Goal: Information Seeking & Learning: Find specific page/section

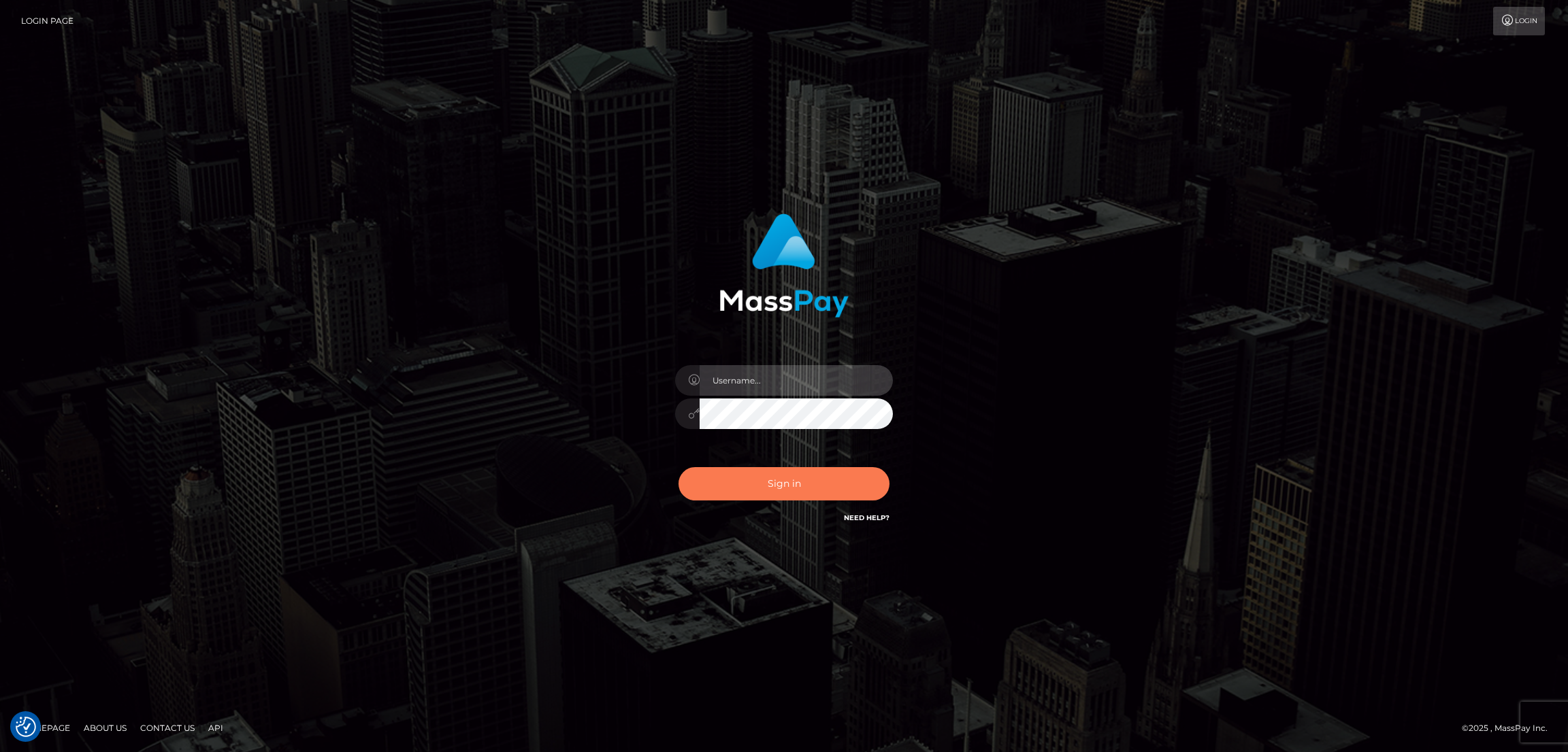
type input "by.es2"
click at [781, 467] on button "Sign in" at bounding box center [784, 483] width 211 height 34
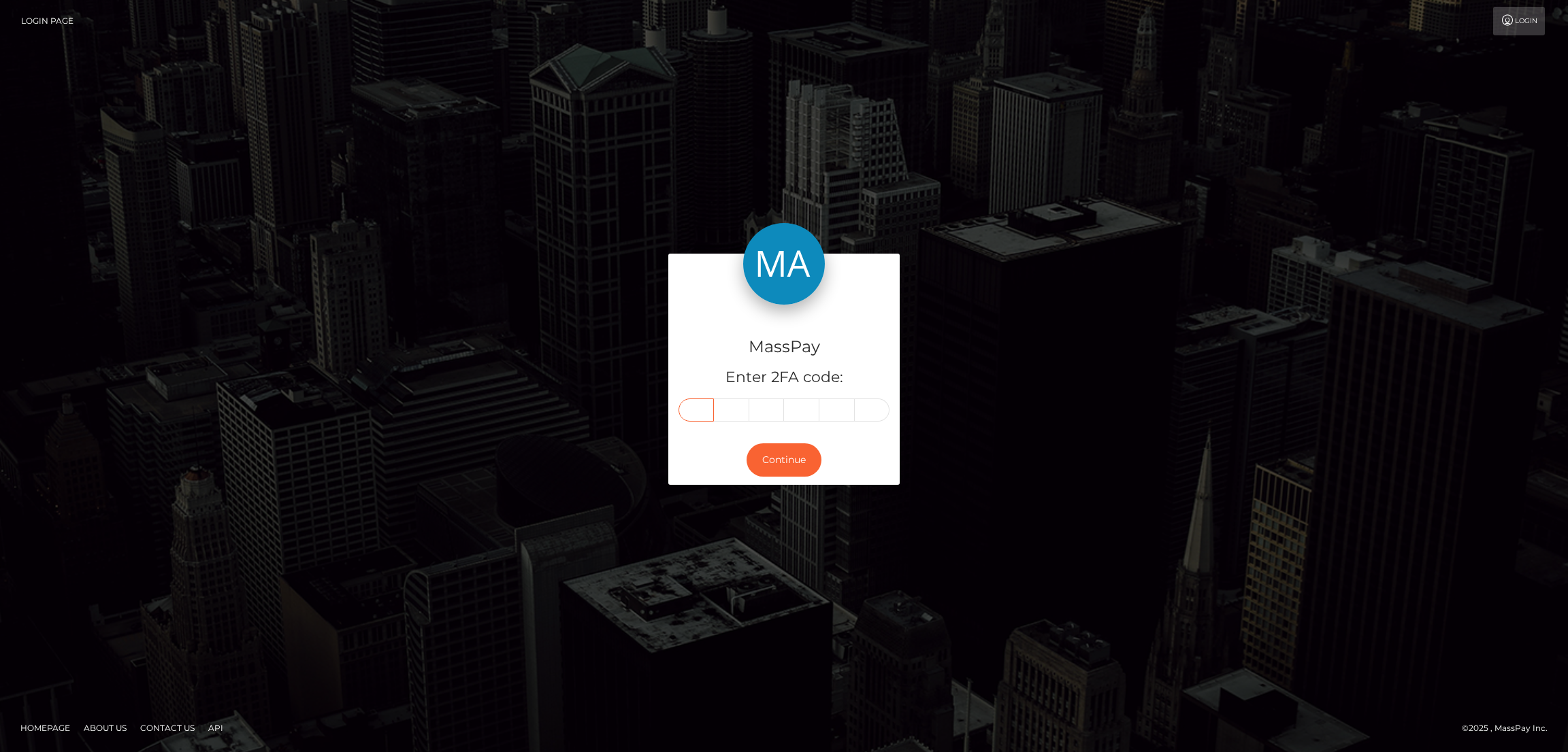
click at [697, 405] on input "text" at bounding box center [696, 410] width 35 height 23
paste input "8"
type input "8"
type input "3"
type input "2"
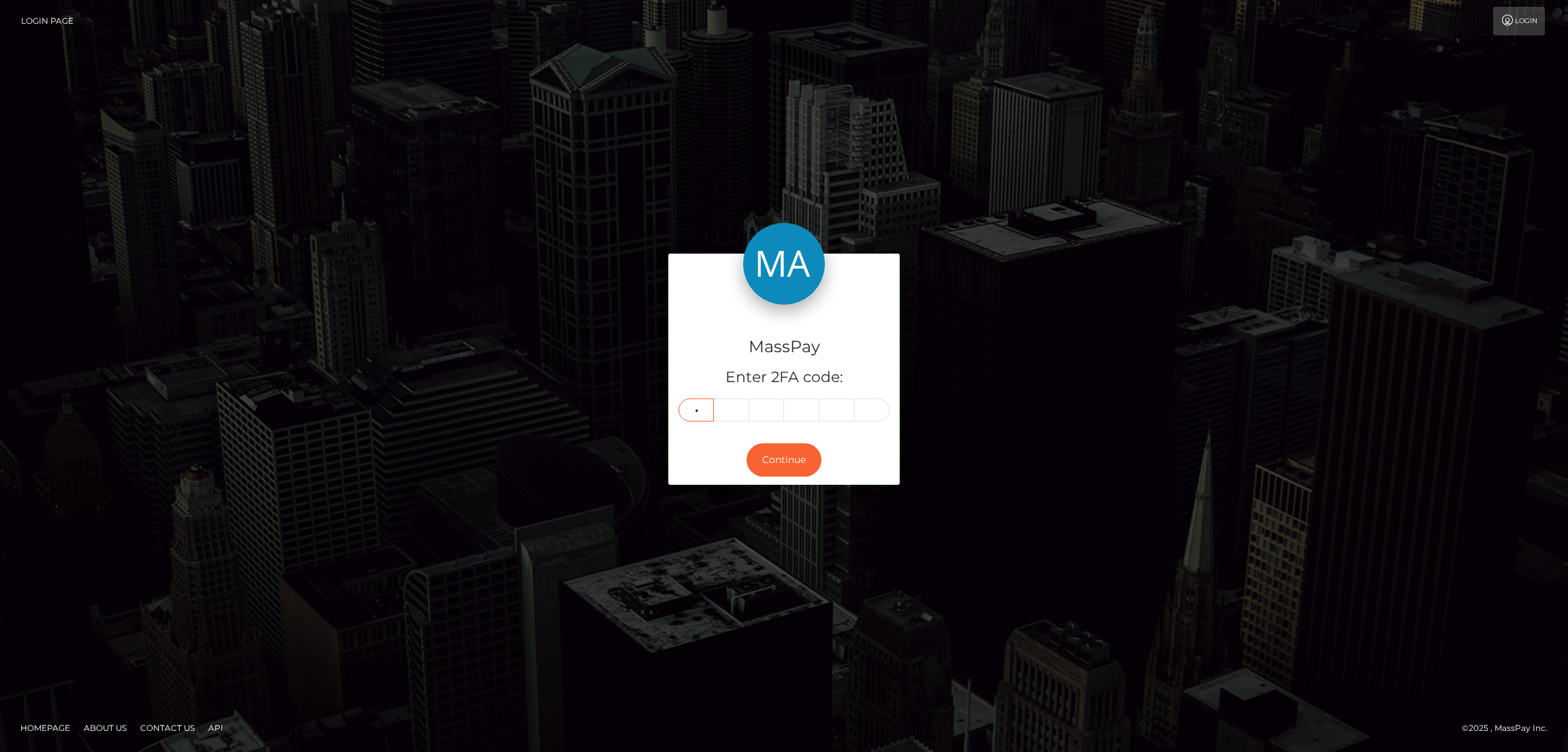
type input "3"
type input "5"
type input "9"
click at [775, 457] on button "Continue" at bounding box center [784, 460] width 75 height 34
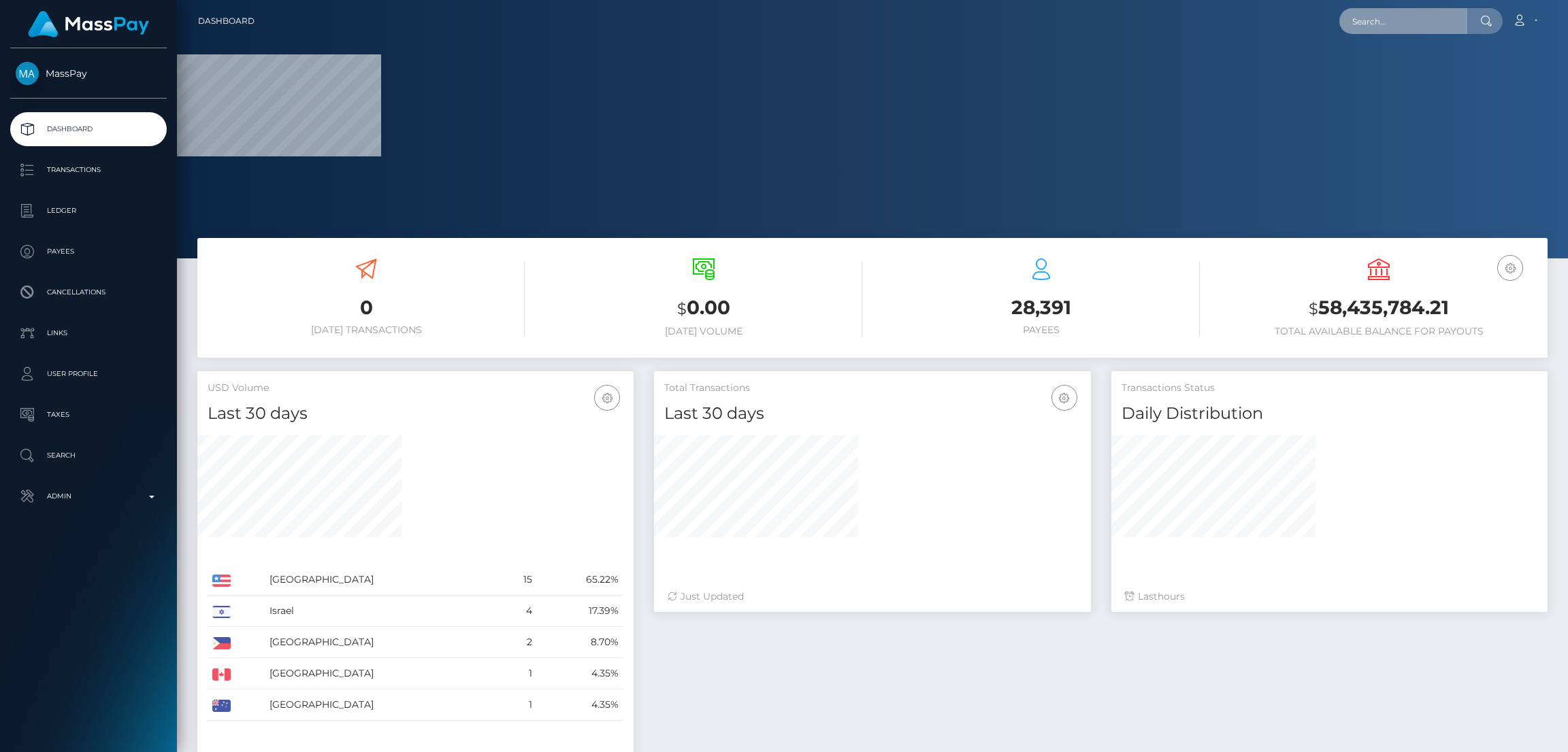
click at [1382, 22] on input "text" at bounding box center [1403, 21] width 128 height 26
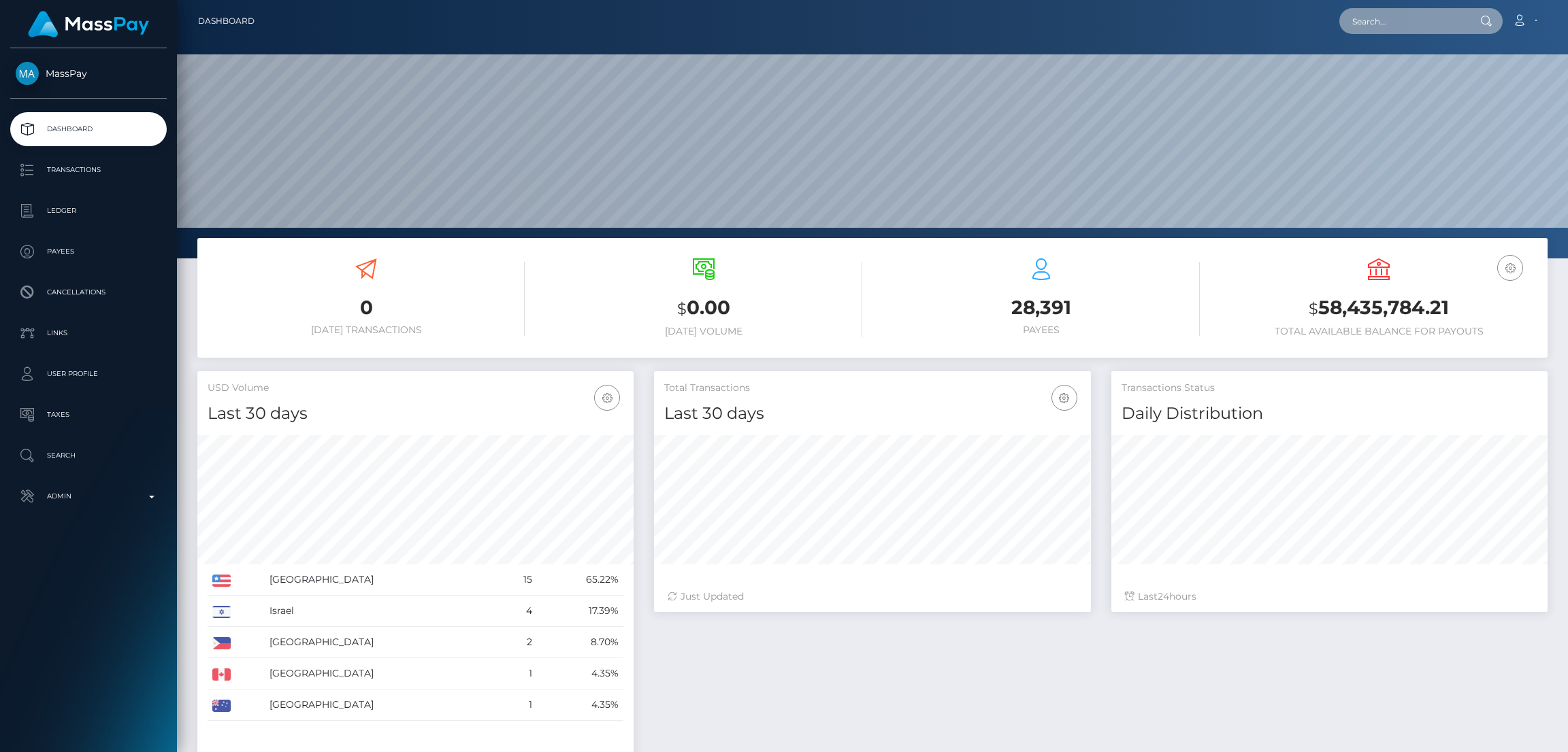
scroll to position [242, 436]
click at [1369, 16] on input "text" at bounding box center [1403, 21] width 128 height 26
paste input "florentinodraargentina@gmail.com"
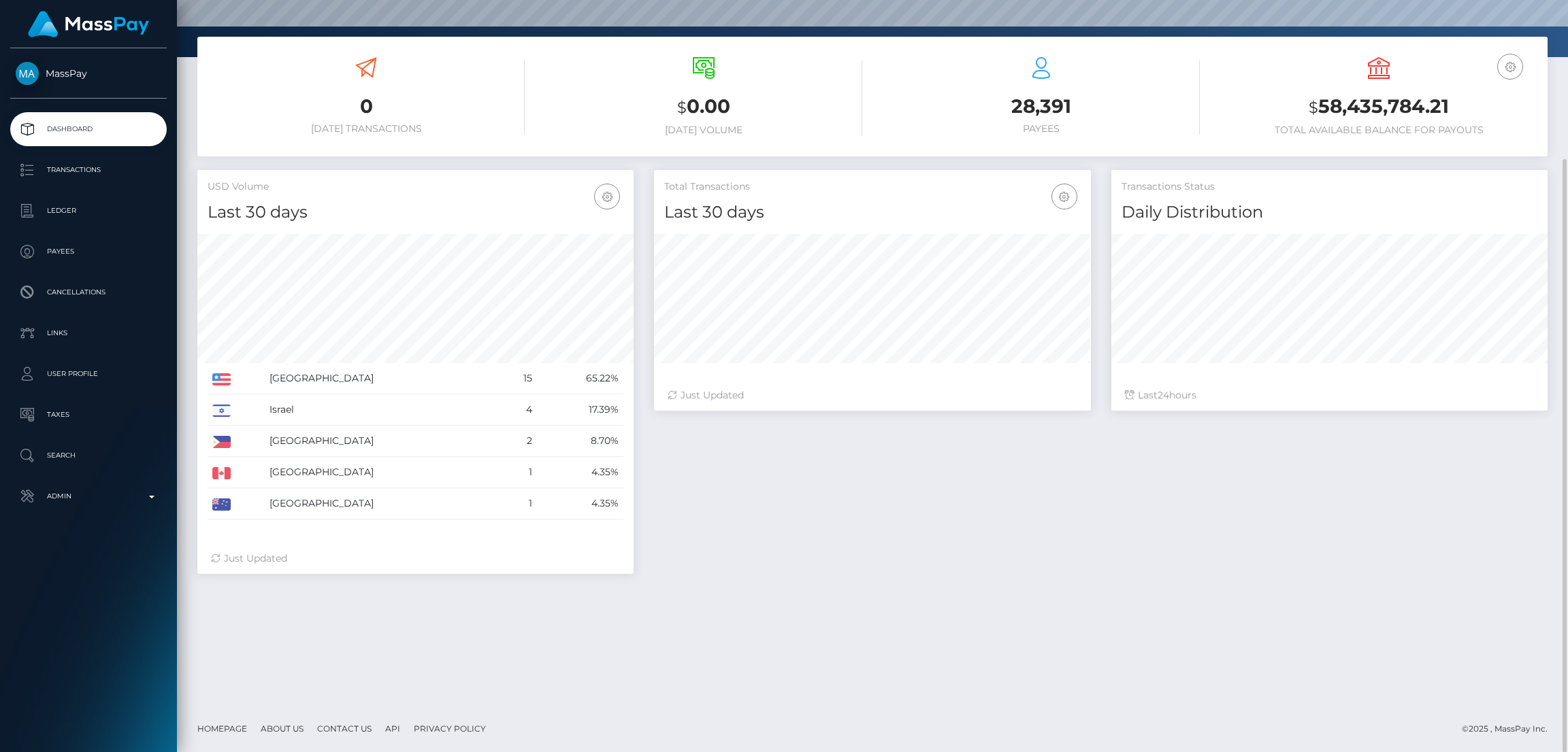
scroll to position [0, 0]
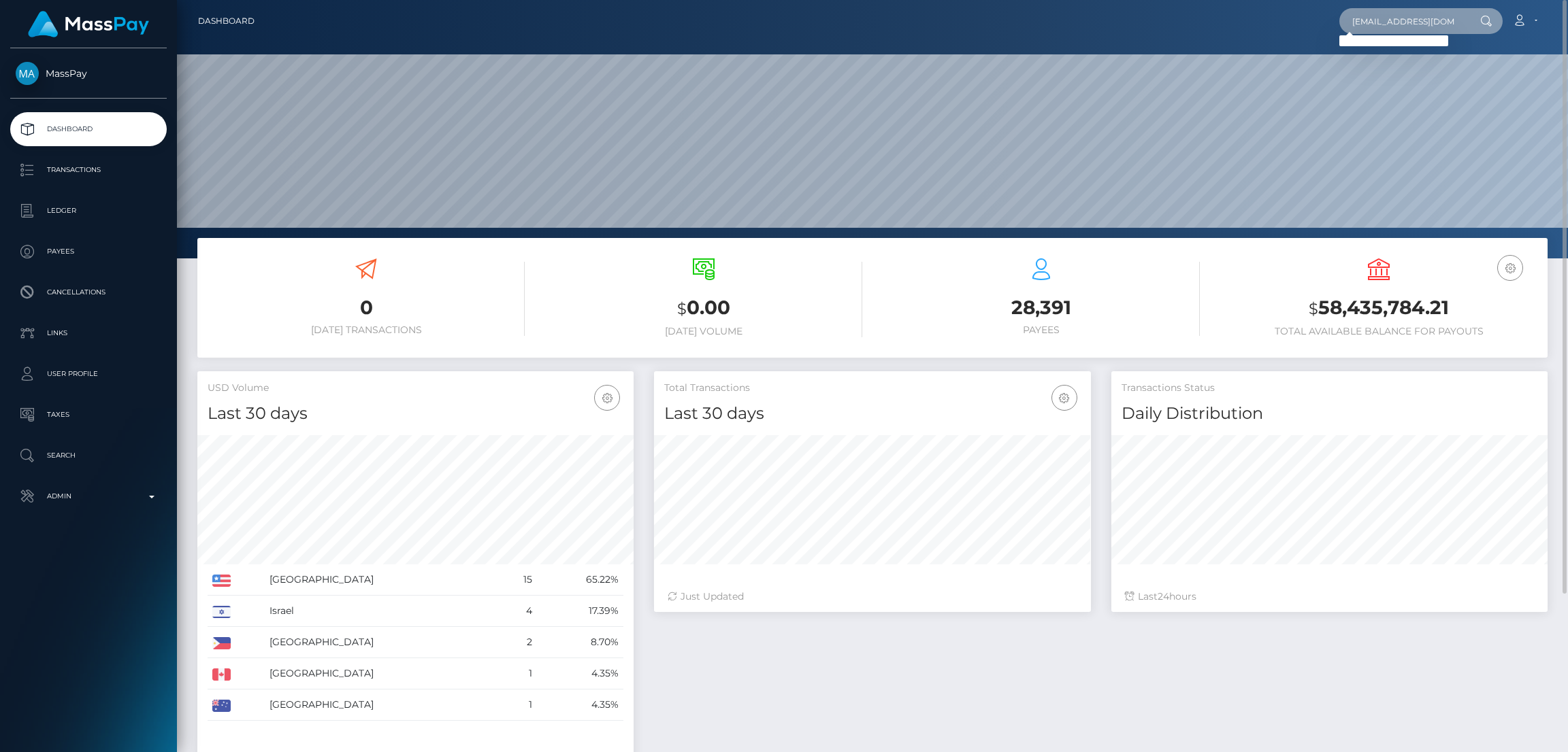
click at [1385, 12] on input "florentinodraargentina@gmail.com" at bounding box center [1403, 21] width 128 height 26
paste input "Simona.florentina19"
type input "Simona.florentina19@gmail.com"
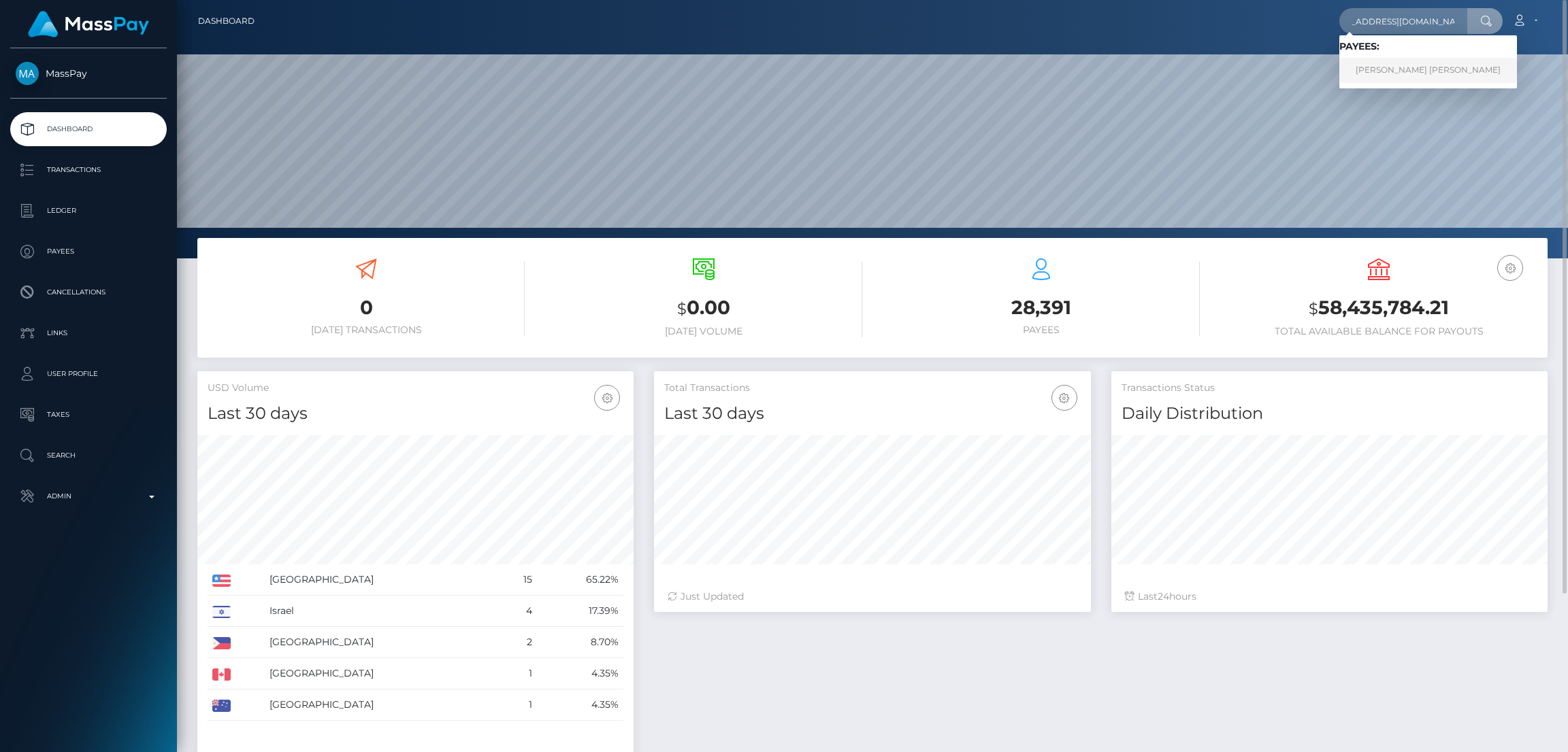
click at [1379, 73] on link "Iliescu Florentina Simona" at bounding box center [1428, 70] width 178 height 25
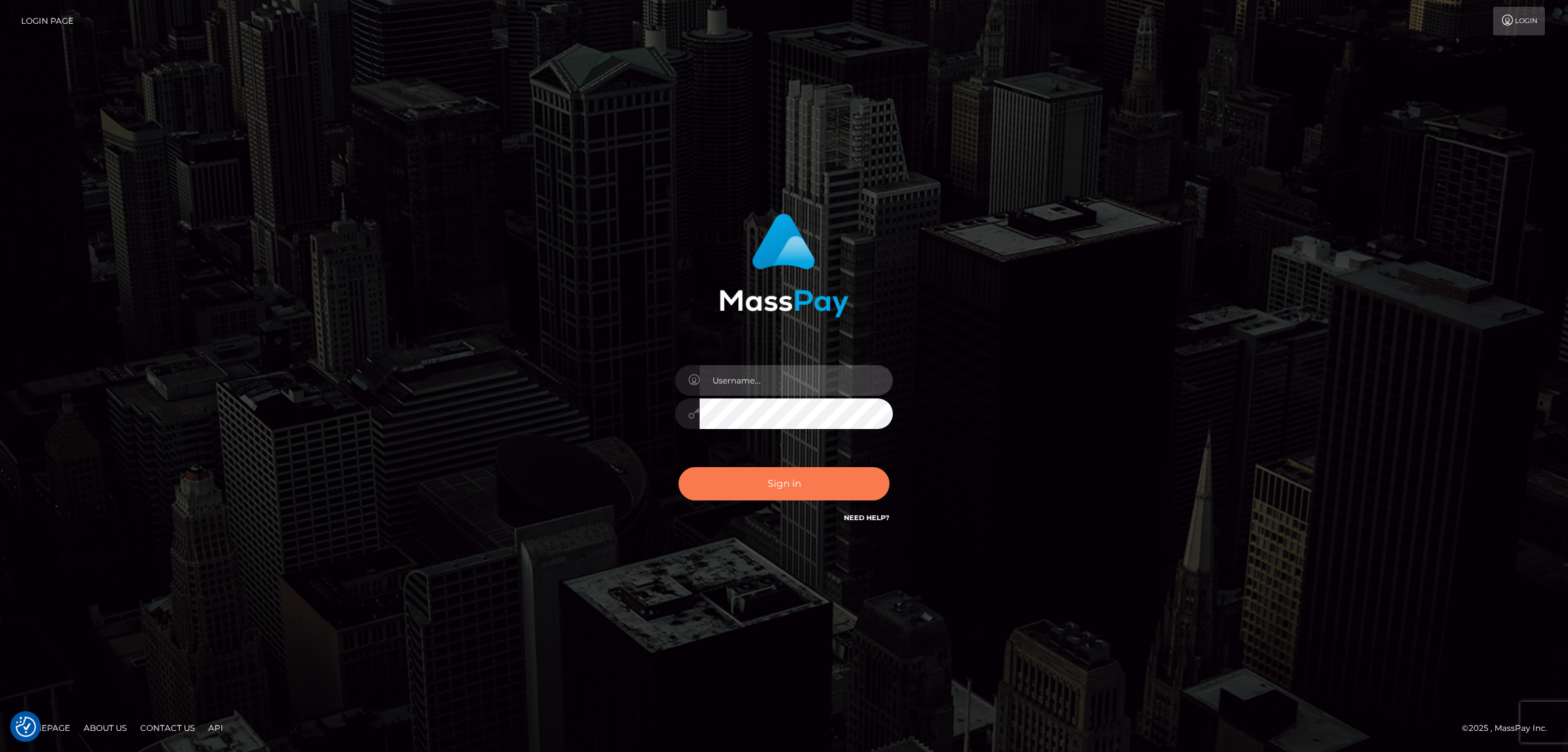
type input "by.es2"
click at [828, 473] on button "Sign in" at bounding box center [784, 483] width 211 height 34
type input "by.es2"
click at [799, 487] on button "Sign in" at bounding box center [784, 483] width 211 height 34
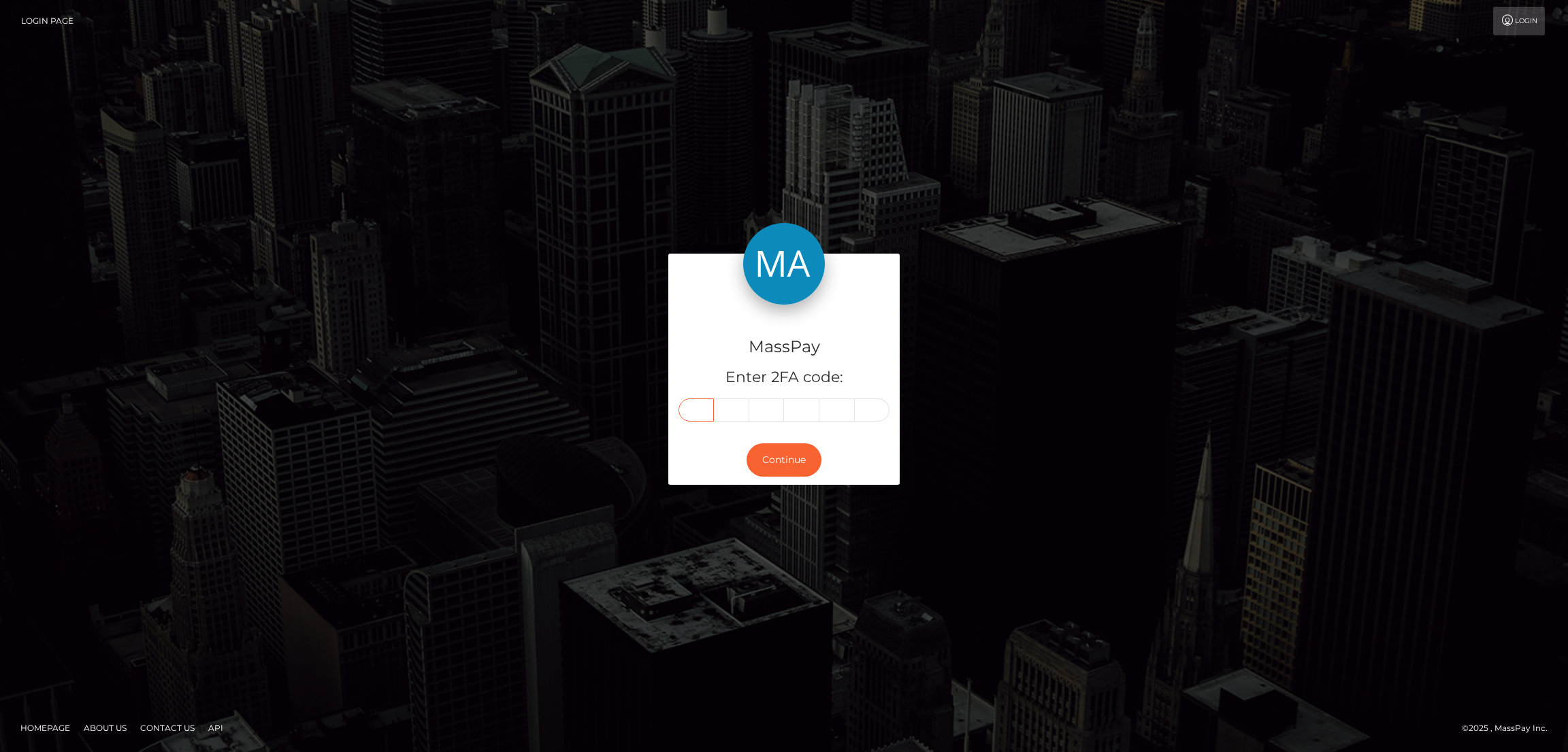
click at [693, 409] on input "text" at bounding box center [696, 410] width 35 height 23
paste input "1"
type input "1"
type input "4"
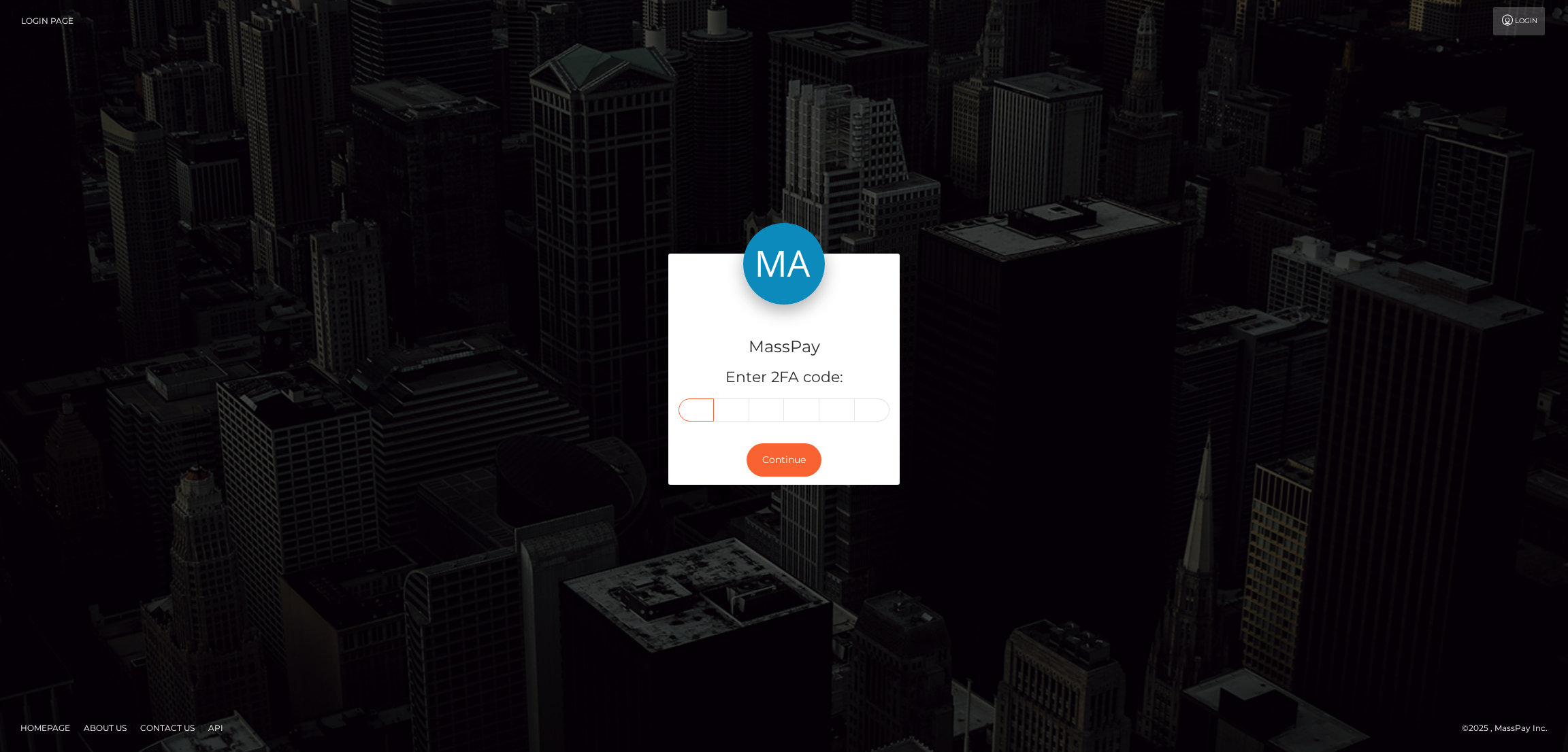
type input "7"
type input "3"
type input "4"
click at [785, 459] on button "Continue" at bounding box center [784, 460] width 75 height 34
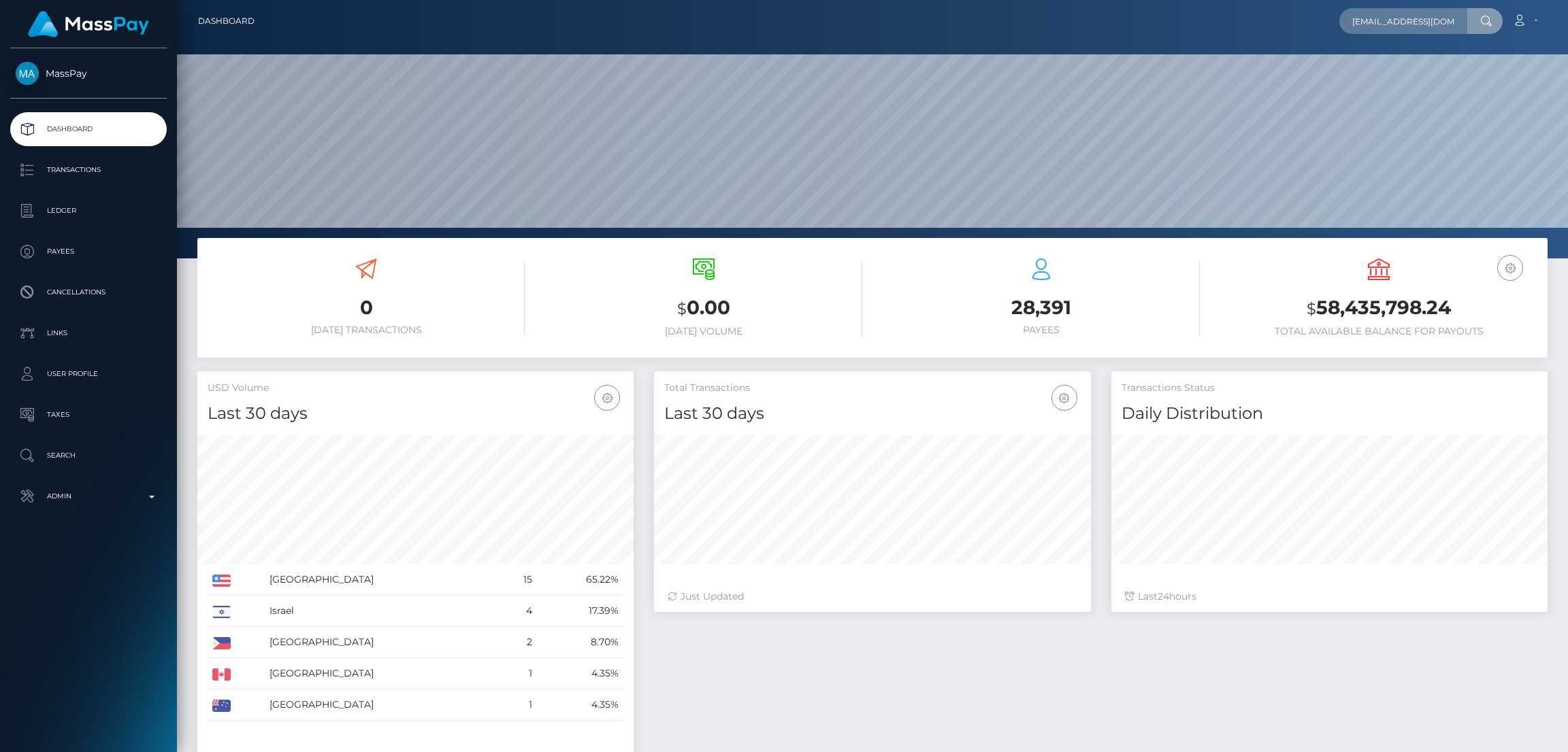
scroll to position [0, 23]
type input "[EMAIL_ADDRESS][DOMAIN_NAME]"
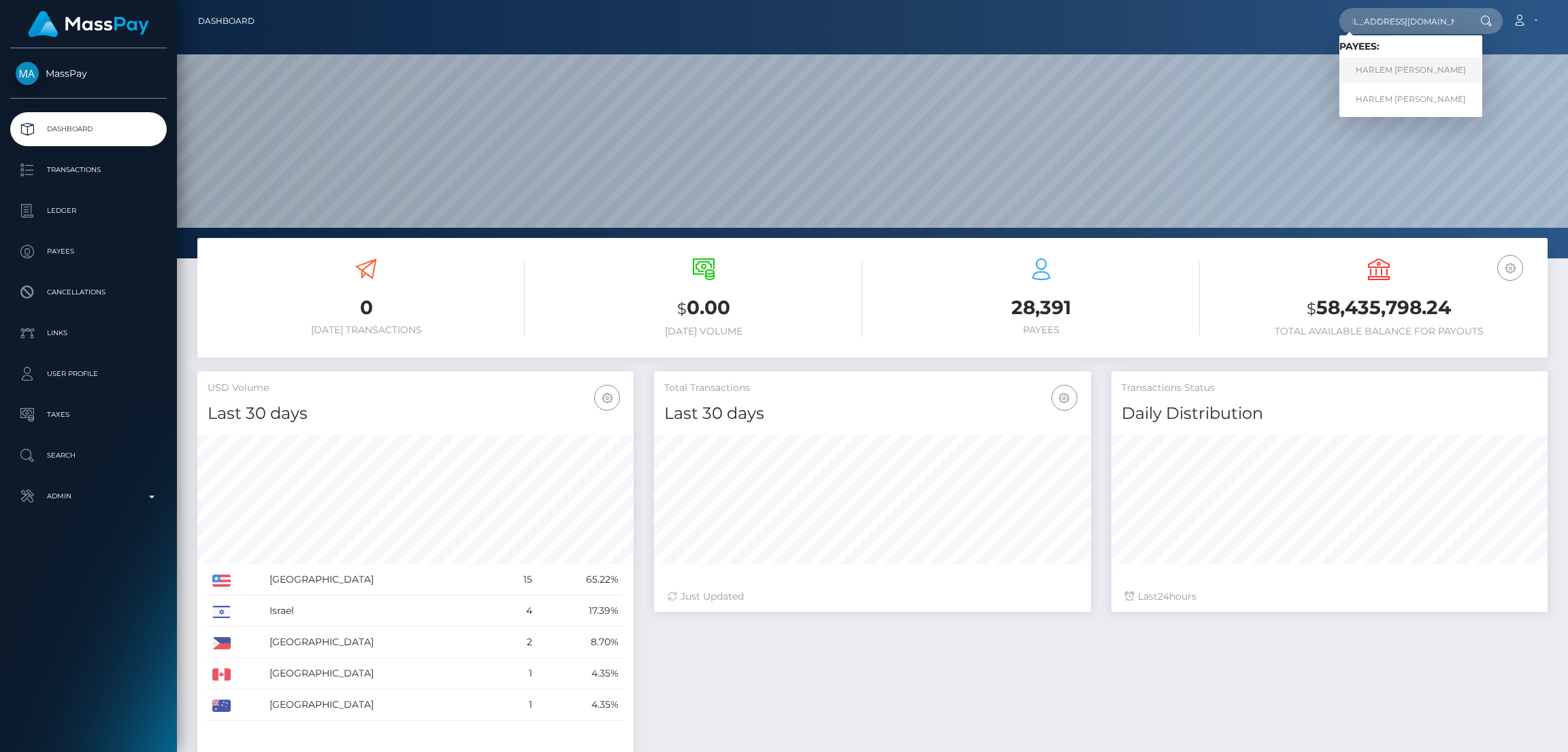
click at [1392, 70] on link "HARLEM [PERSON_NAME]" at bounding box center [1411, 70] width 143 height 25
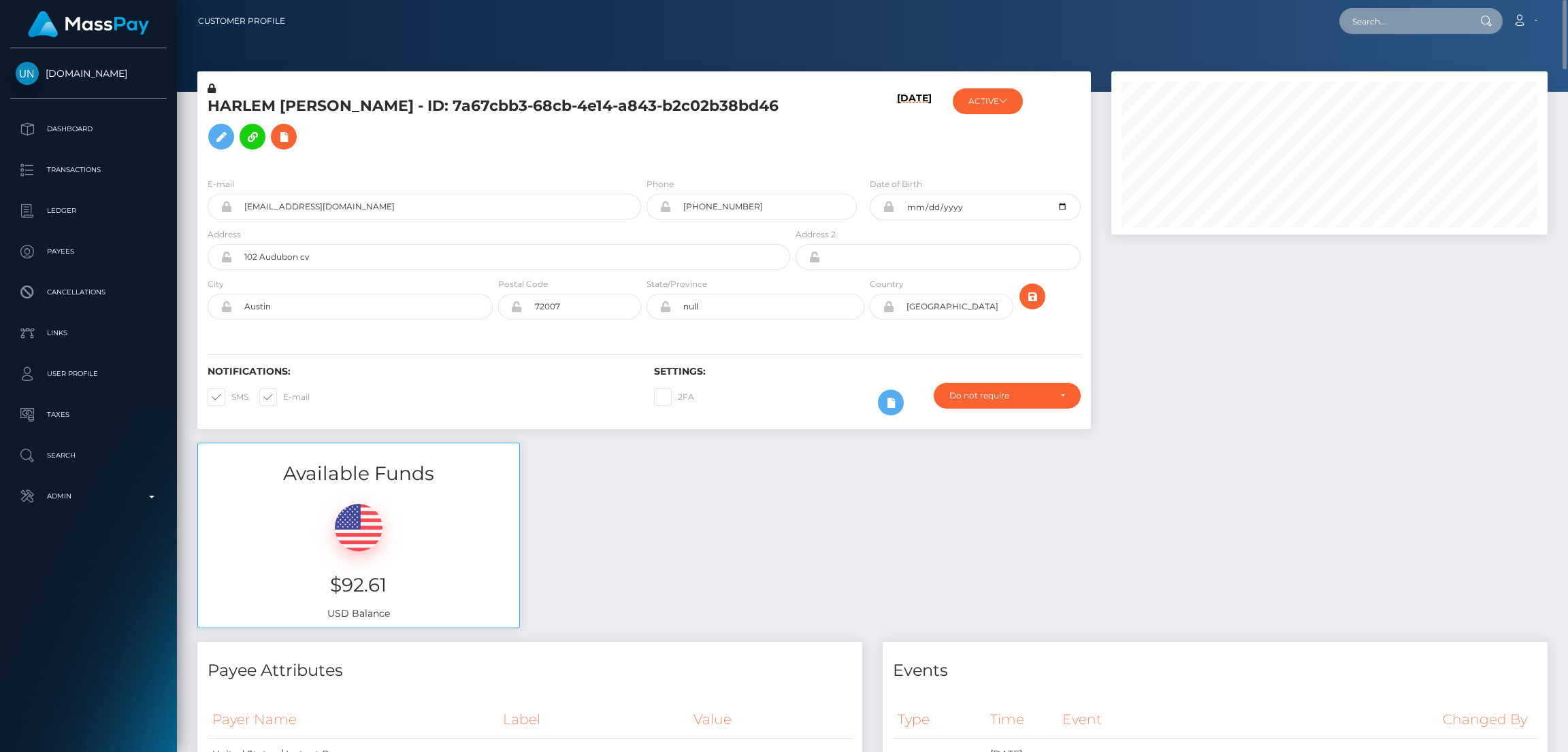
click at [1423, 21] on input "text" at bounding box center [1403, 21] width 128 height 26
paste input "[EMAIL_ADDRESS][DOMAIN_NAME]"
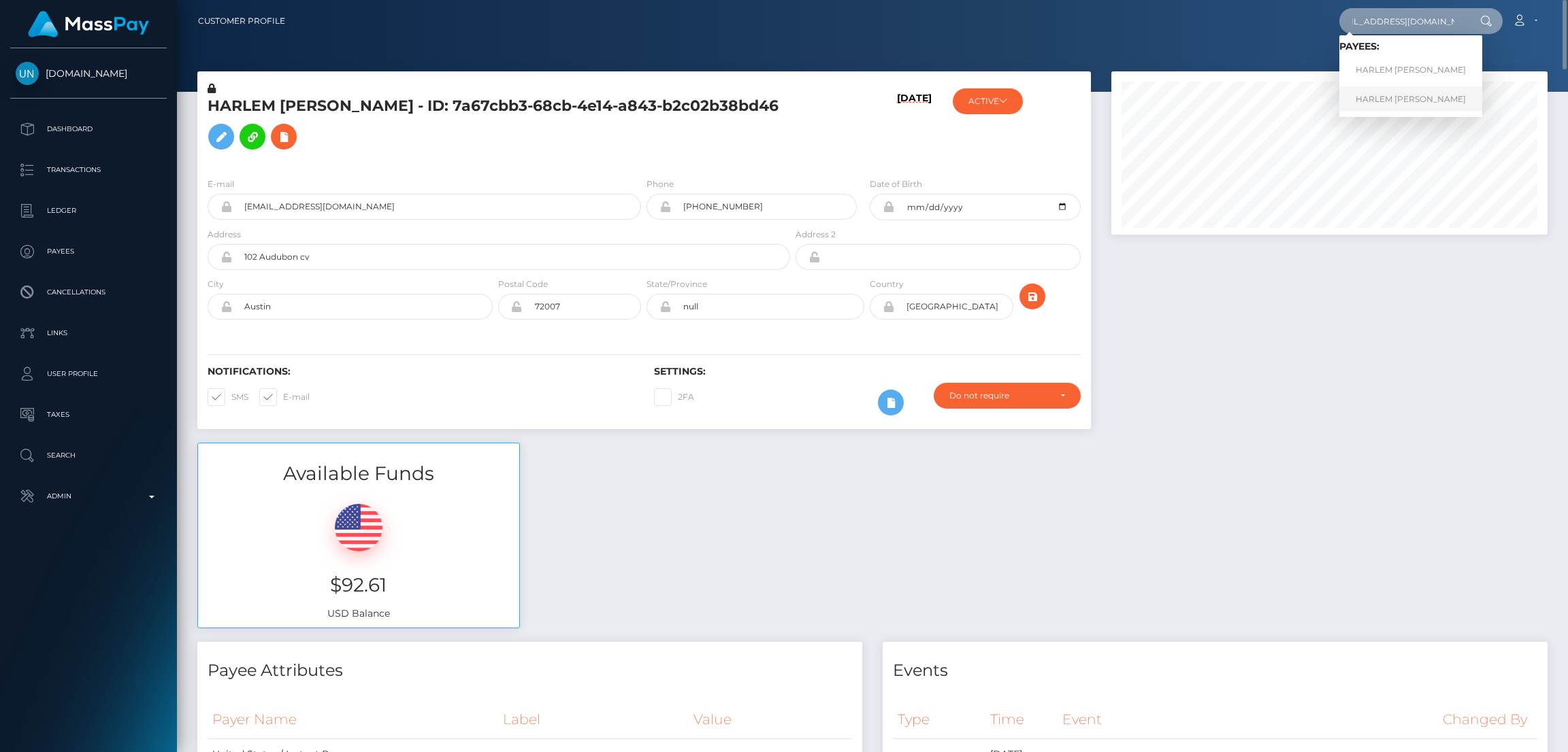
type input "[EMAIL_ADDRESS][DOMAIN_NAME]"
click at [1388, 97] on link "HARLEM NEVAEHA BROWN" at bounding box center [1411, 98] width 143 height 25
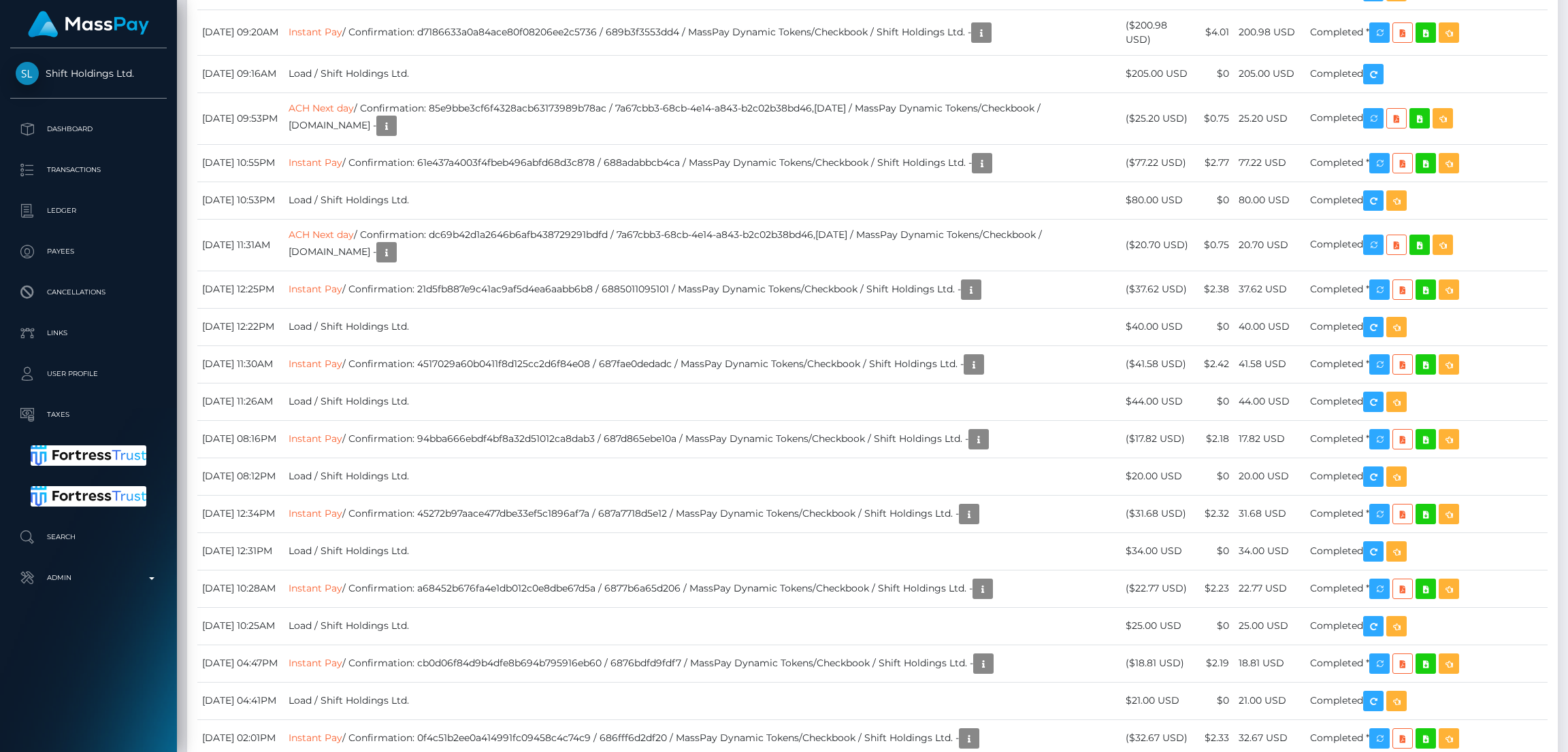
scroll to position [5202, 0]
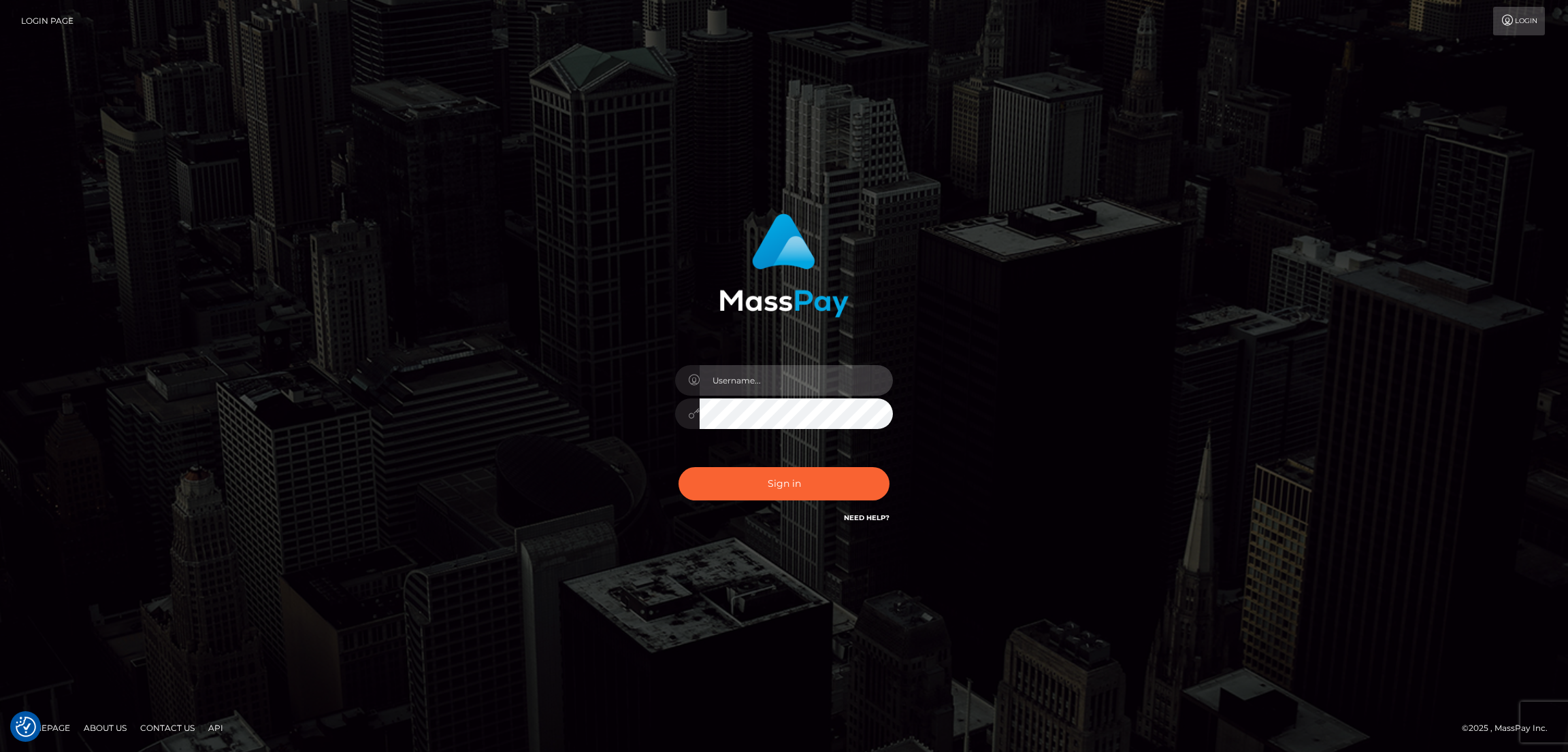
type input "by.es2"
click at [807, 478] on button "Sign in" at bounding box center [784, 483] width 211 height 34
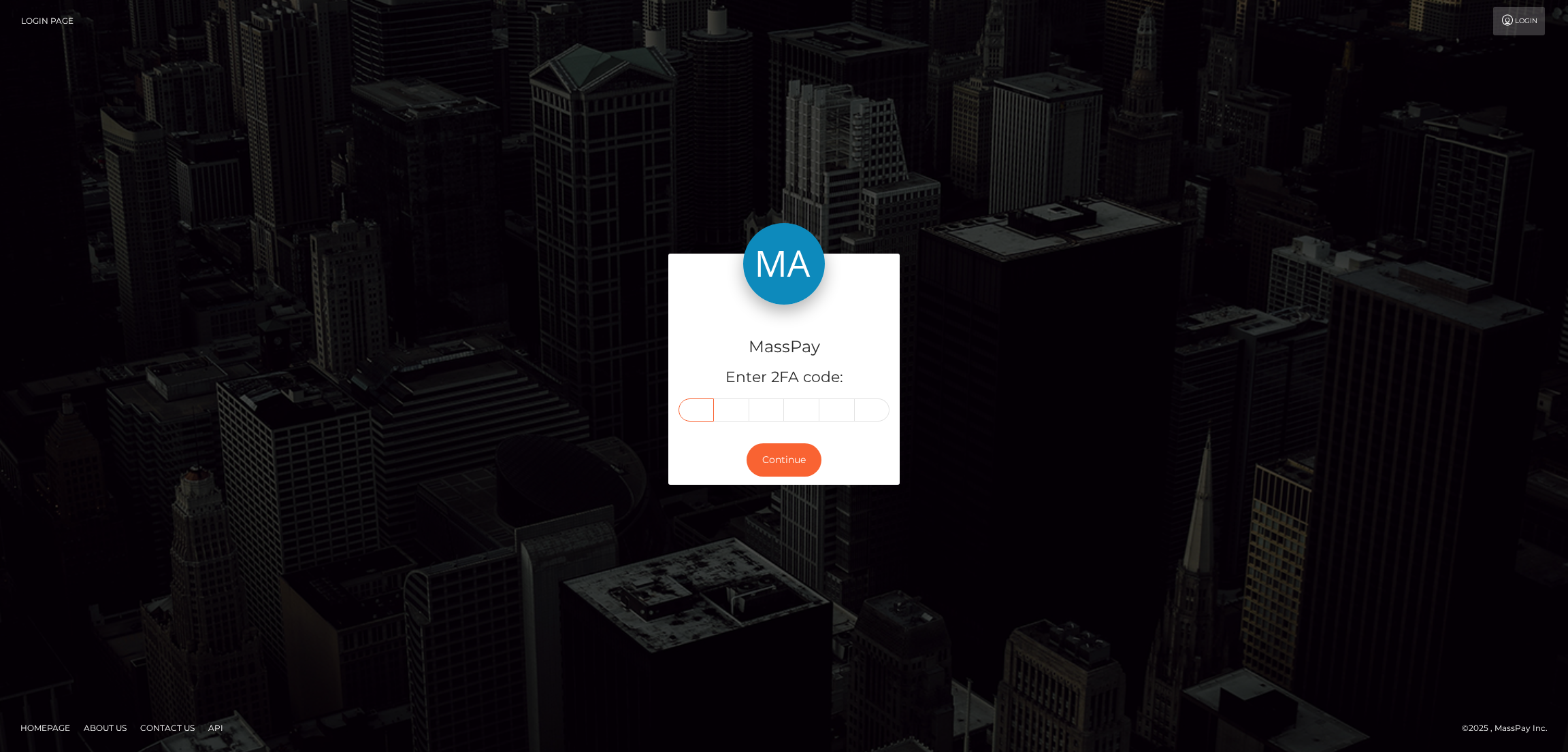
click at [692, 410] on input "text" at bounding box center [696, 410] width 35 height 23
paste input "7"
type input "7"
type input "0"
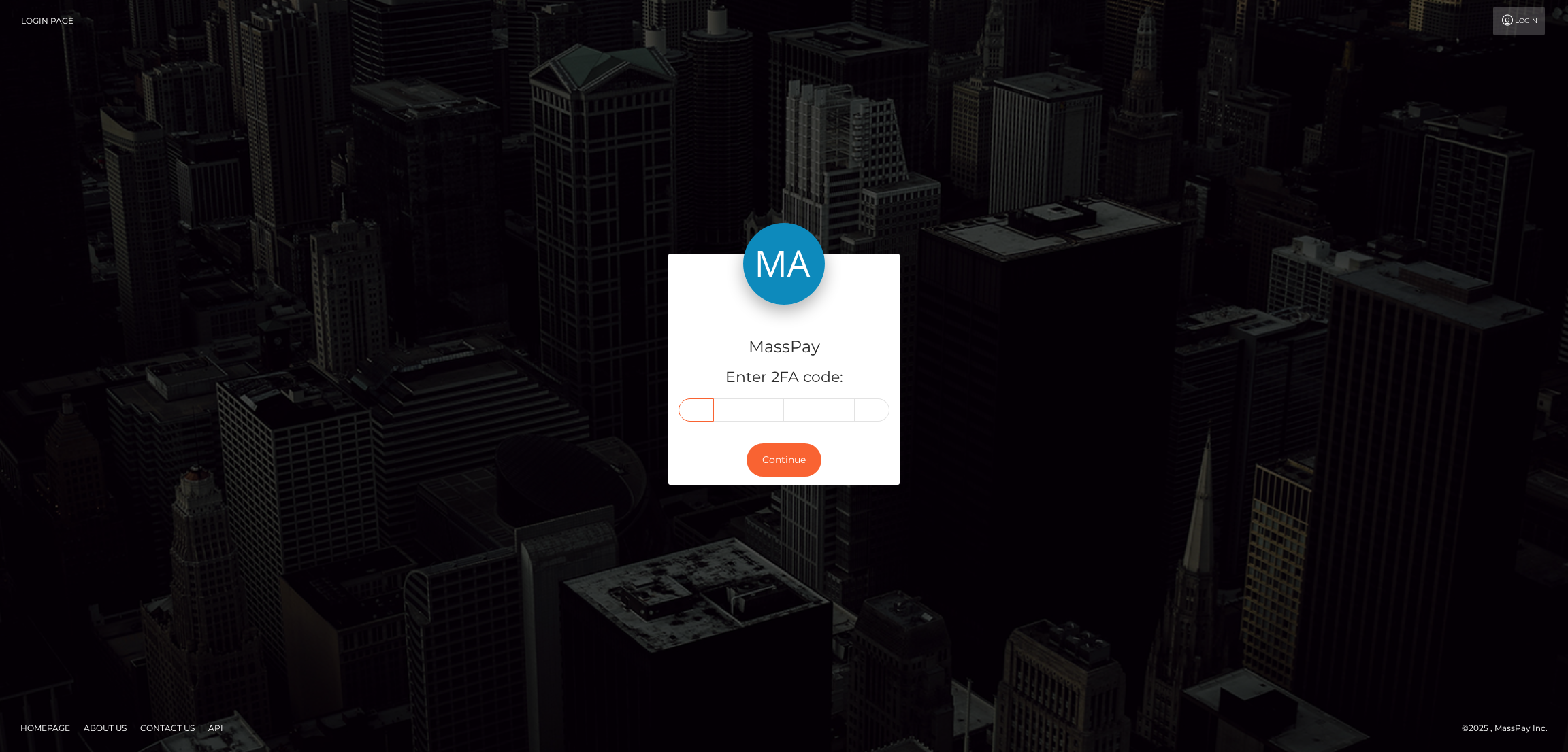
type input "8"
type input "3"
type input "8"
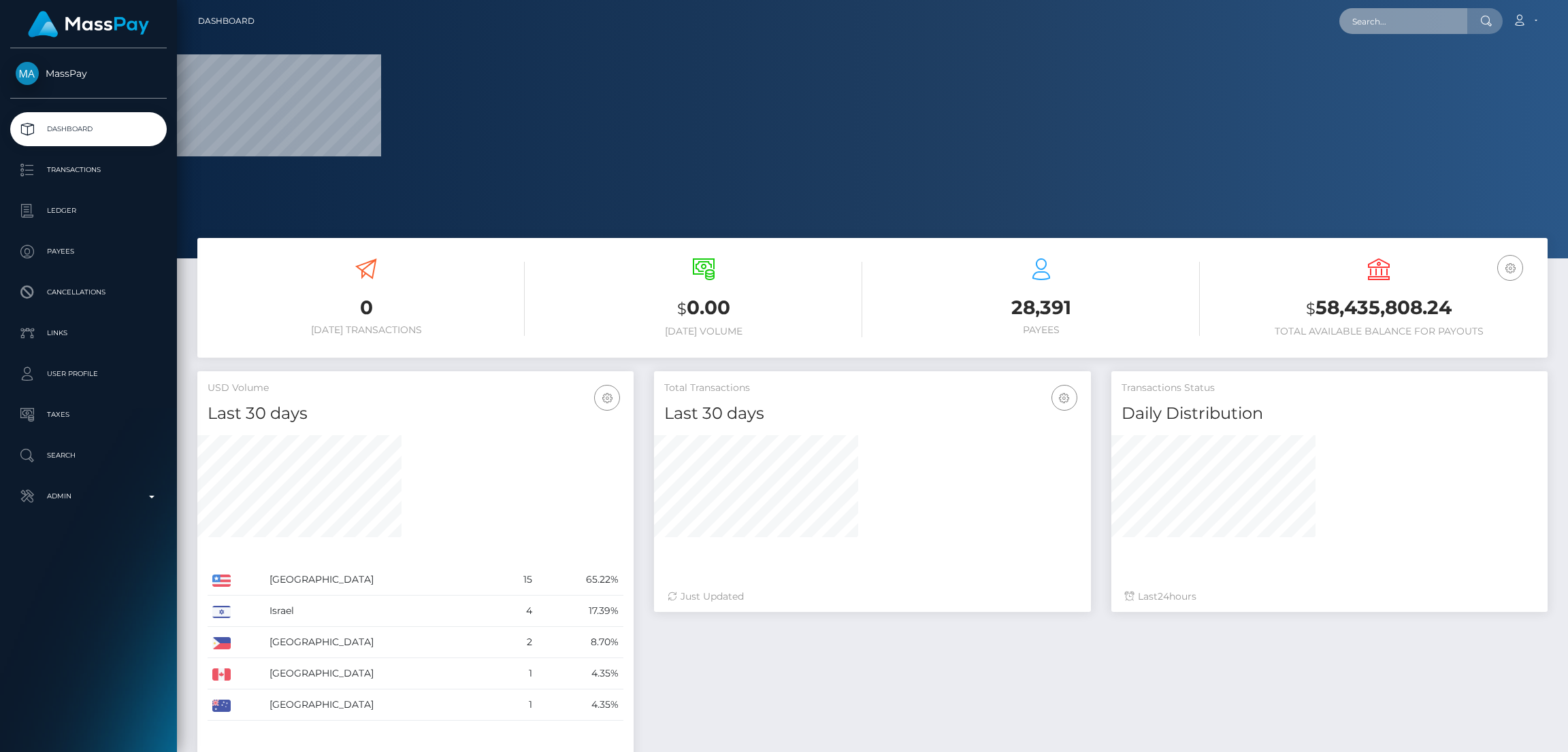
click at [1389, 20] on input "text" at bounding box center [1403, 21] width 128 height 26
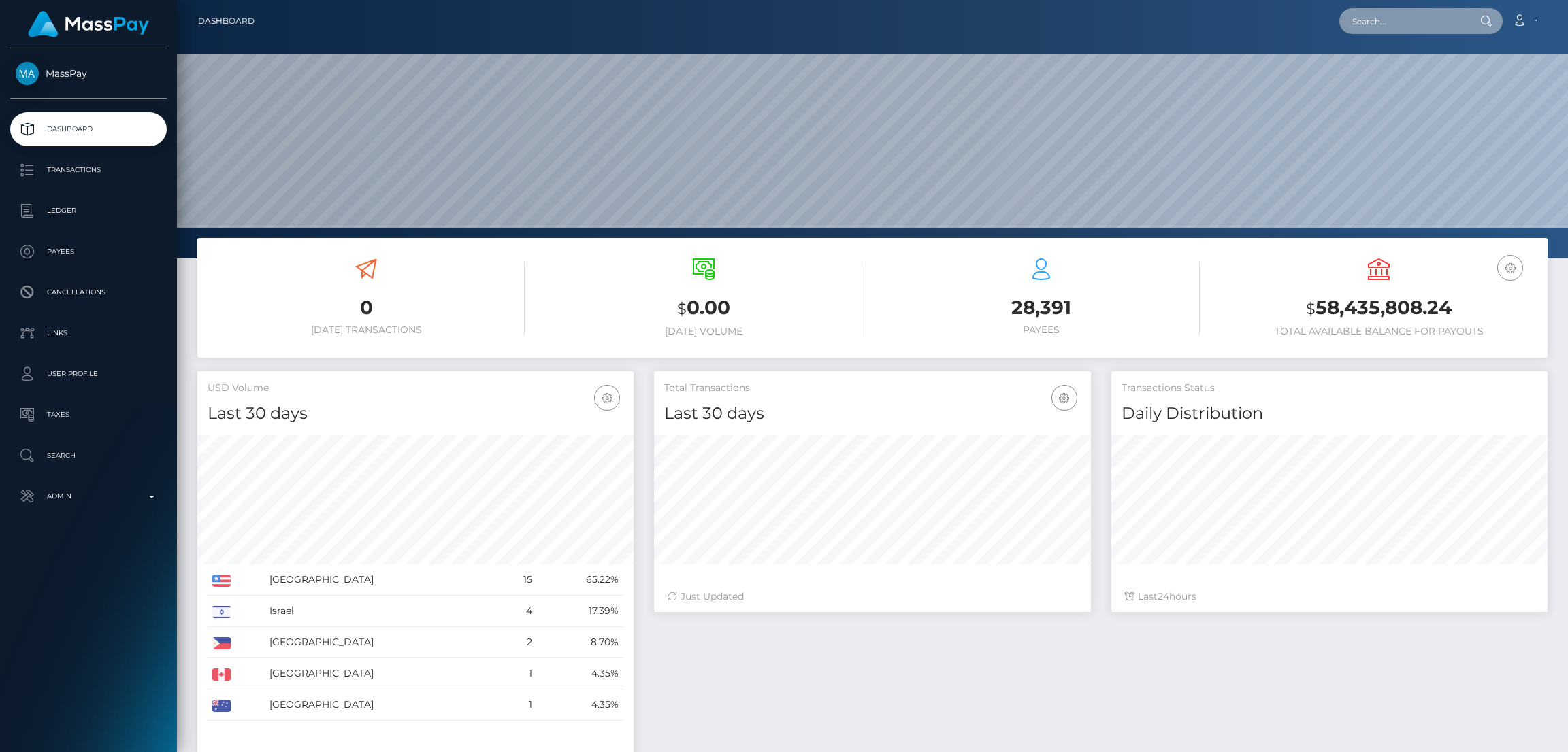
scroll to position [242, 436]
paste input "15fit.contact@gmail.com"
click at [1379, 17] on input "15fit.contact@gmail.com" at bounding box center [1403, 21] width 128 height 26
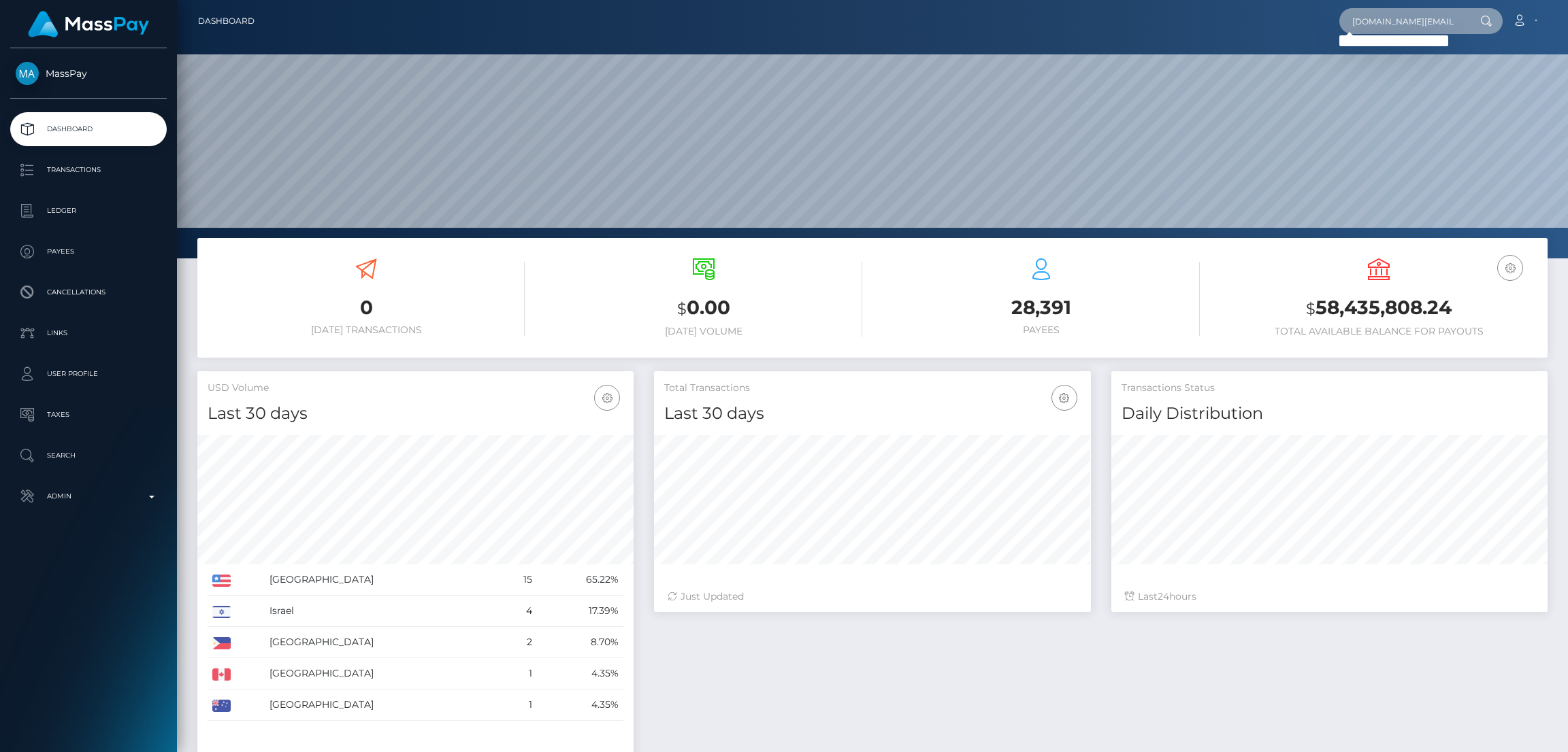
click at [1420, 16] on input "15fit.contact@gmail.com" at bounding box center [1403, 21] width 128 height 26
paste input "[EMAIL_ADDRESS][DOMAIN_NAME]"
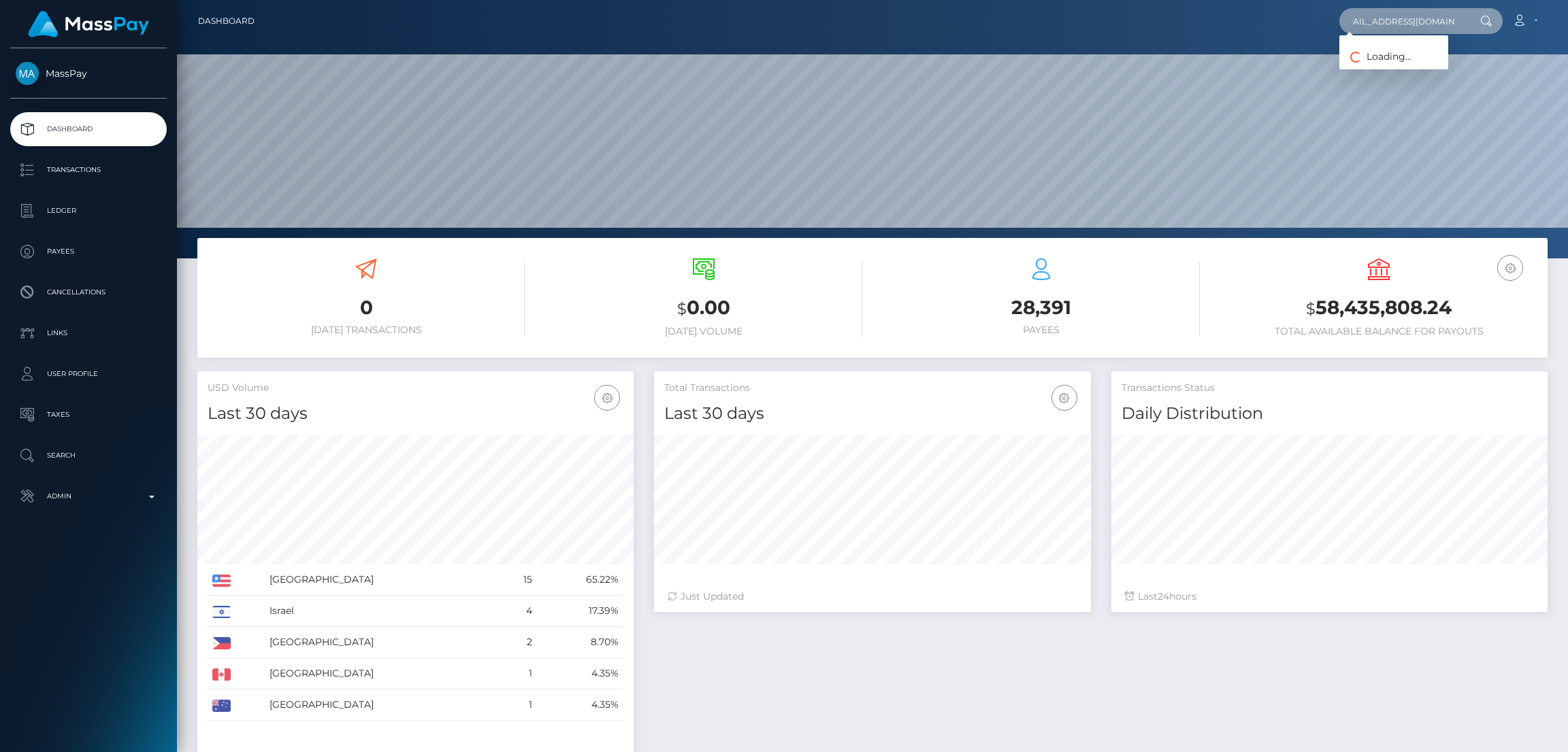
type input "[EMAIL_ADDRESS][DOMAIN_NAME]"
click at [1369, 73] on link "Evita Otoo" at bounding box center [1393, 70] width 109 height 25
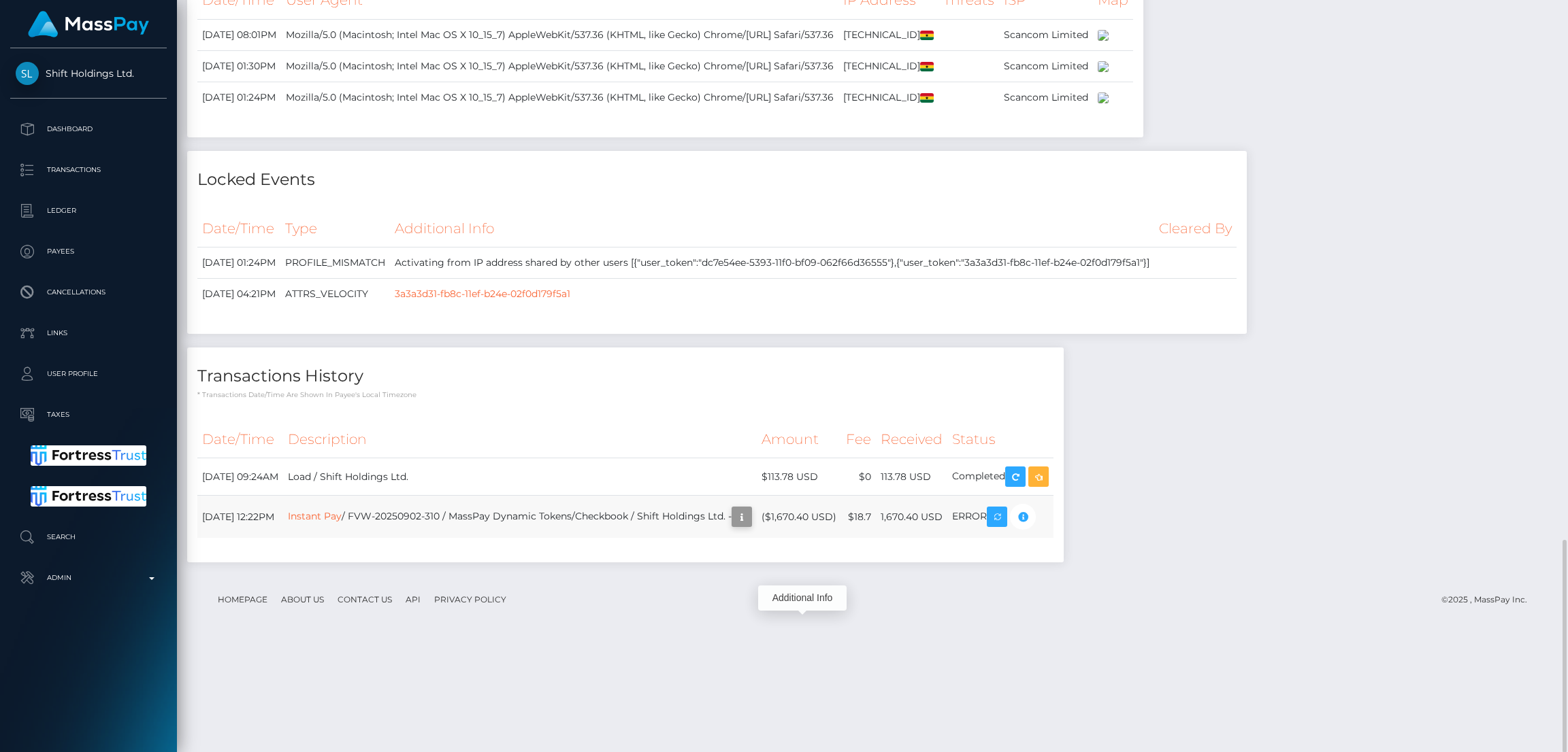
scroll to position [162, 436]
click at [750, 526] on icon "button" at bounding box center [742, 517] width 16 height 17
click at [799, 597] on div "Additional Info" at bounding box center [802, 598] width 89 height 25
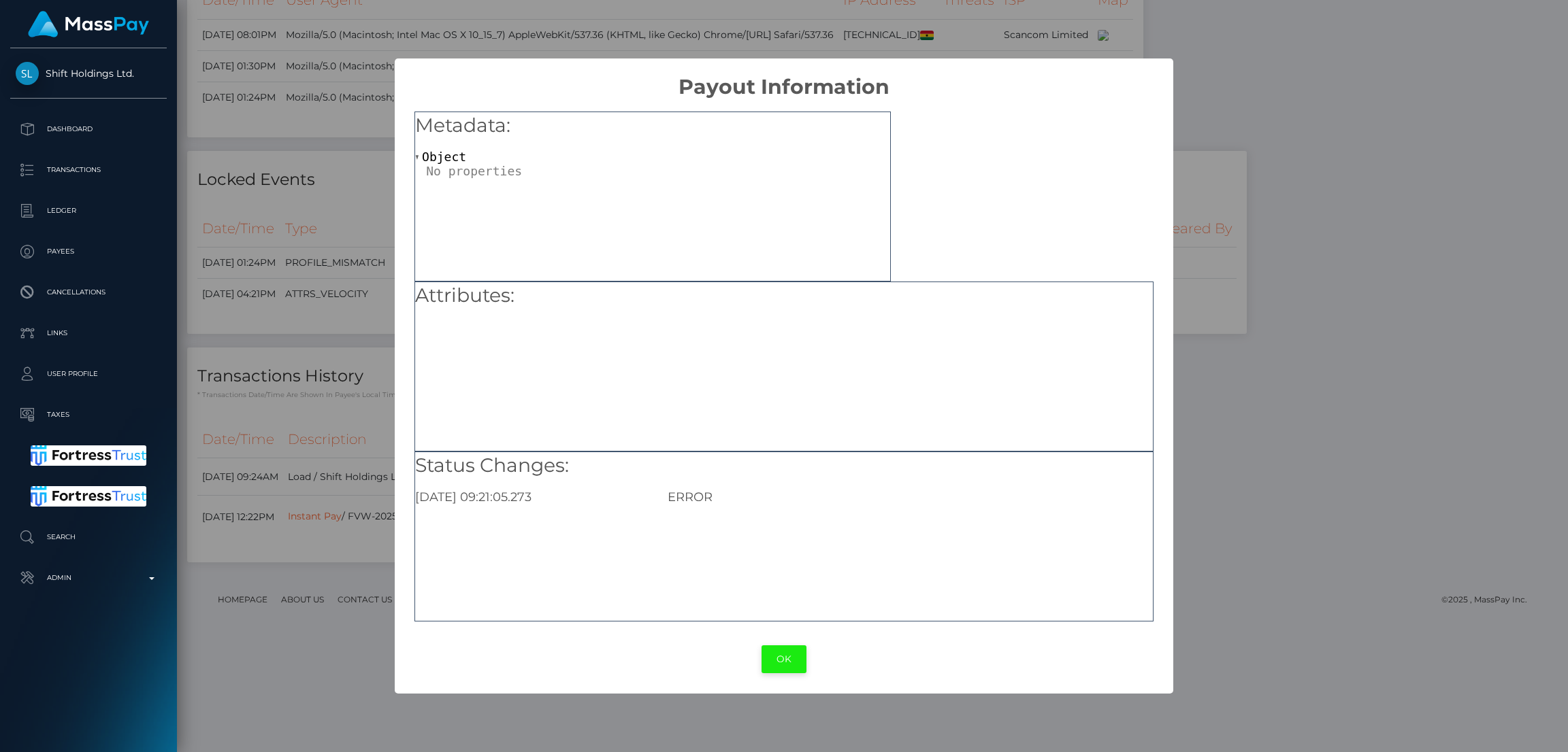
click at [797, 653] on button "OK" at bounding box center [784, 659] width 45 height 28
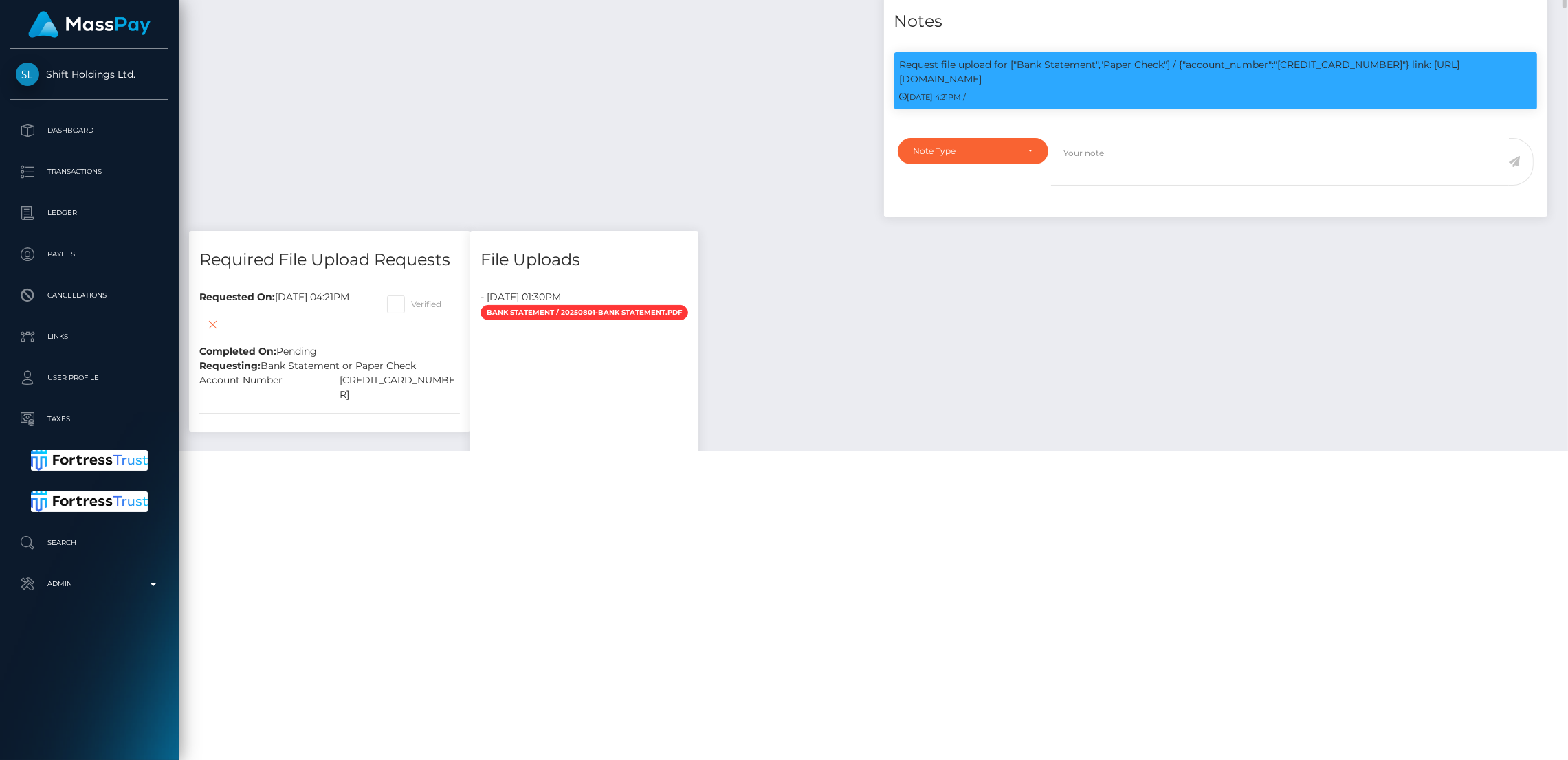
scroll to position [722, 0]
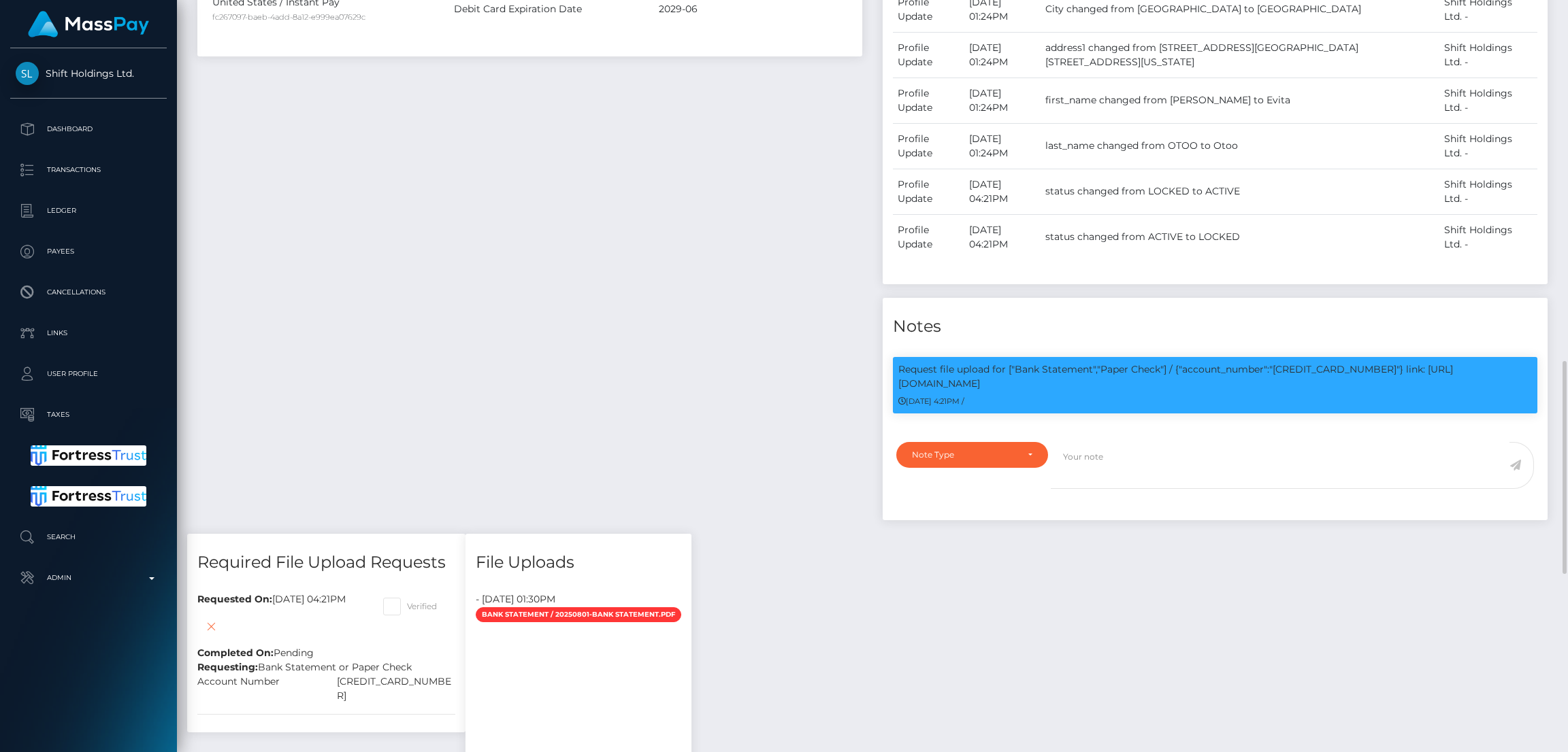
scroll to position [917, 0]
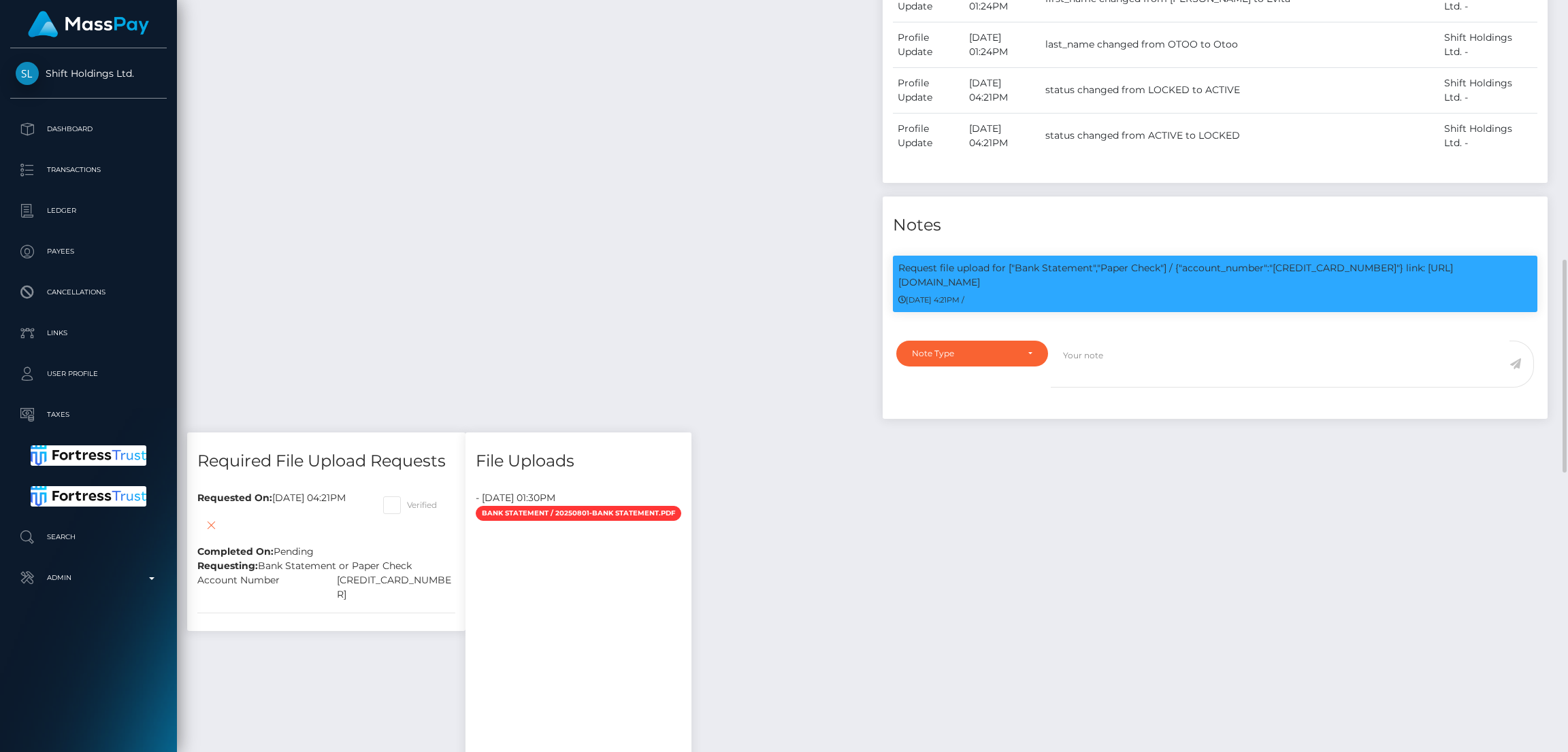
click at [318, 559] on div "Requesting: Bank Statement or Paper Check" at bounding box center [326, 565] width 279 height 14
click at [323, 559] on div "Requesting: Bank Statement or Paper Check" at bounding box center [326, 565] width 279 height 14
click at [402, 573] on div "5108050288424877" at bounding box center [397, 587] width 139 height 29
copy div "5108050288424877"
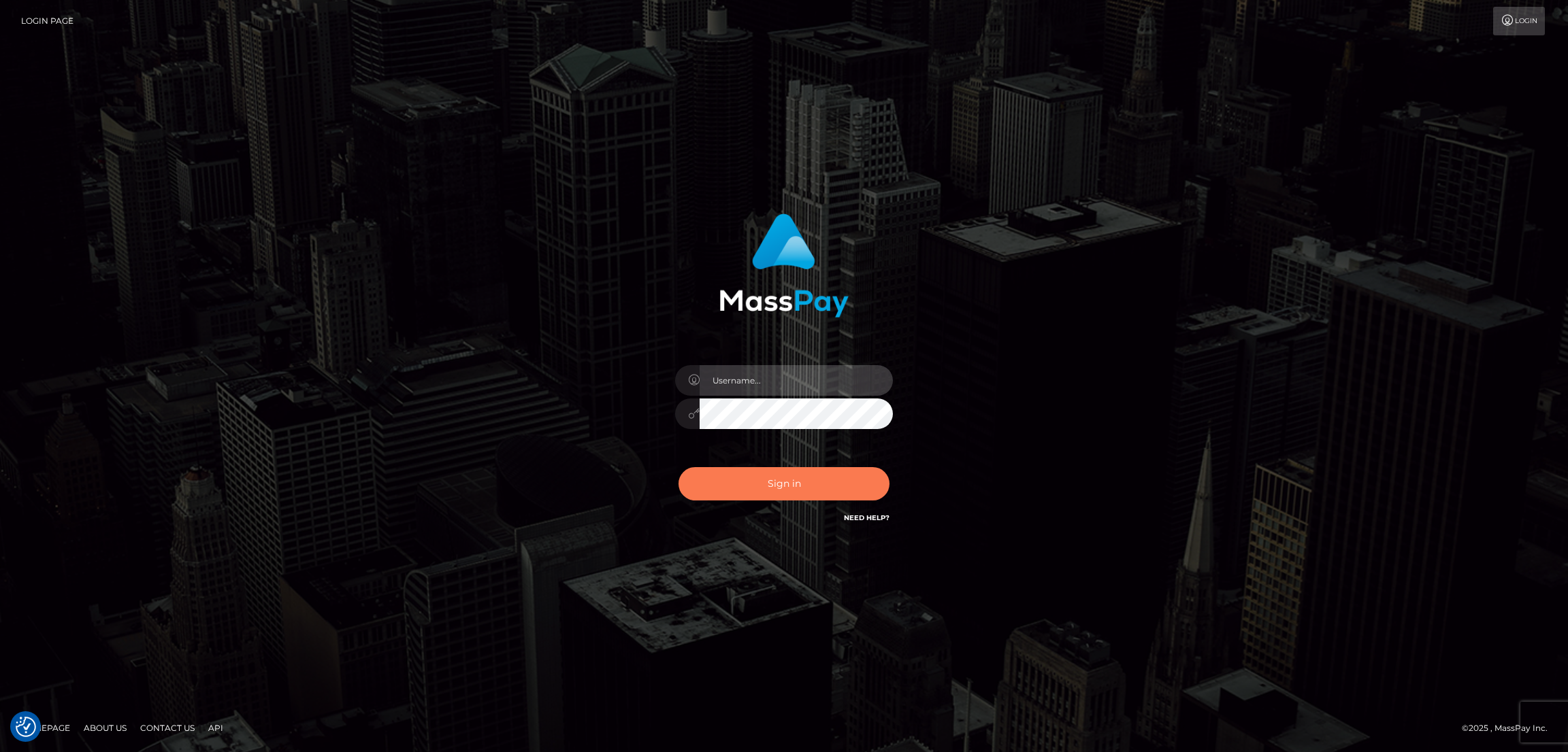
type input "by.es2"
click at [772, 489] on button "Sign in" at bounding box center [784, 483] width 211 height 34
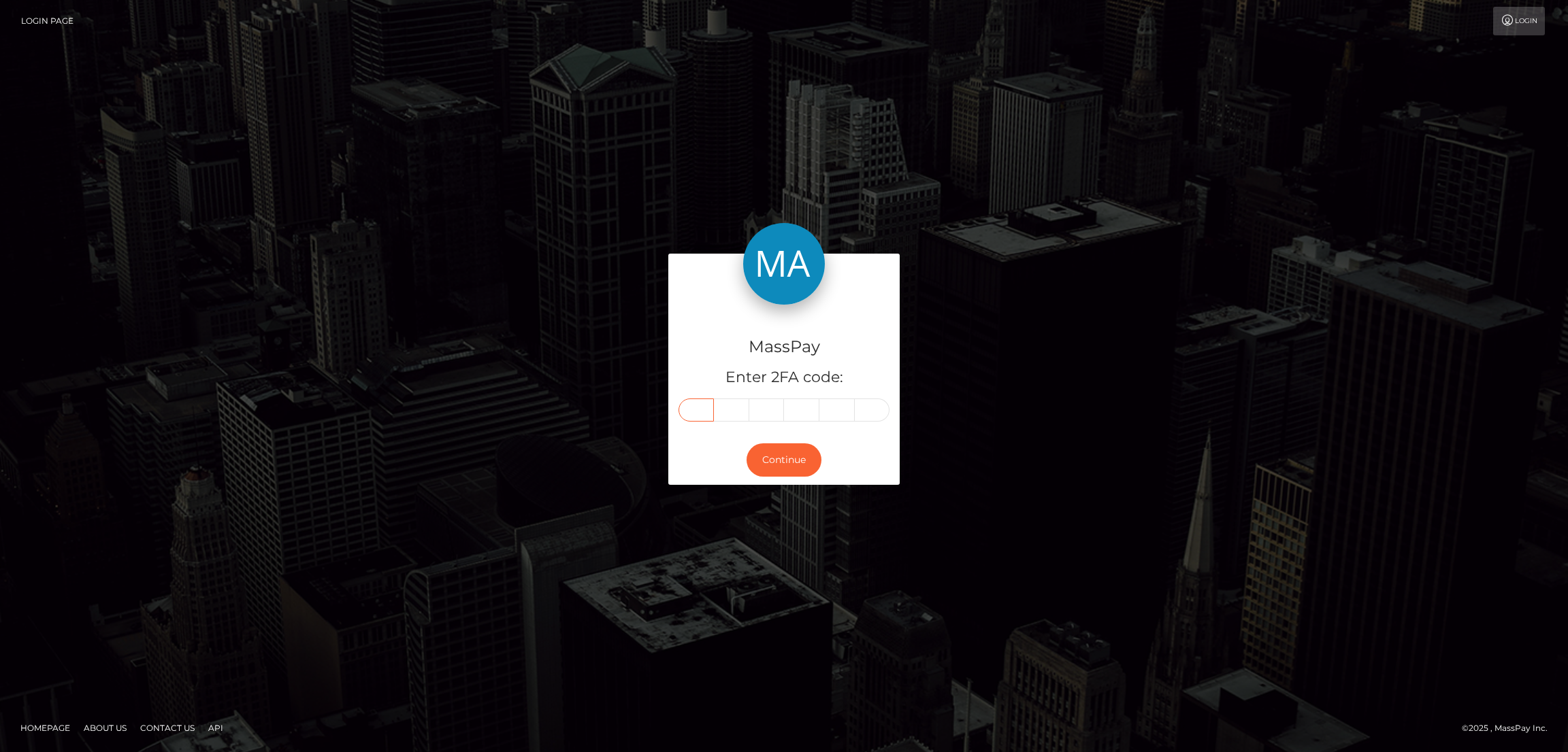
click at [697, 406] on input "text" at bounding box center [696, 410] width 35 height 23
paste input "3"
type input "3"
type input "2"
type input "9"
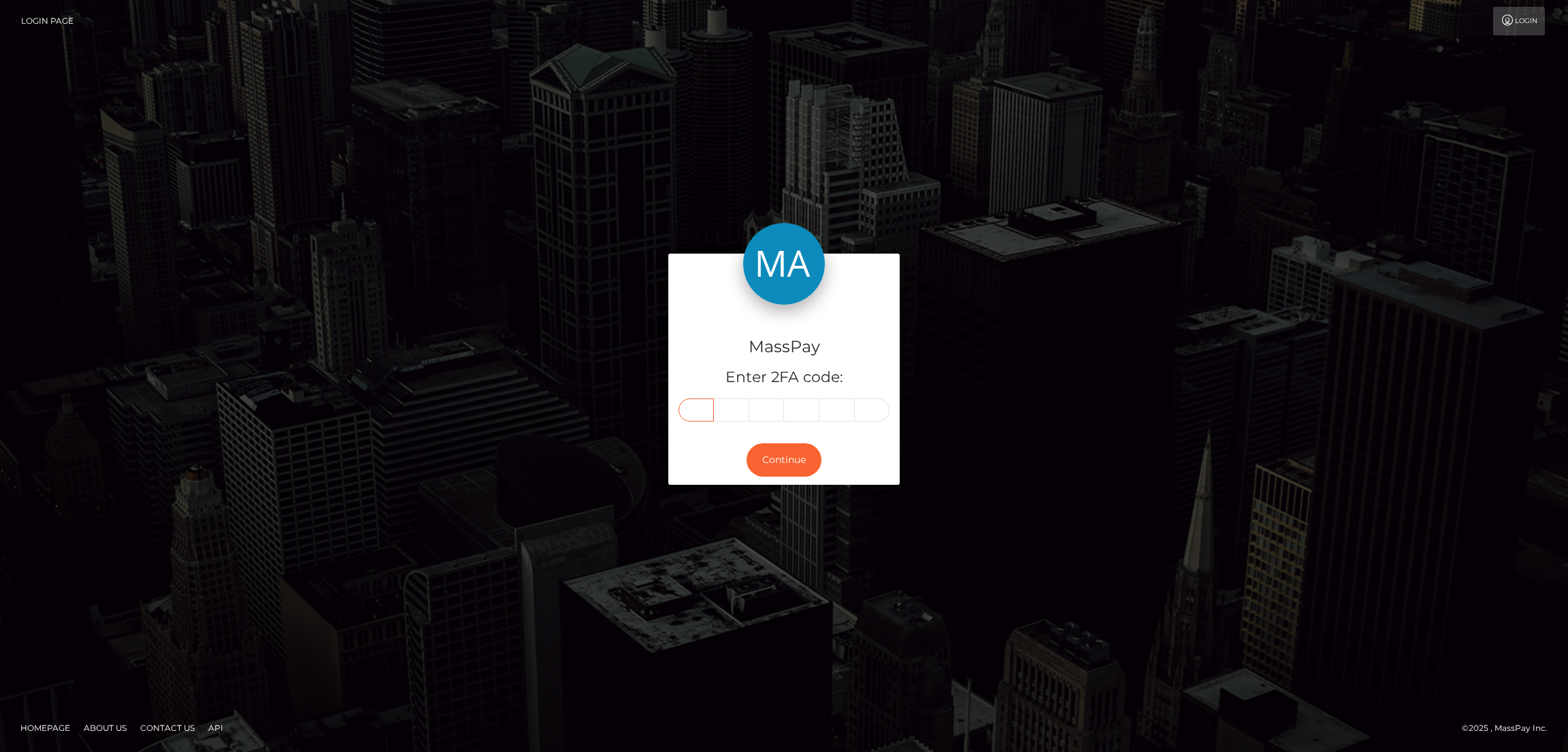
type input "4"
type input "8"
type input "9"
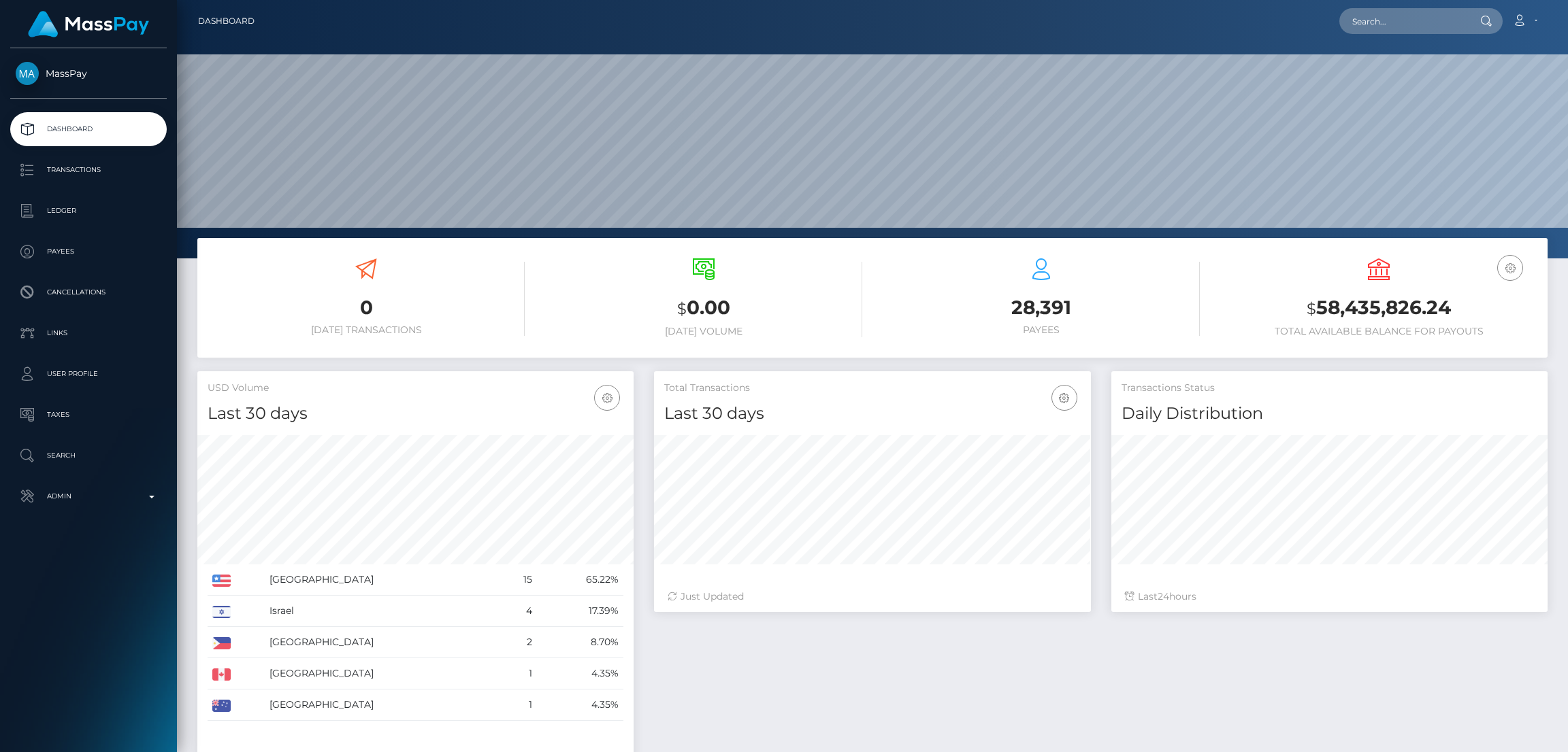
scroll to position [242, 436]
click at [1397, 12] on input "text" at bounding box center [1403, 21] width 128 height 26
paste input "[EMAIL_ADDRESS][DOMAIN_NAME]"
type input "[EMAIL_ADDRESS][DOMAIN_NAME]"
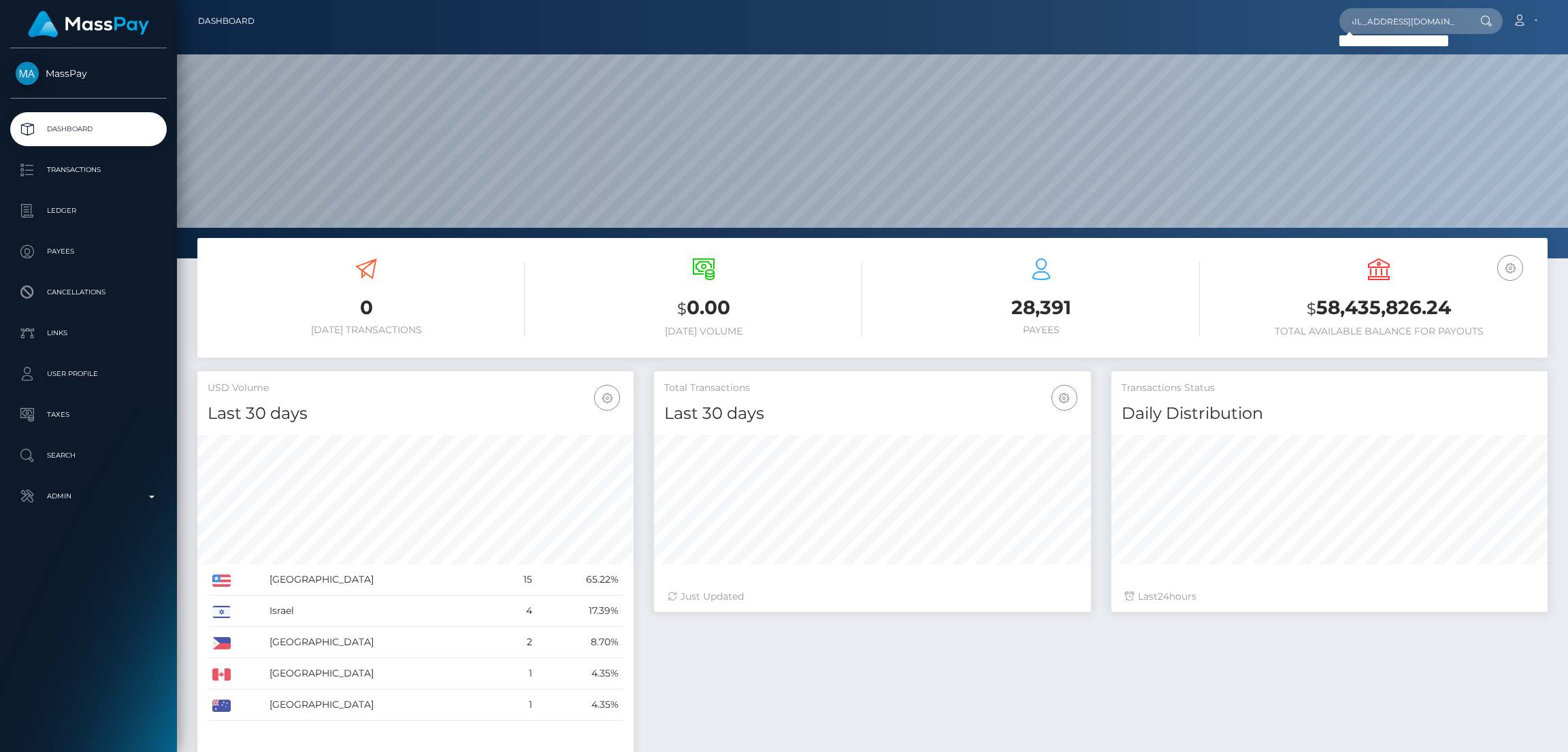
scroll to position [0, 0]
click at [1412, 18] on input "[EMAIL_ADDRESS][DOMAIN_NAME]" at bounding box center [1403, 21] width 128 height 26
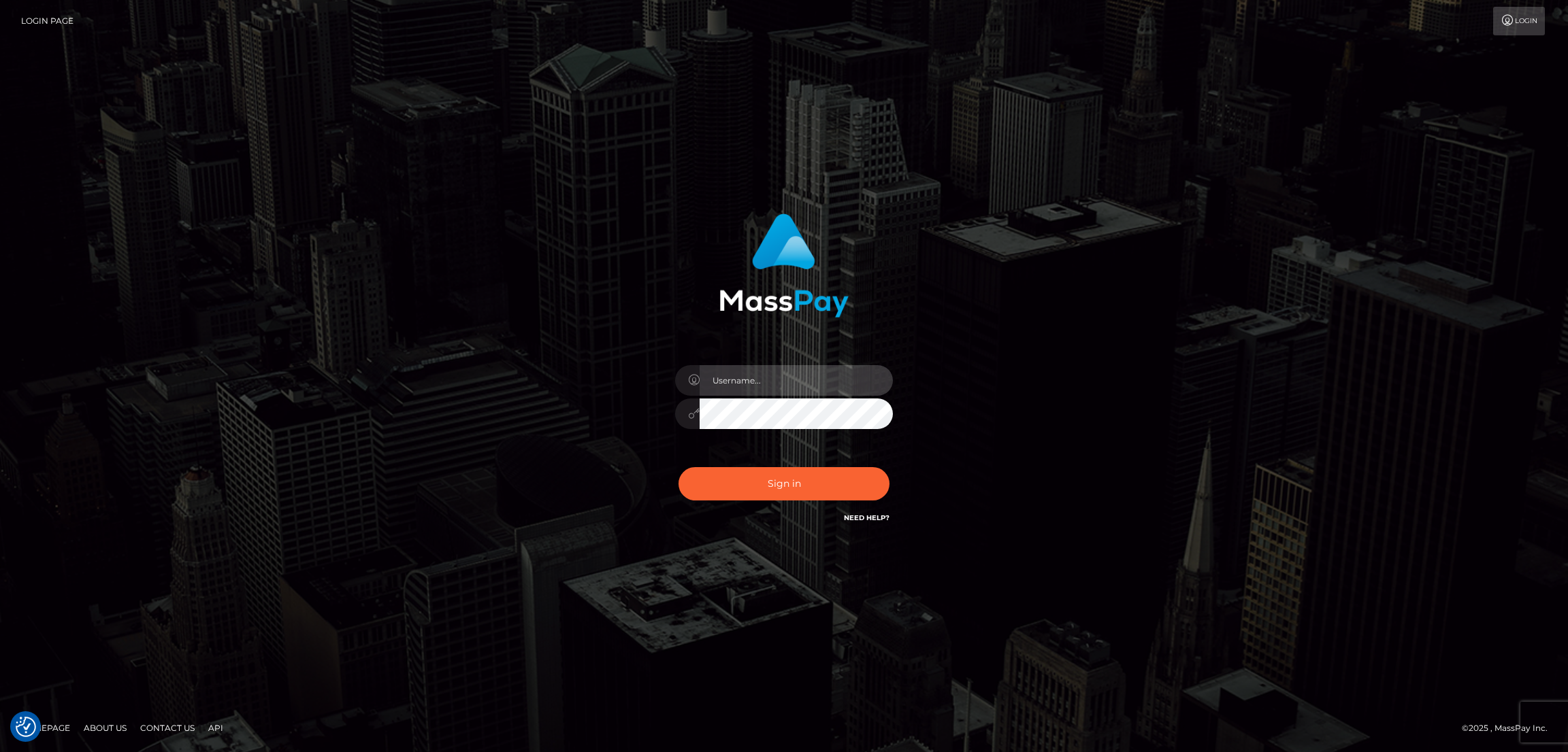
type input "by.es2"
click at [790, 487] on button "Sign in" at bounding box center [784, 483] width 211 height 34
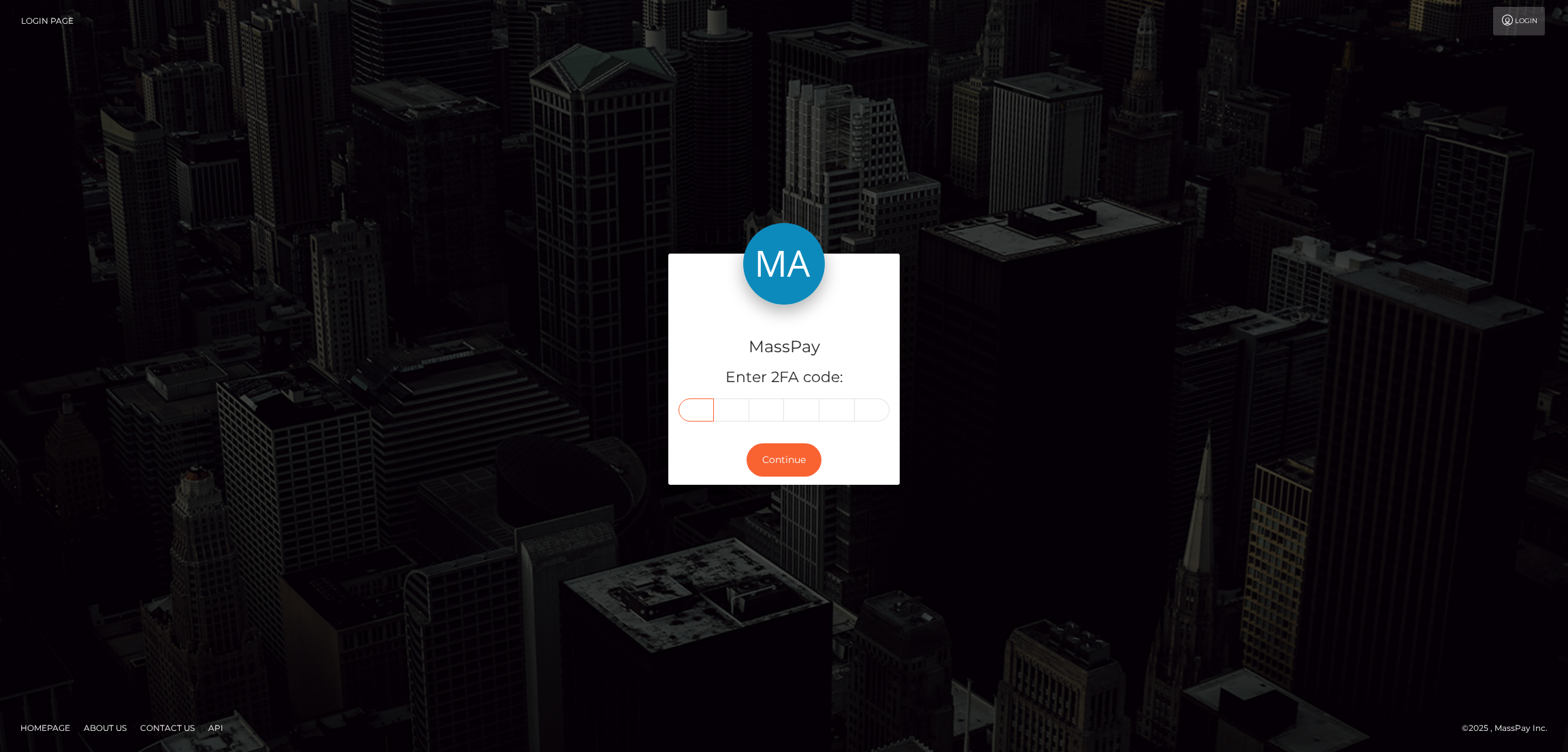
click at [699, 411] on input "text" at bounding box center [696, 410] width 35 height 23
paste input "8"
type input "8"
type input "1"
type input "4"
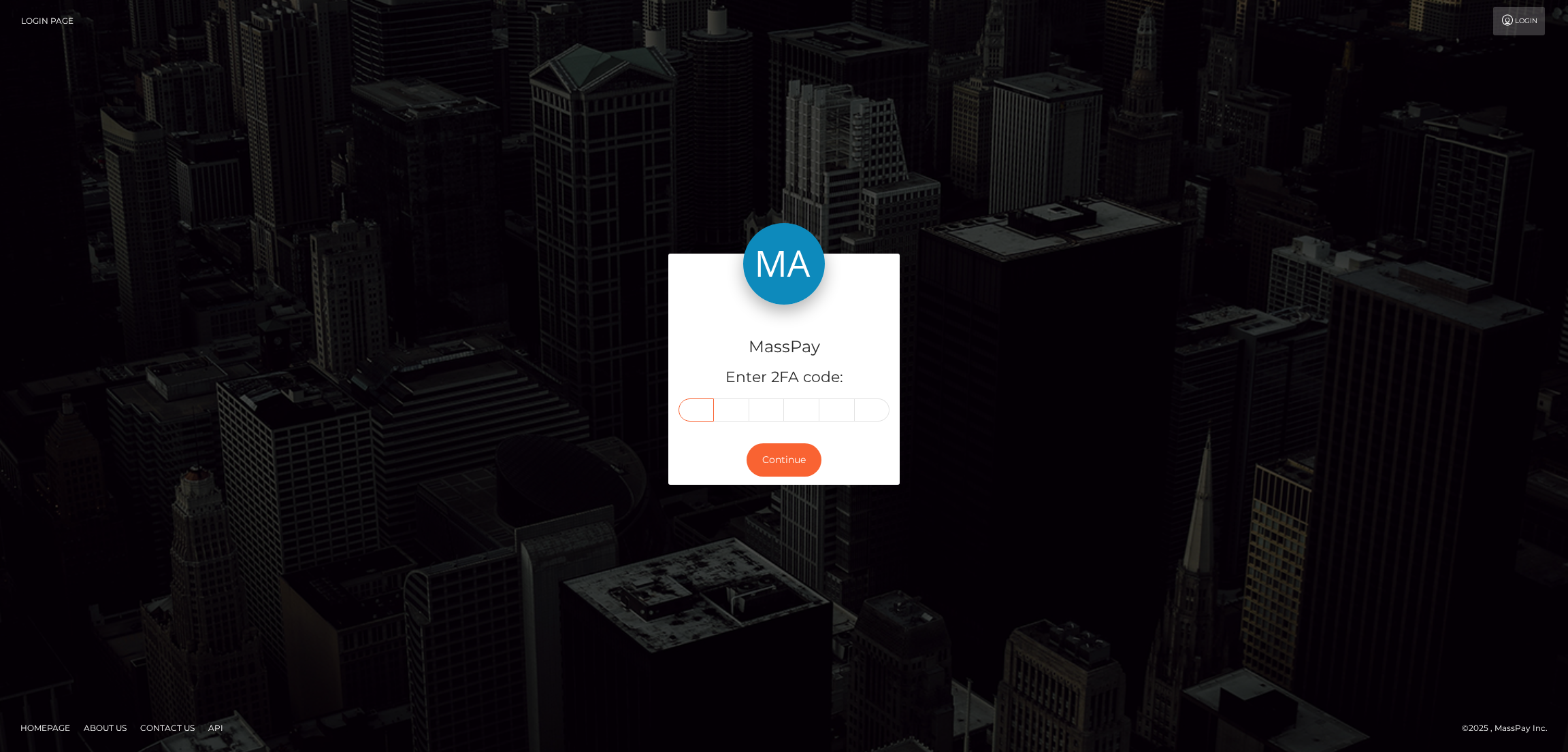
type input "6"
type input "1"
type input "2"
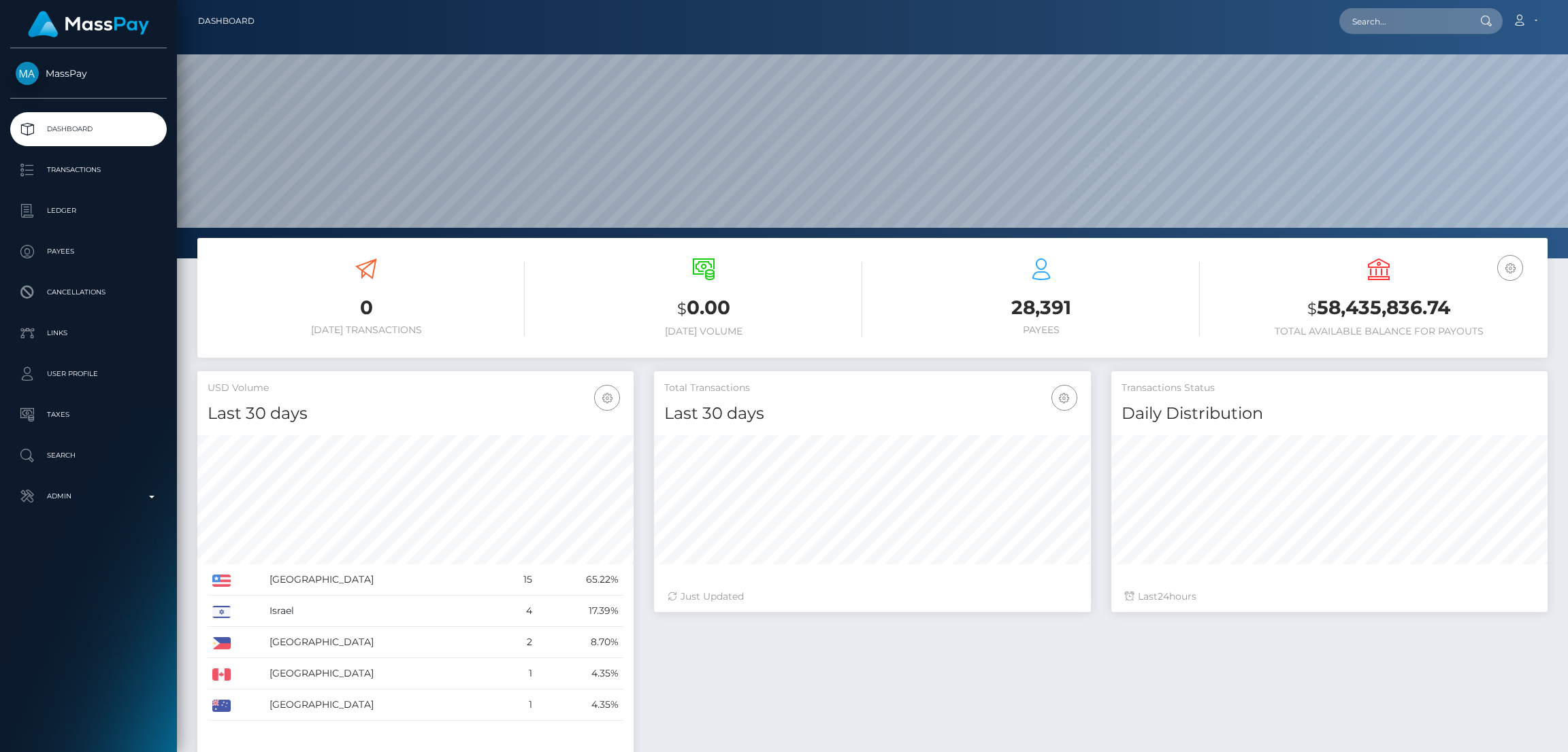
scroll to position [242, 436]
click at [1424, 29] on input "text" at bounding box center [1403, 21] width 128 height 26
paste input "[EMAIL_ADDRESS][DOMAIN_NAME]"
type input "[EMAIL_ADDRESS][DOMAIN_NAME]"
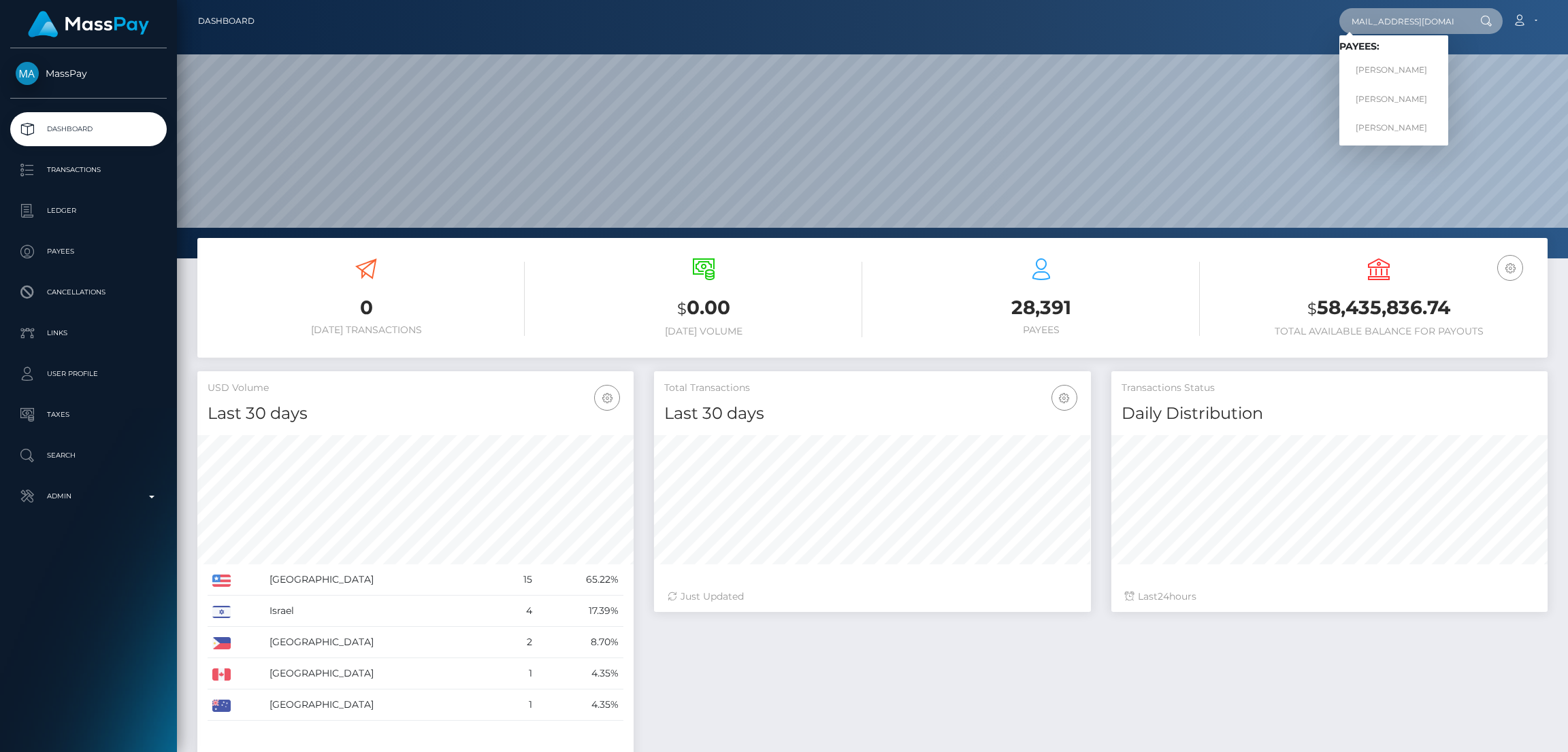
scroll to position [0, 0]
click at [1393, 70] on link "[PERSON_NAME]" at bounding box center [1393, 70] width 109 height 25
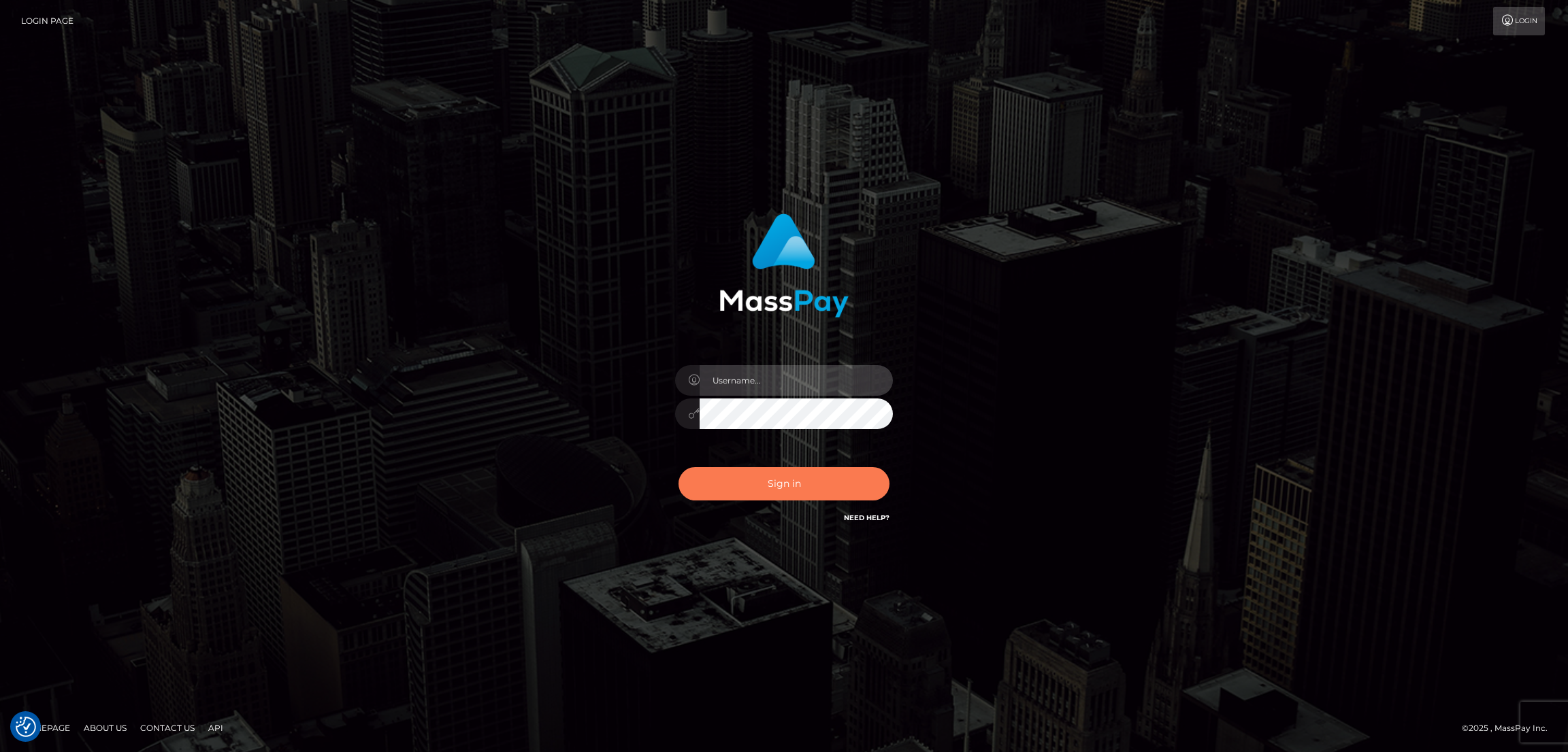
type input "by.es2"
click at [783, 487] on button "Sign in" at bounding box center [784, 483] width 211 height 34
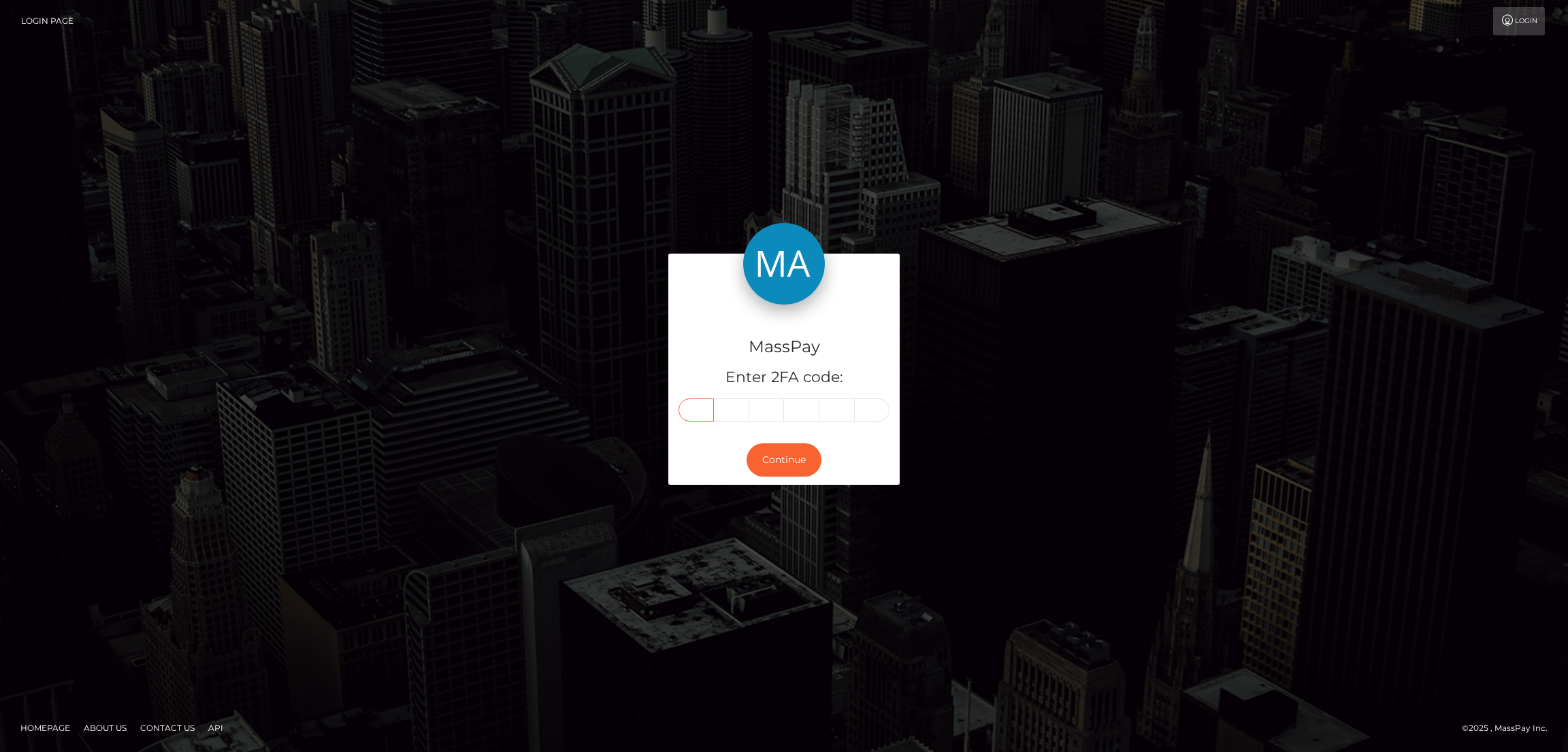
click at [703, 413] on input "text" at bounding box center [696, 410] width 35 height 23
paste input "3"
type input "3"
type input "5"
type input "0"
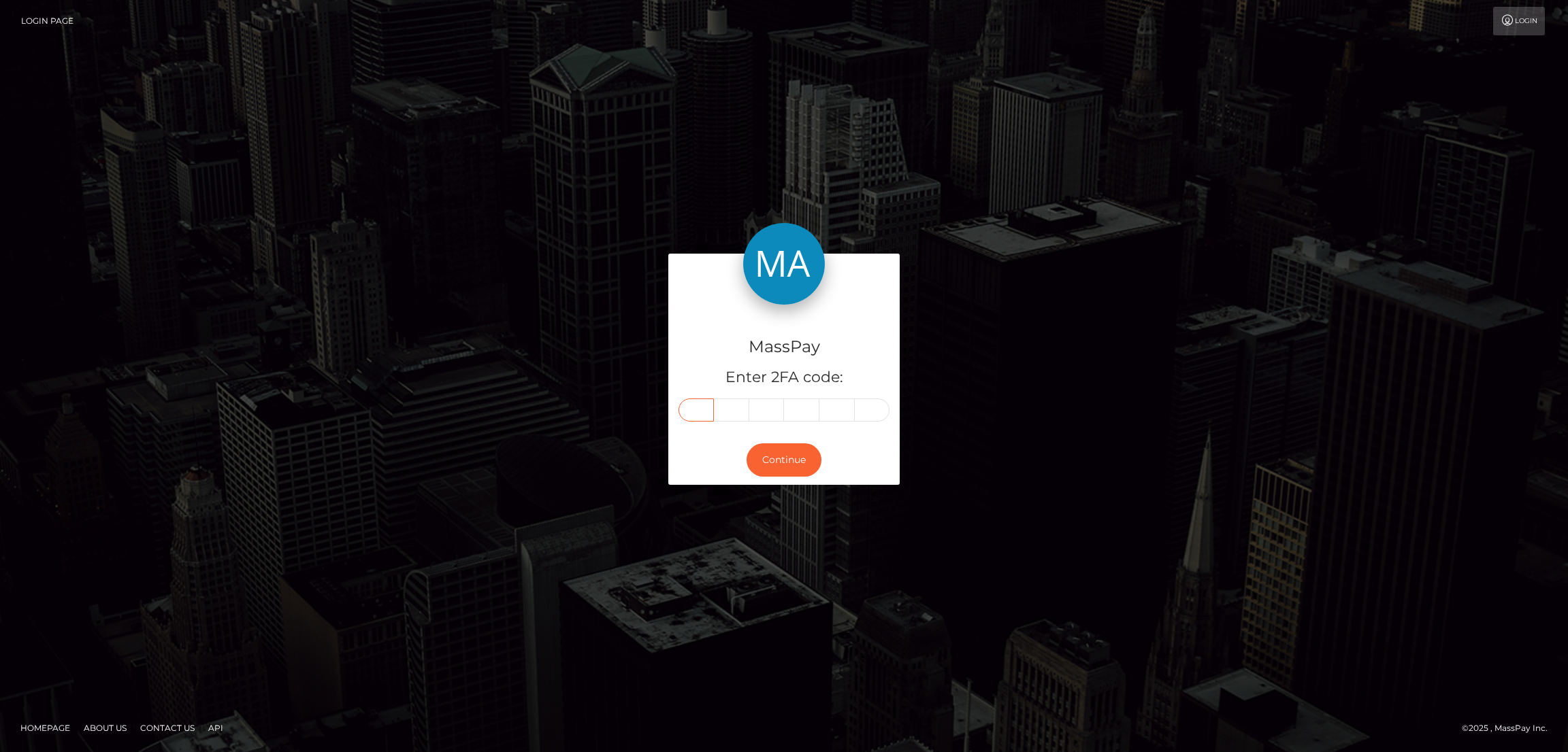
type input "5"
type input "0"
type input "1"
click at [784, 460] on button "Continue" at bounding box center [784, 460] width 75 height 34
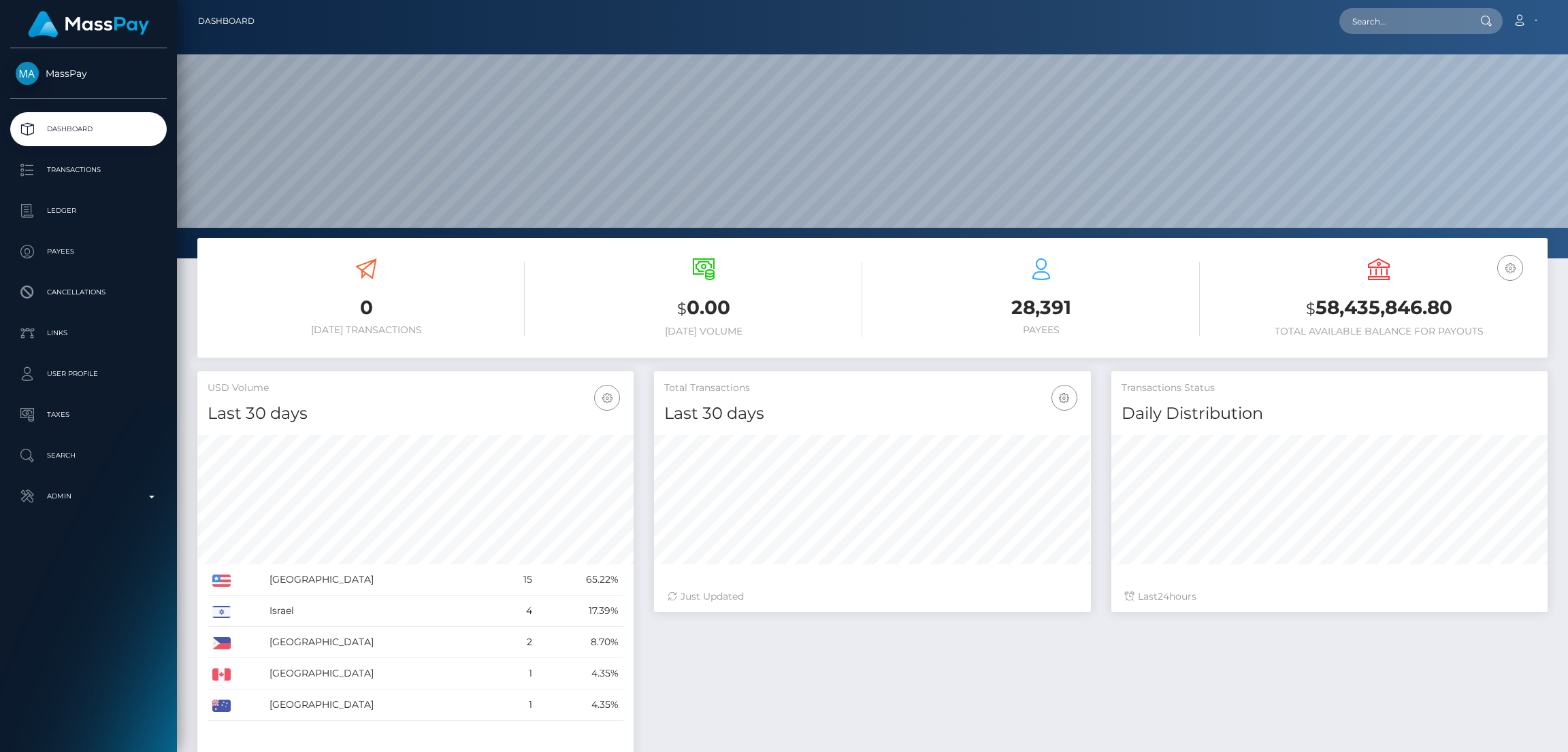
scroll to position [242, 436]
click at [1385, 26] on input "text" at bounding box center [1403, 21] width 128 height 26
paste input "cristina.ioanitiu13@gmail.com"
type input "cristina.ioanitiu13@gmail.com"
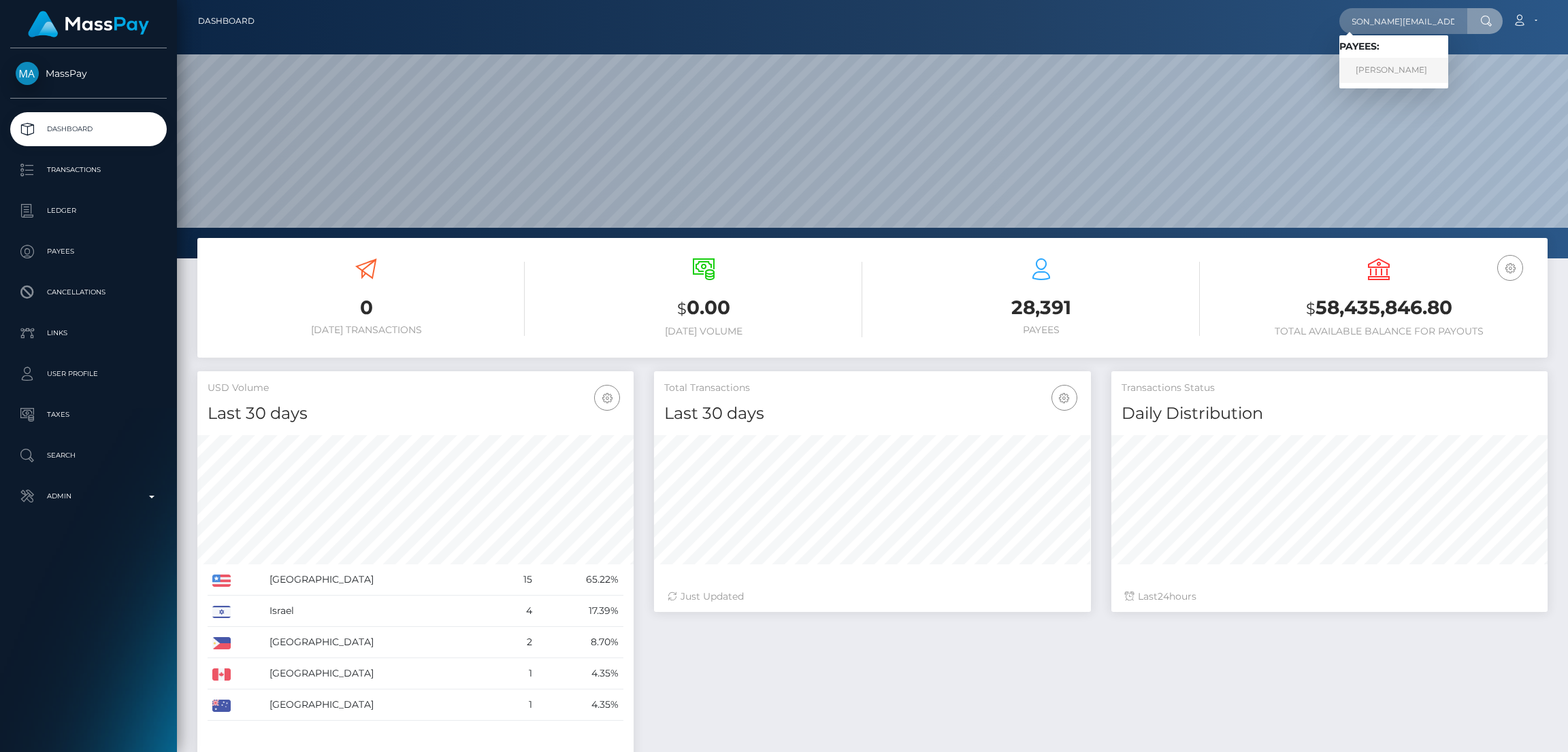
click at [1373, 69] on link "Cristina Stefania Ioanitiu" at bounding box center [1393, 70] width 109 height 25
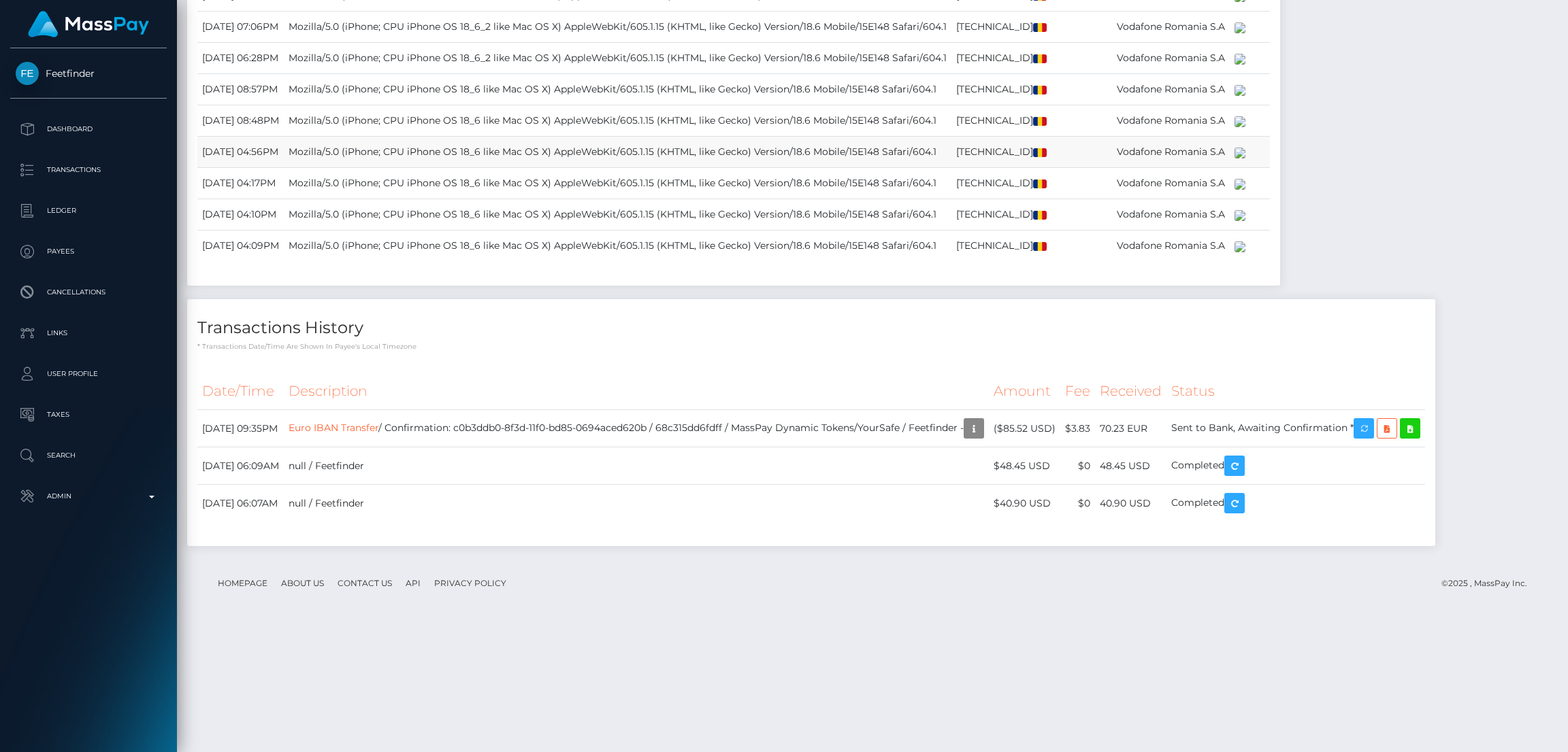
scroll to position [1278, 0]
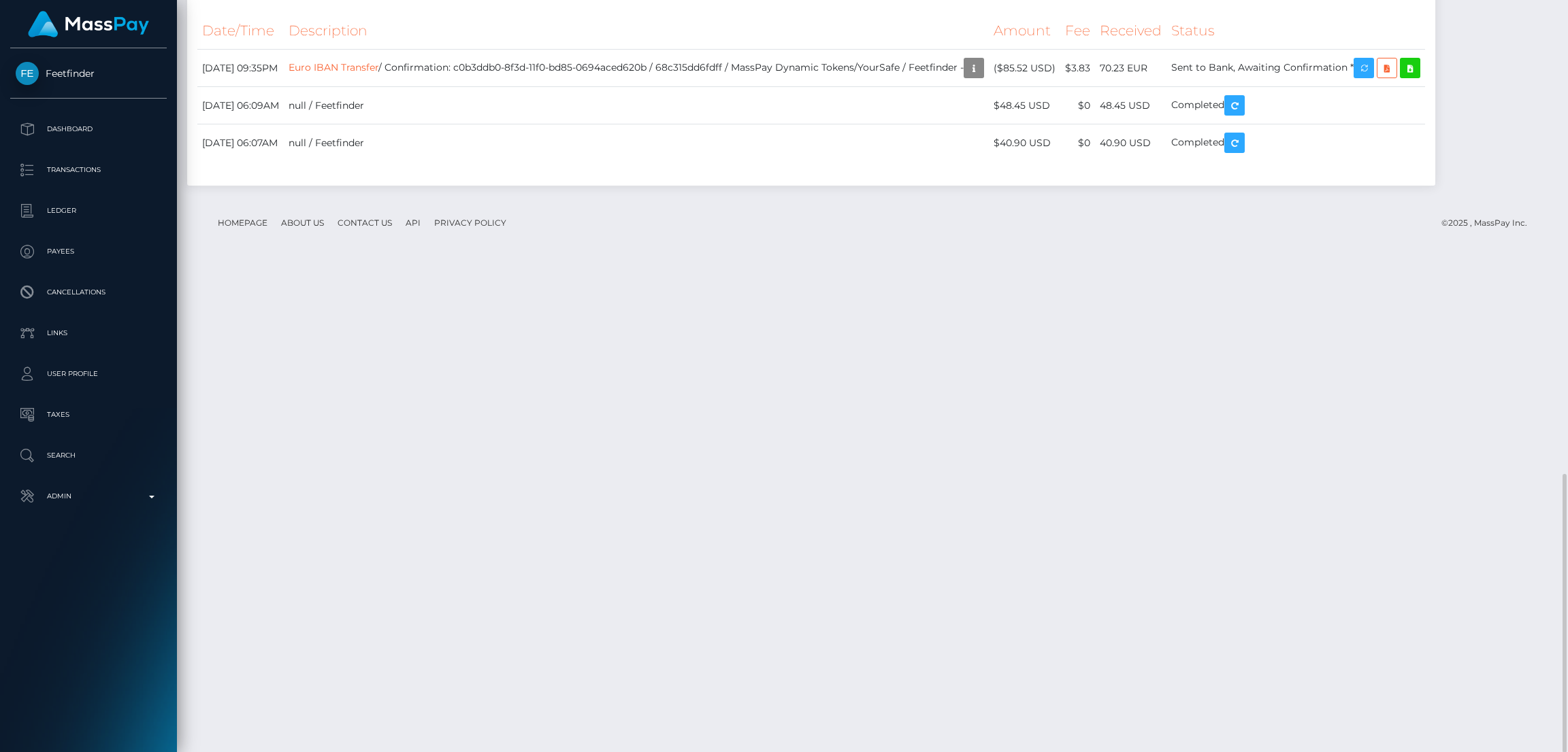
click at [584, 186] on div "Date/Time Description Amount Fee Received Status Euro IBAN Transfer" at bounding box center [811, 93] width 1248 height 183
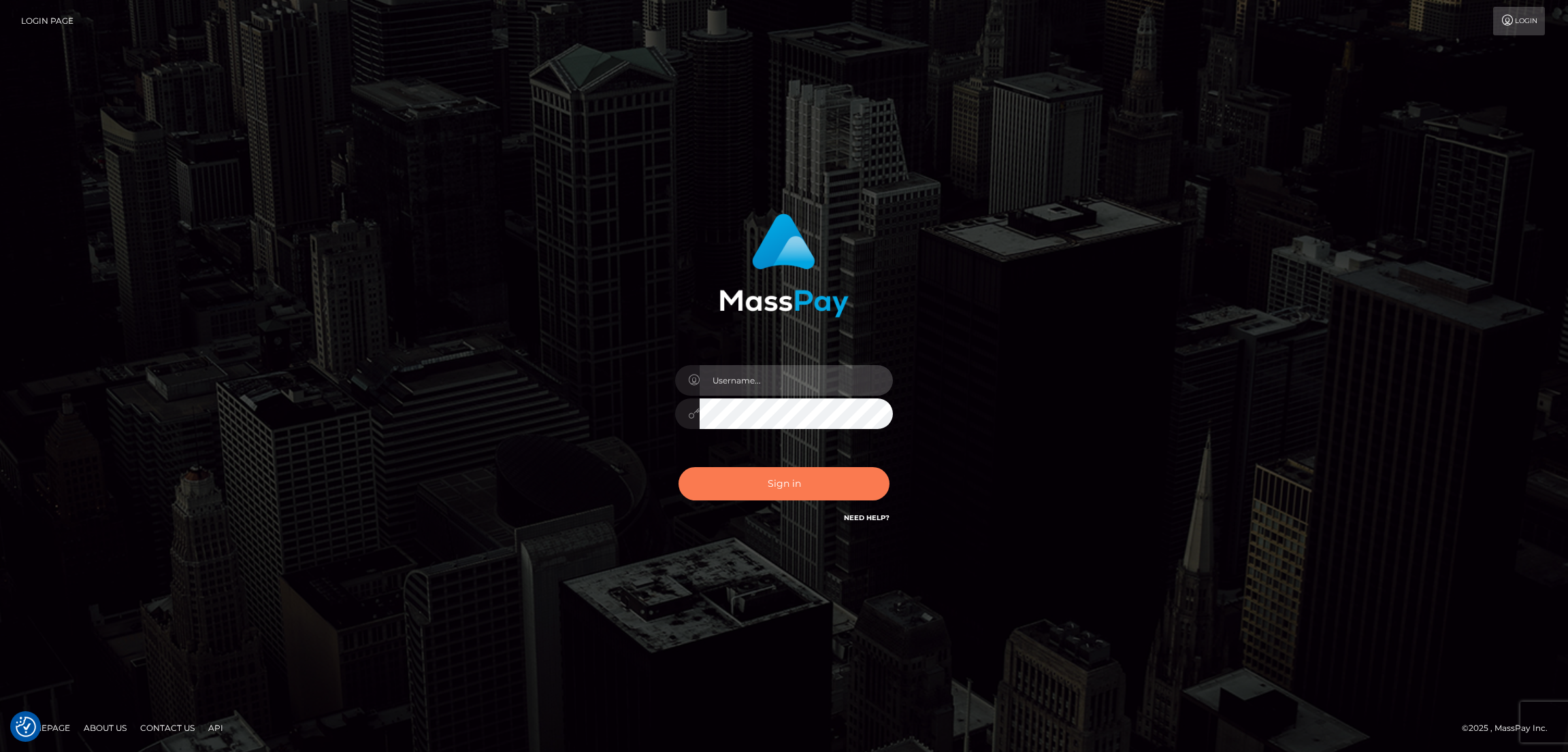
type input "by.es2"
click at [803, 475] on button "Sign in" at bounding box center [784, 483] width 211 height 34
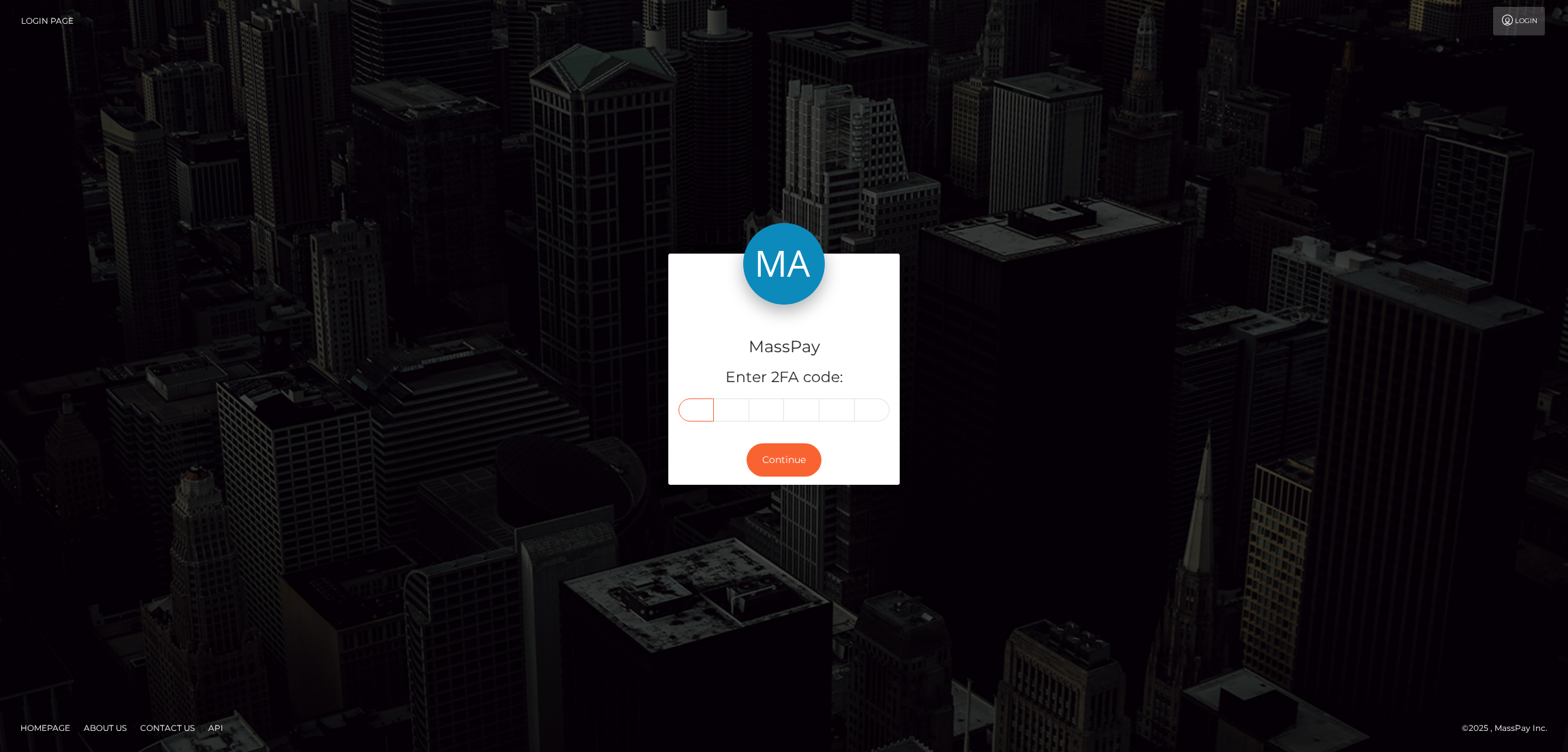
click at [698, 407] on input "text" at bounding box center [696, 410] width 35 height 23
paste input "4"
type input "4"
type input "9"
type input "3"
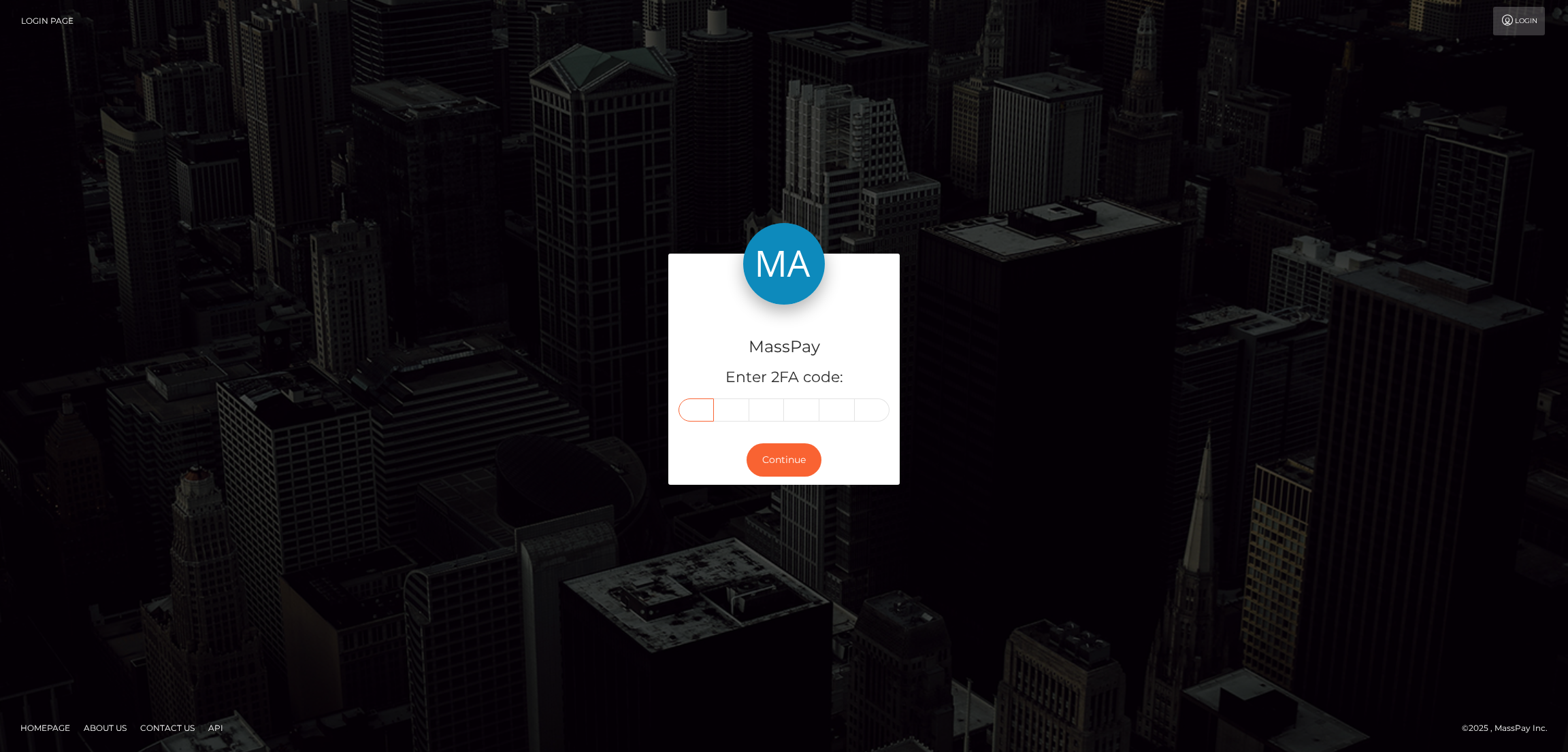
type input "3"
type input "9"
type input "6"
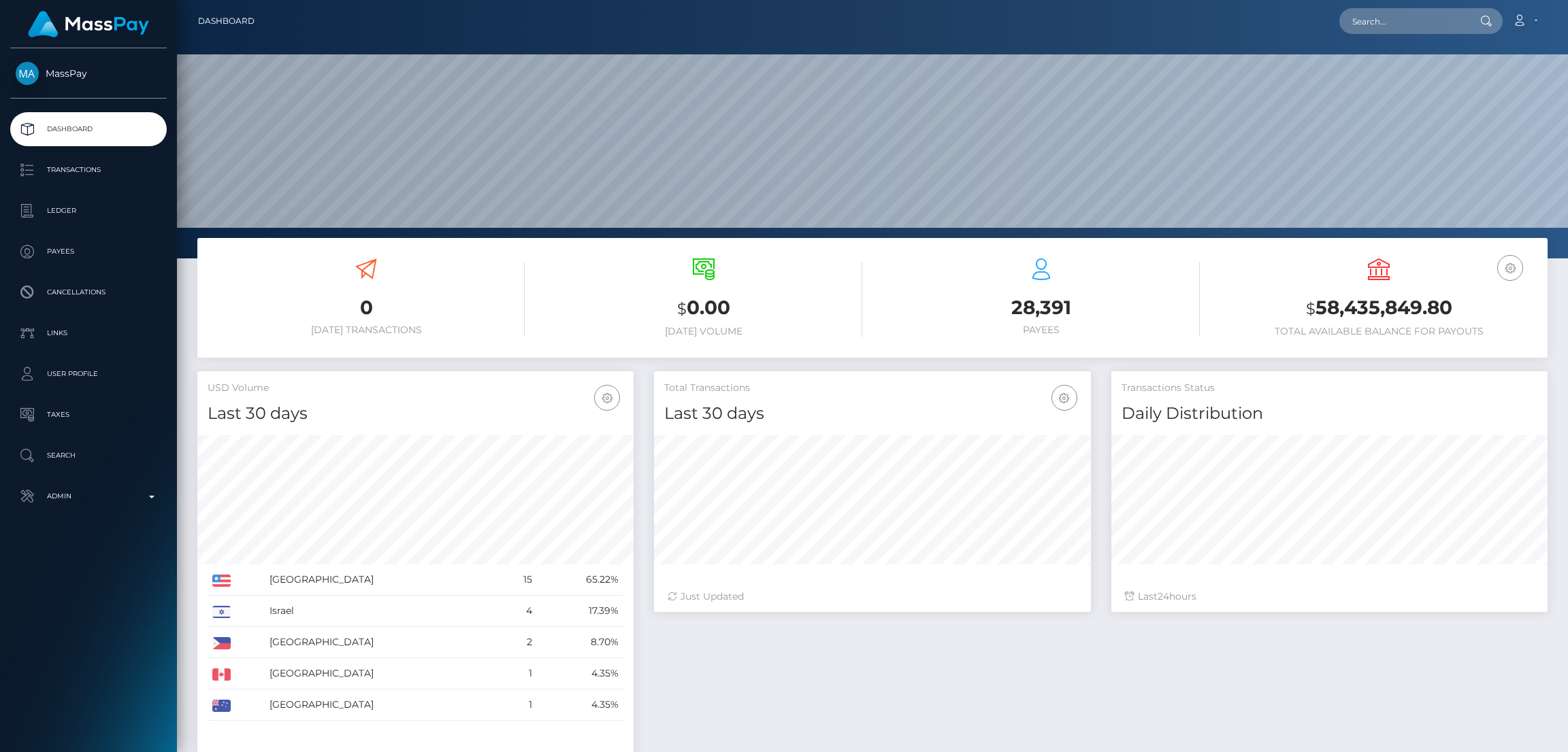
scroll to position [242, 436]
click at [1402, 20] on input "text" at bounding box center [1403, 21] width 128 height 26
paste input "[EMAIL_ADDRESS][DOMAIN_NAME]"
type input "[EMAIL_ADDRESS][DOMAIN_NAME]"
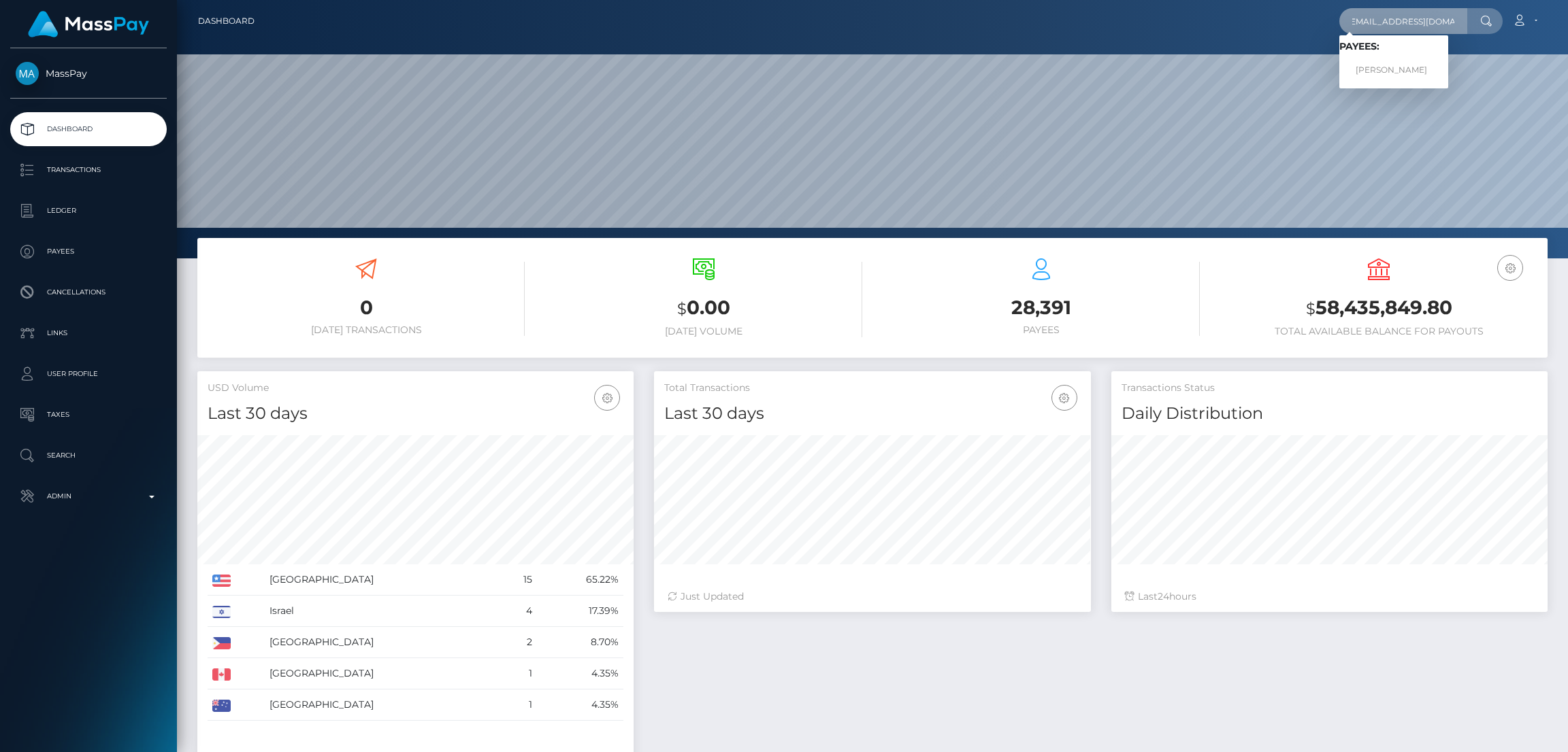
scroll to position [0, 0]
click at [1374, 74] on link "[PERSON_NAME]" at bounding box center [1393, 70] width 109 height 25
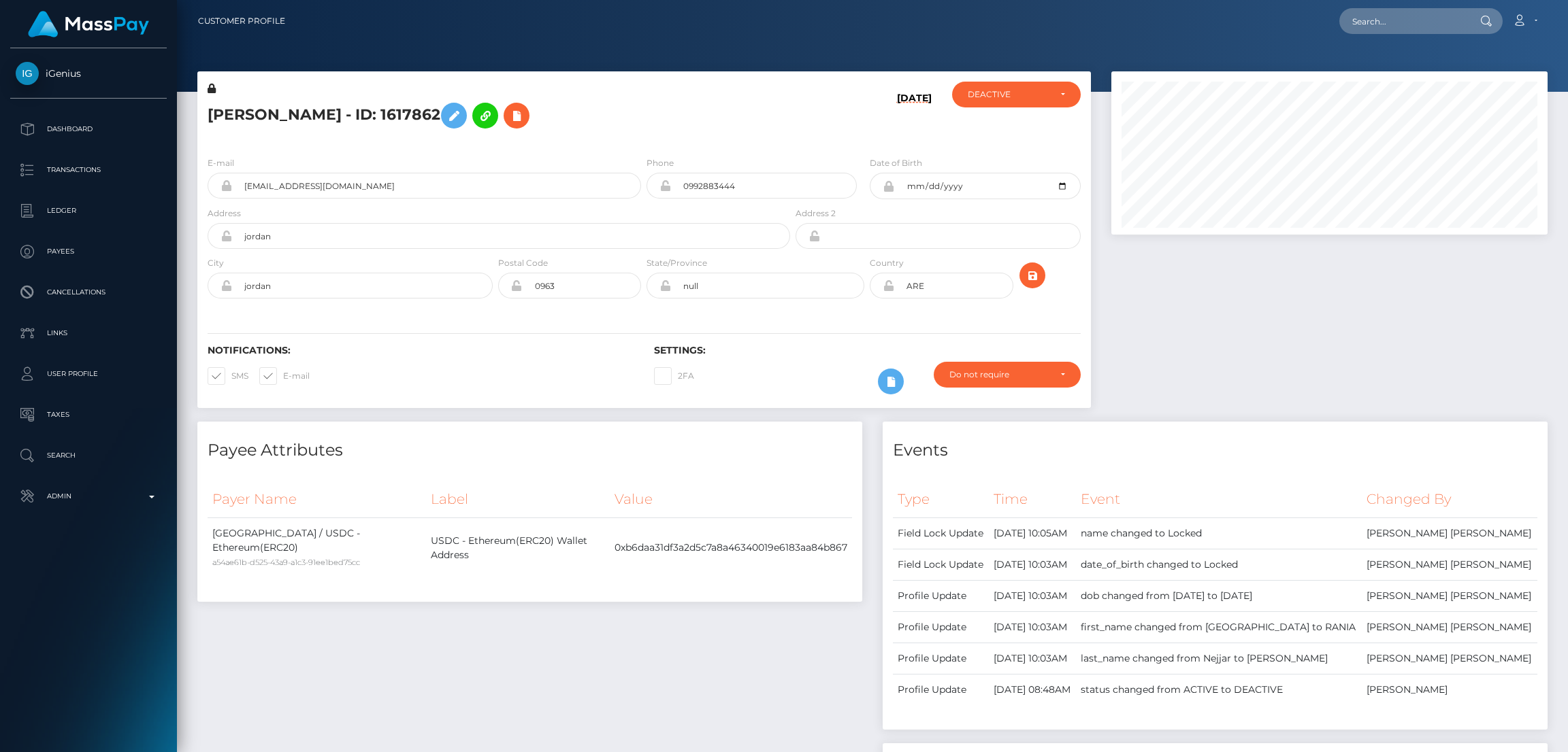
scroll to position [162, 436]
click at [1404, 25] on input "text" at bounding box center [1403, 21] width 128 height 26
paste input "[EMAIL_ADDRESS][DOMAIN_NAME]"
type input "[EMAIL_ADDRESS][DOMAIN_NAME]"
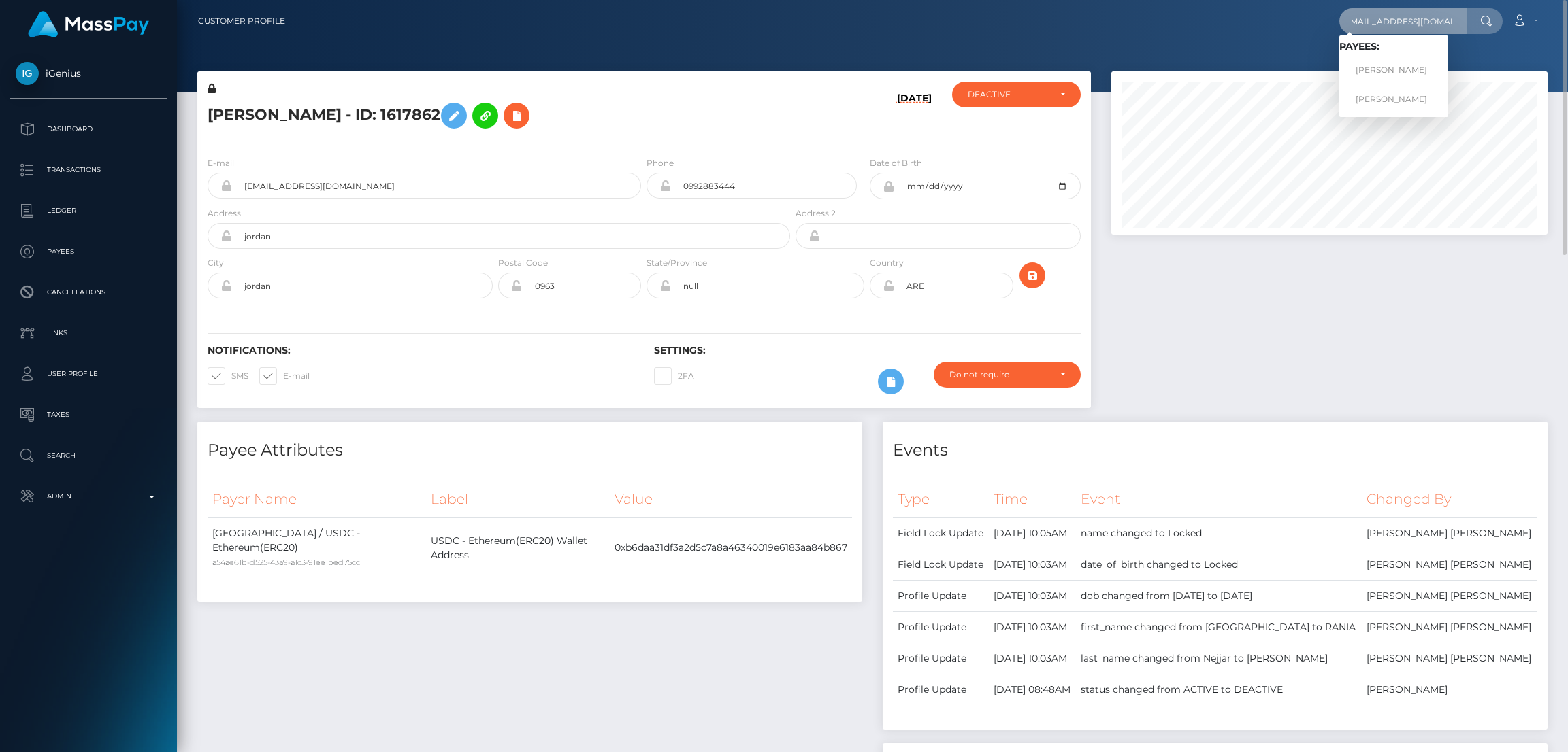
scroll to position [0, 0]
click at [1392, 69] on link "[PERSON_NAME]" at bounding box center [1393, 70] width 109 height 25
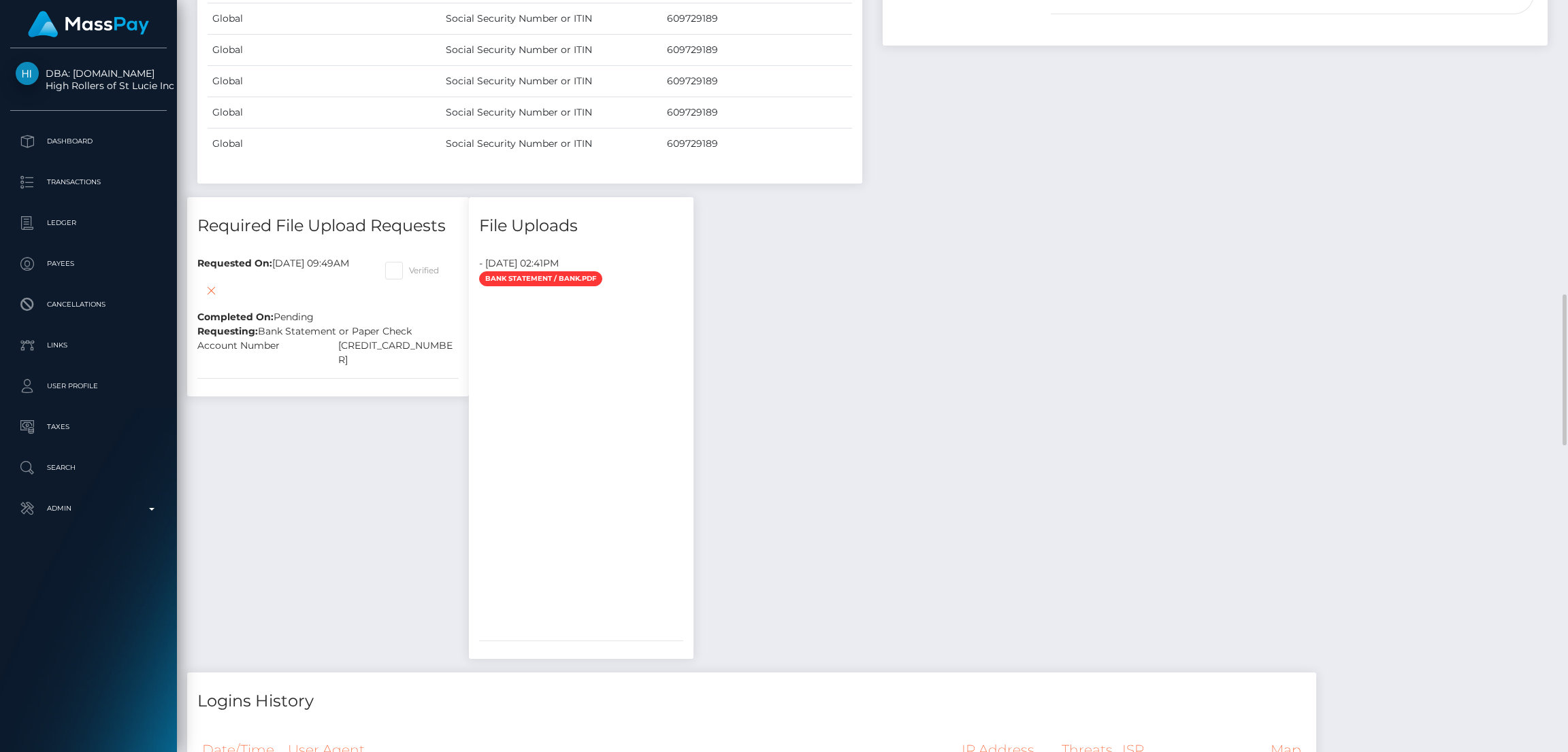
scroll to position [1368, 0]
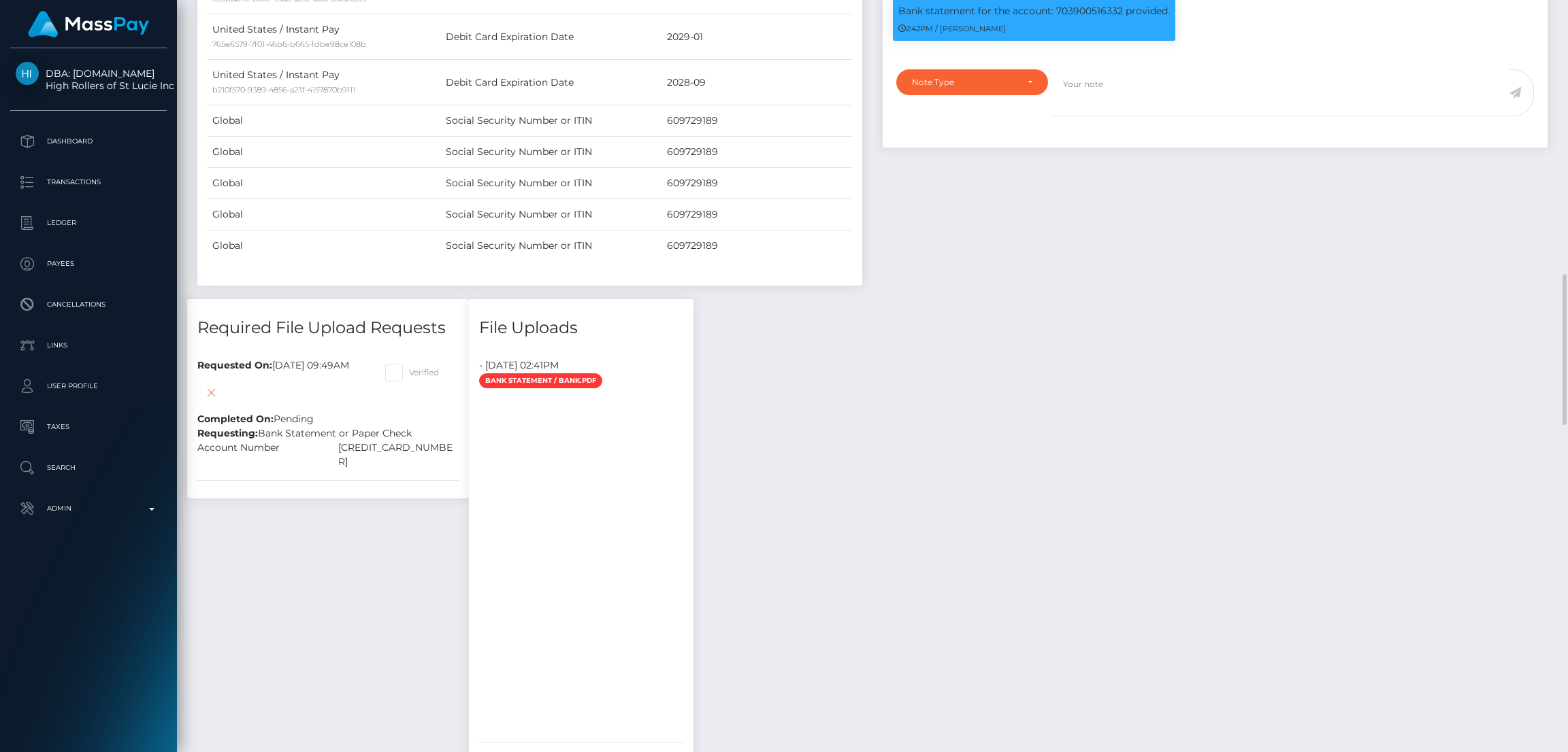
click at [602, 378] on span "Bank Statement / Bank.pdf" at bounding box center [540, 381] width 123 height 15
click at [573, 382] on span "Bank Statement / Bank.pdf" at bounding box center [540, 381] width 123 height 15
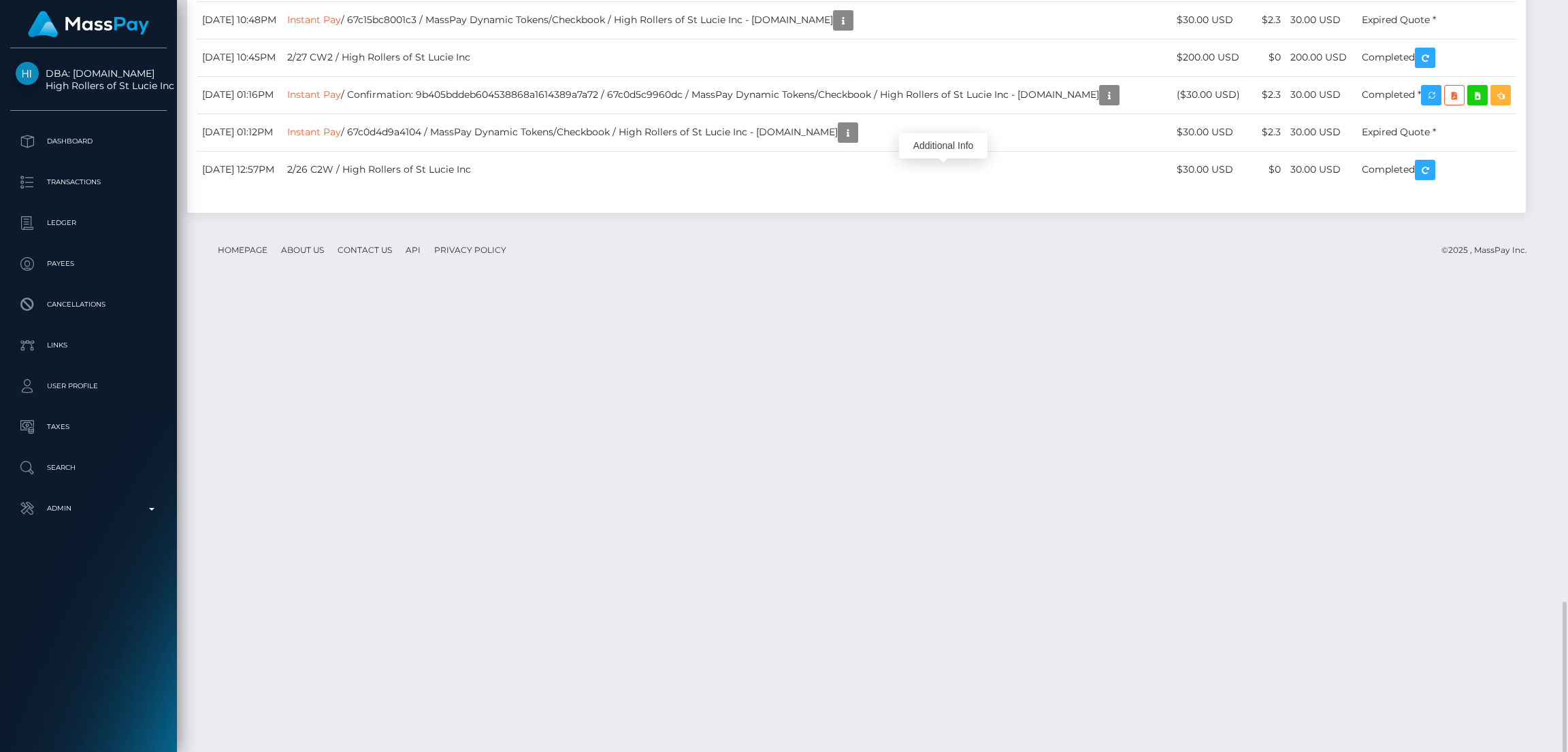
scroll to position [162, 436]
click at [944, 153] on div "Additional Info" at bounding box center [943, 146] width 89 height 25
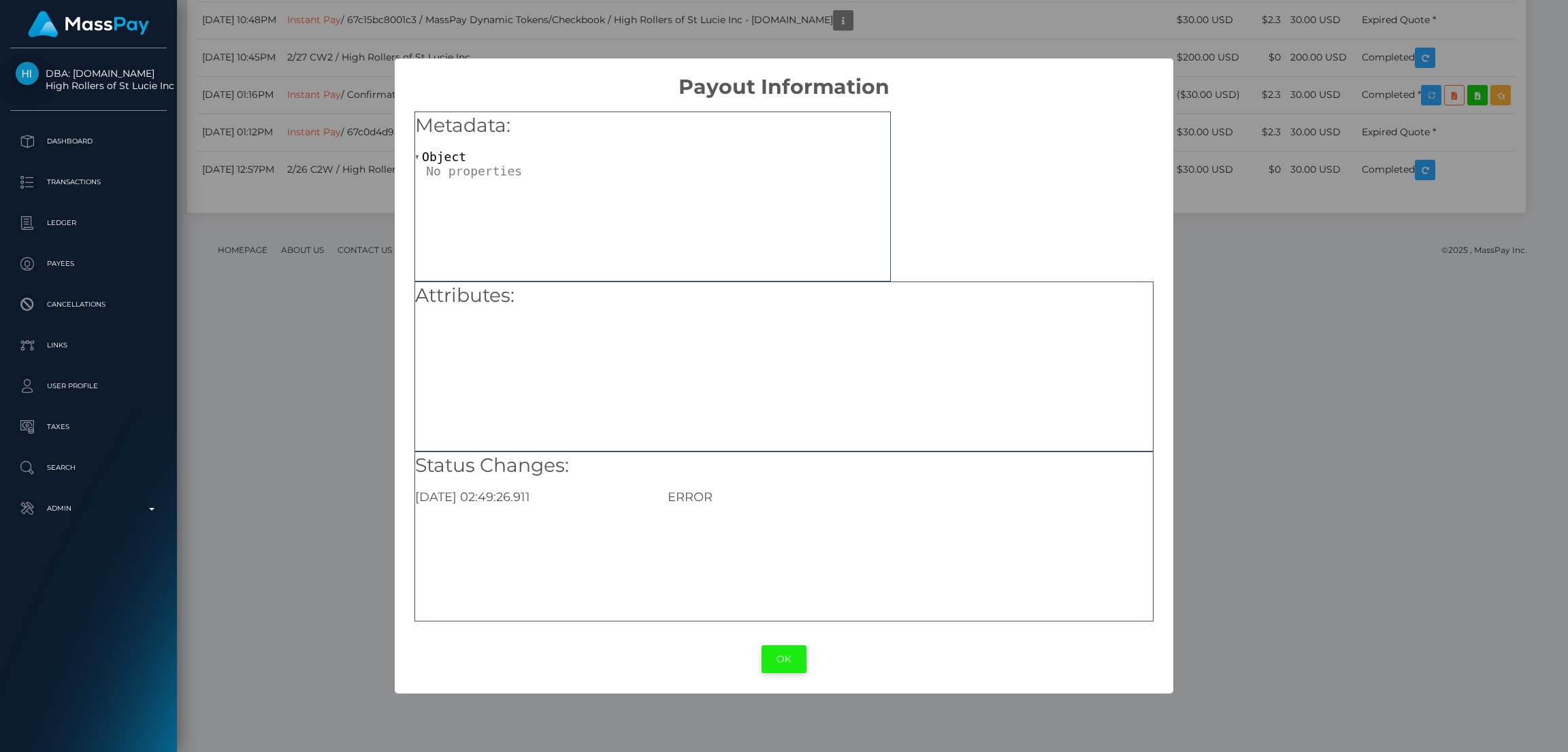
click at [781, 655] on button "OK" at bounding box center [784, 659] width 45 height 28
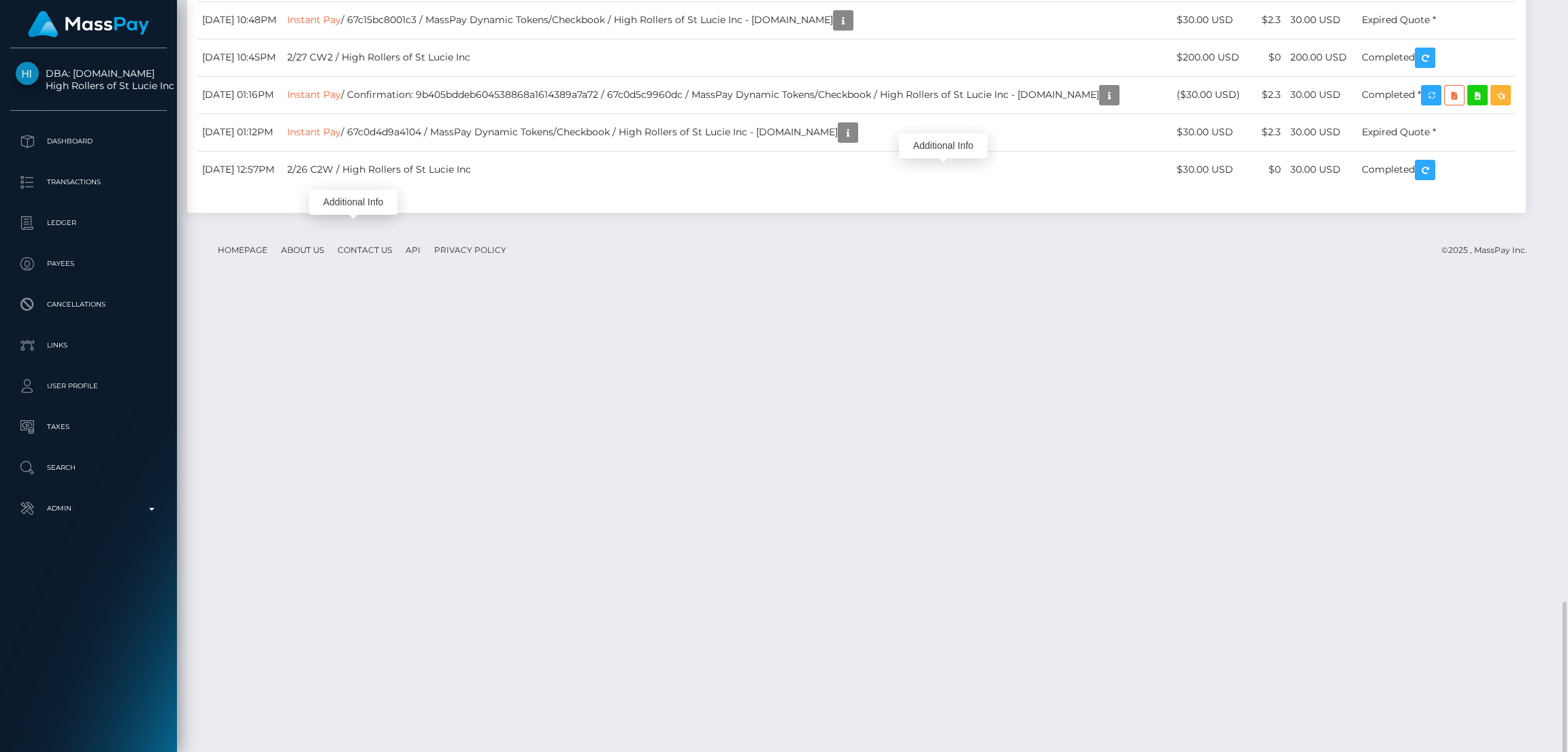
click at [369, 200] on div "Additional Info" at bounding box center [353, 202] width 89 height 25
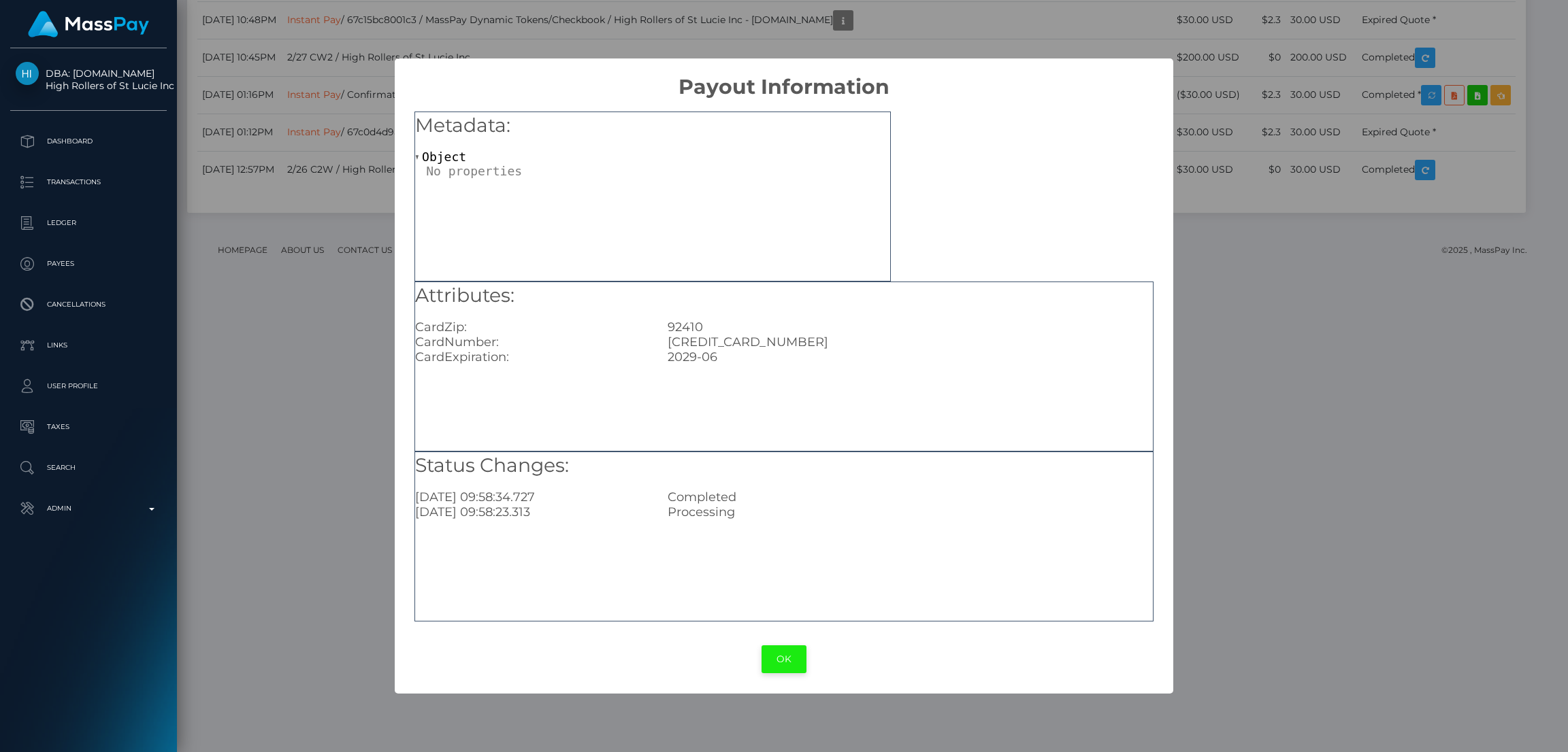
click at [792, 655] on button "OK" at bounding box center [784, 659] width 45 height 28
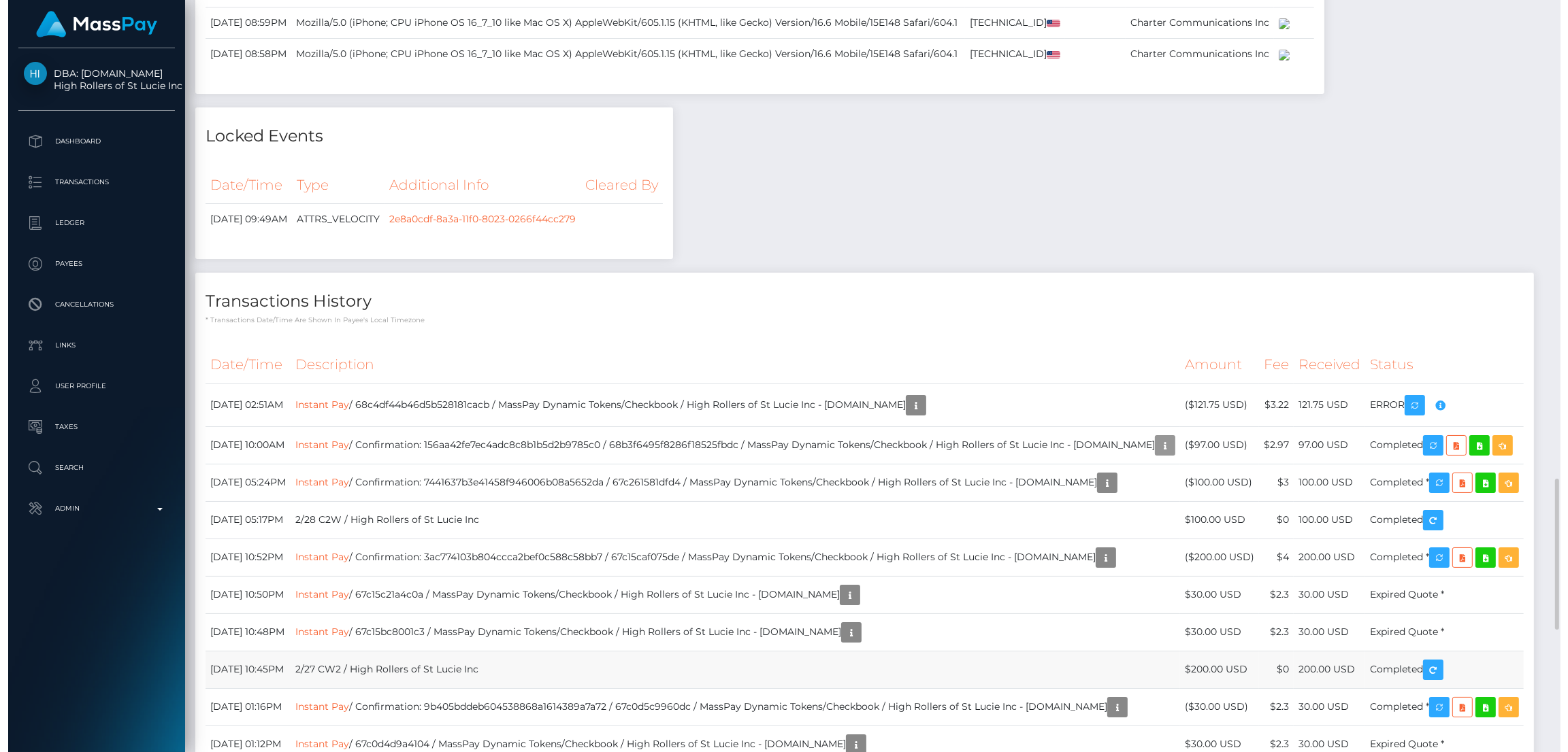
scroll to position [3001, 0]
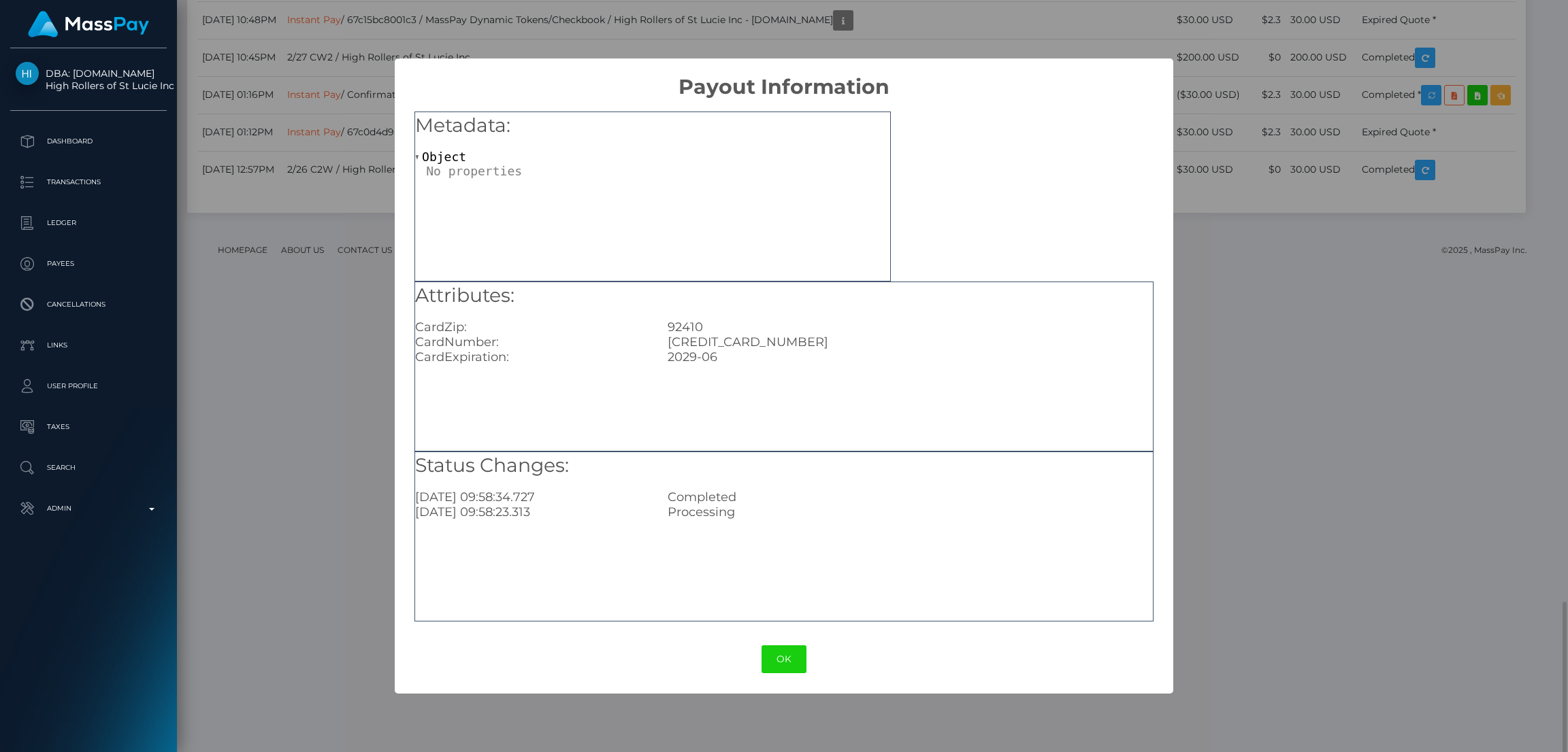
scroll to position [162, 436]
click at [780, 670] on button "OK" at bounding box center [784, 659] width 45 height 28
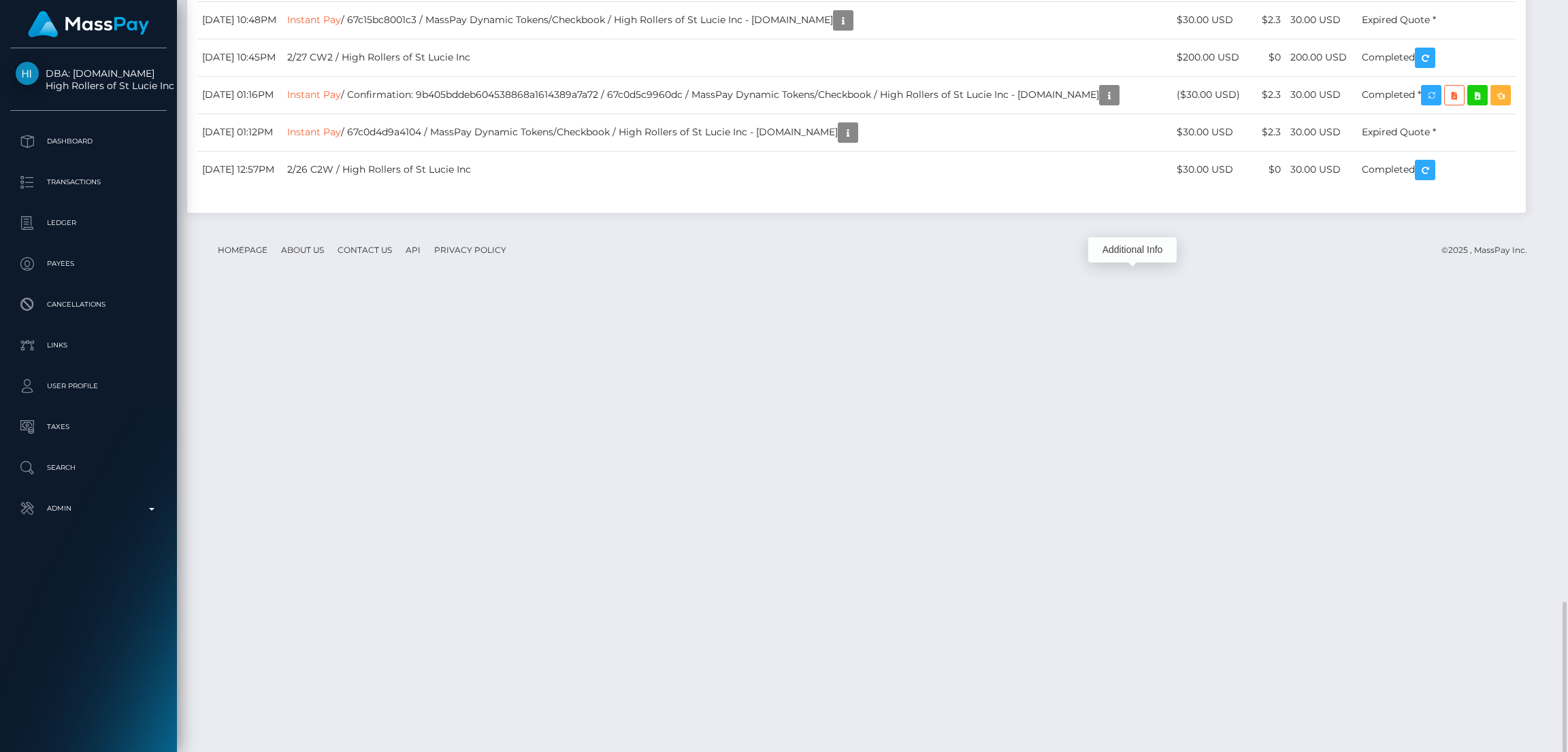
click at [1133, 248] on div "Additional Info" at bounding box center [1133, 250] width 89 height 25
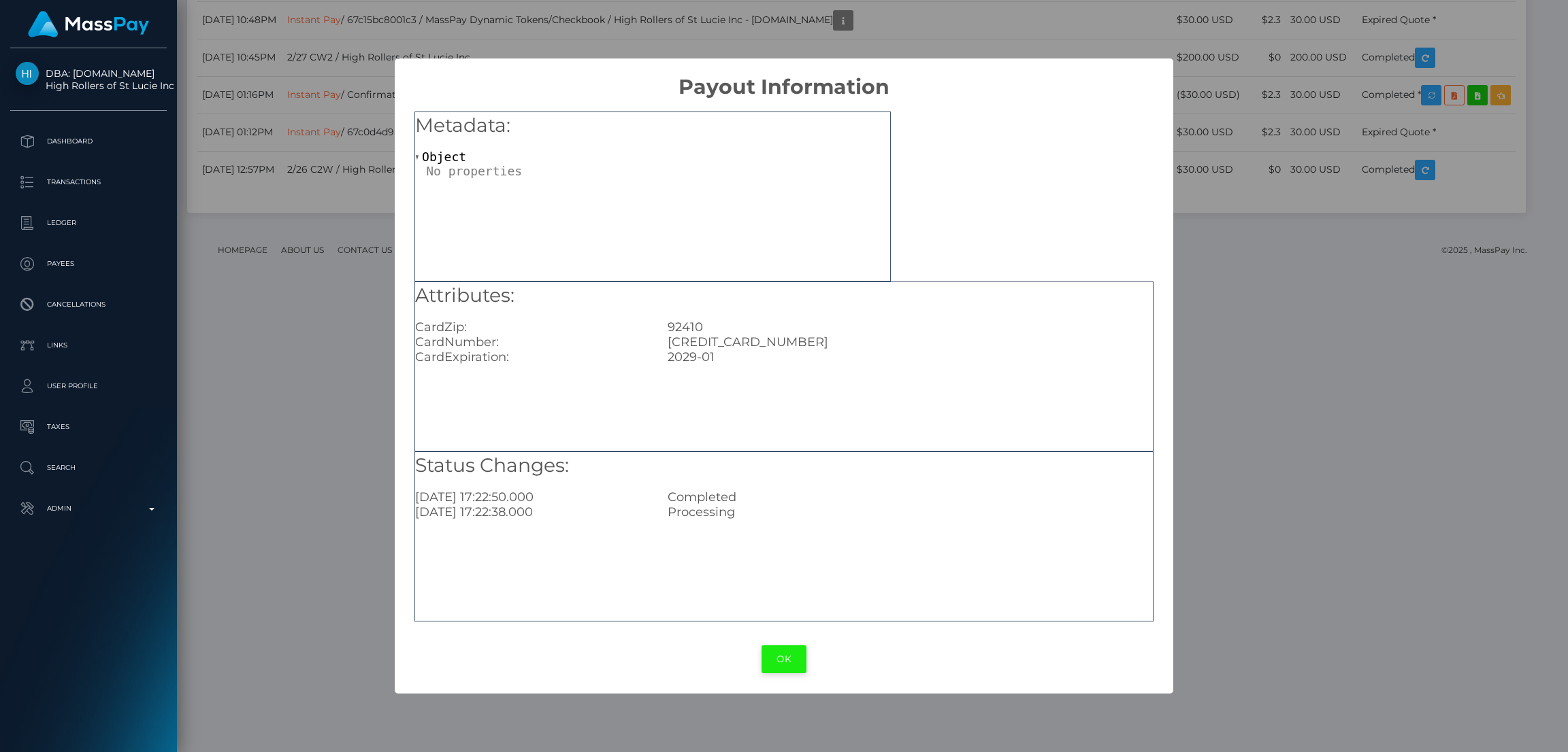
click at [783, 655] on button "OK" at bounding box center [784, 659] width 45 height 28
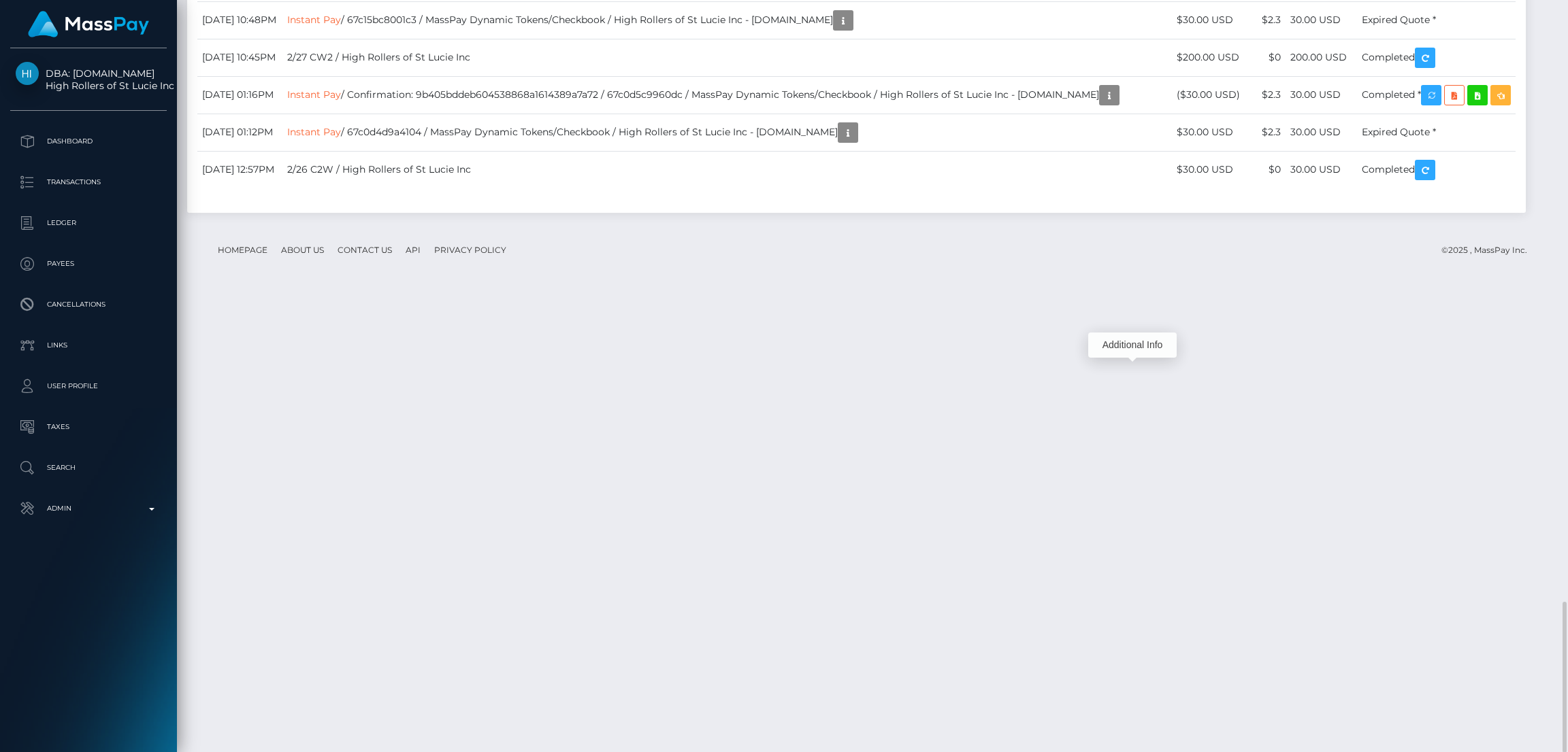
click at [1133, 345] on div "Additional Info" at bounding box center [1133, 345] width 89 height 25
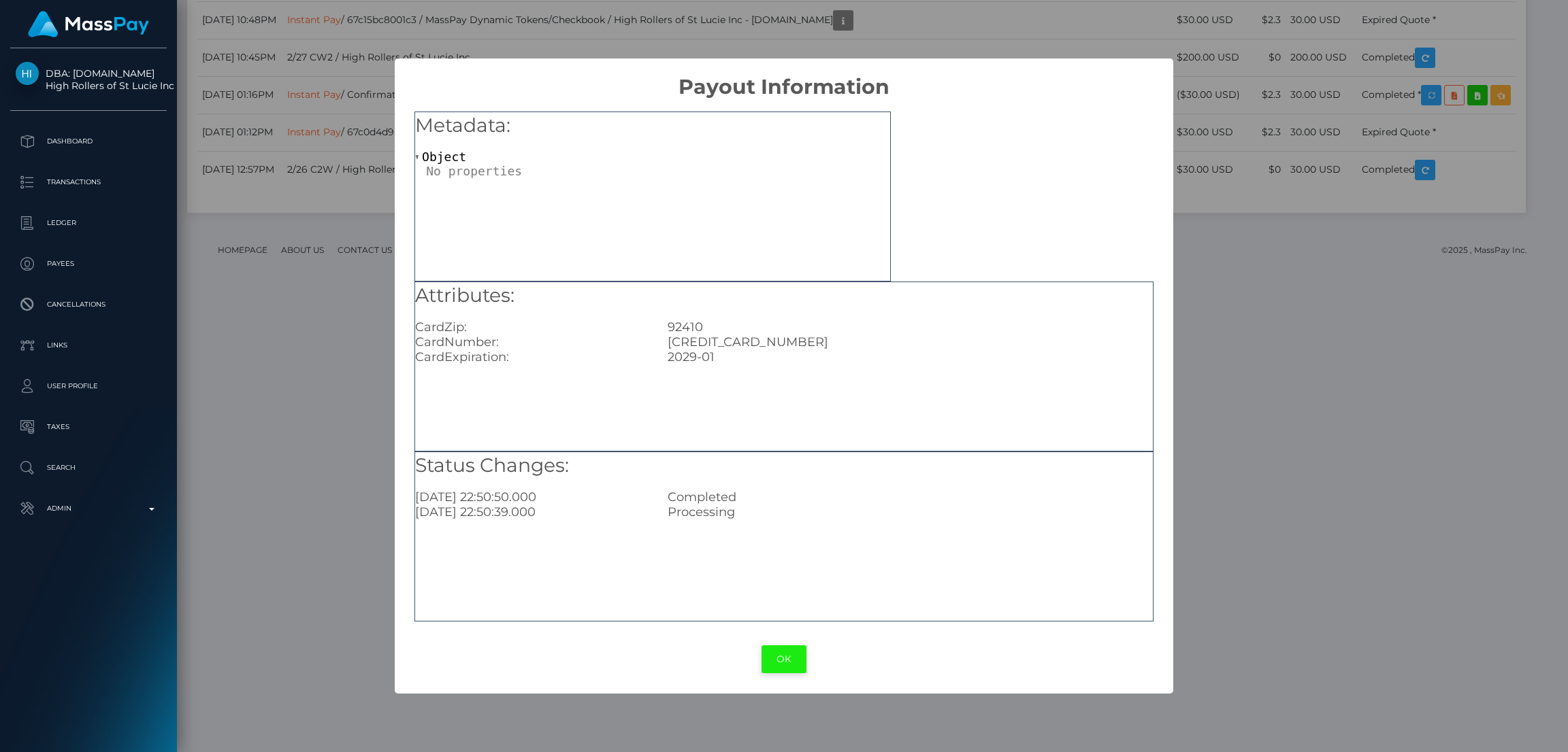
click at [780, 662] on button "OK" at bounding box center [784, 659] width 45 height 28
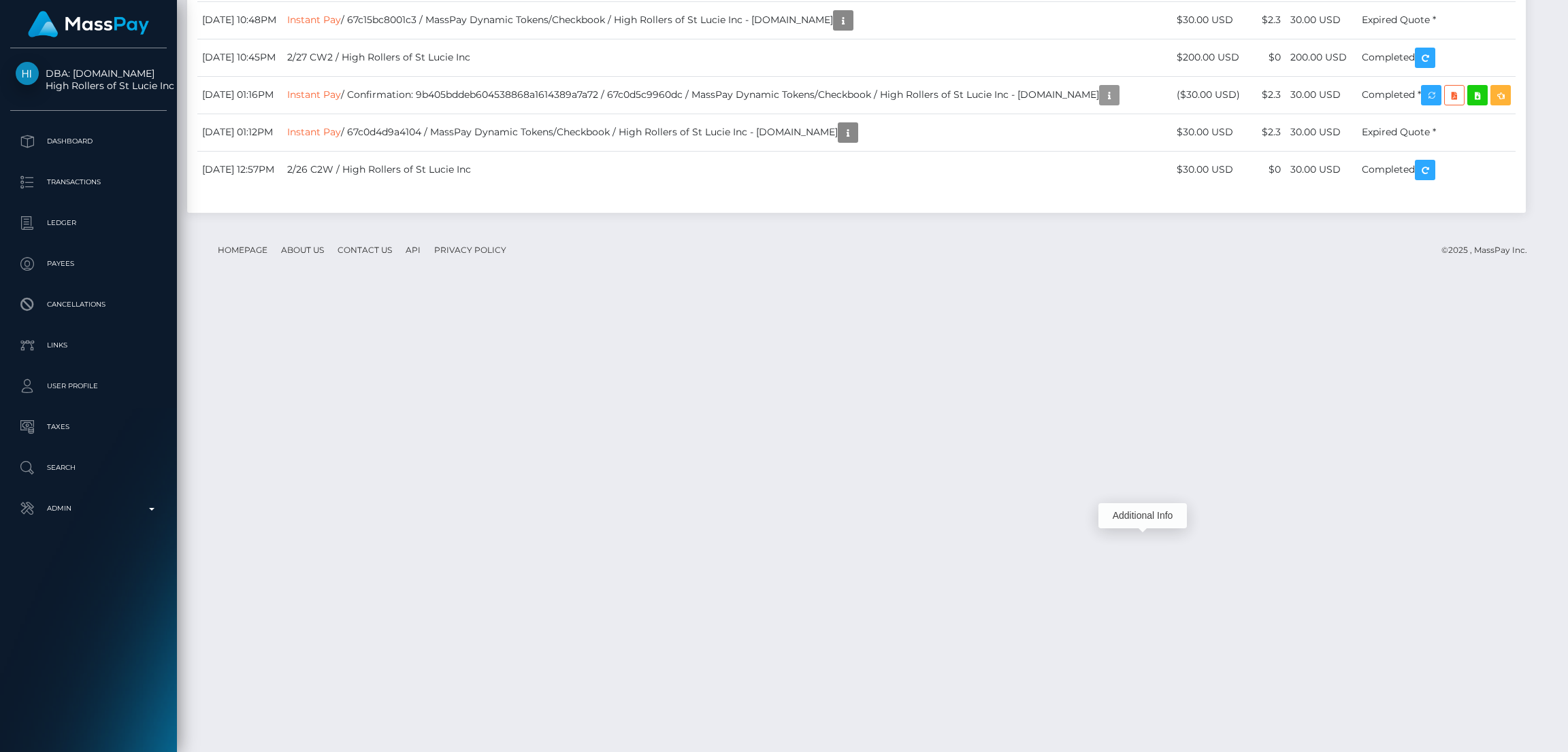
drag, startPoint x: 1143, startPoint y: 540, endPoint x: 1136, endPoint y: 514, distance: 26.9
click at [1117, 104] on icon "button" at bounding box center [1109, 95] width 16 height 17
click at [1136, 514] on div "Additional Info" at bounding box center [1143, 515] width 89 height 25
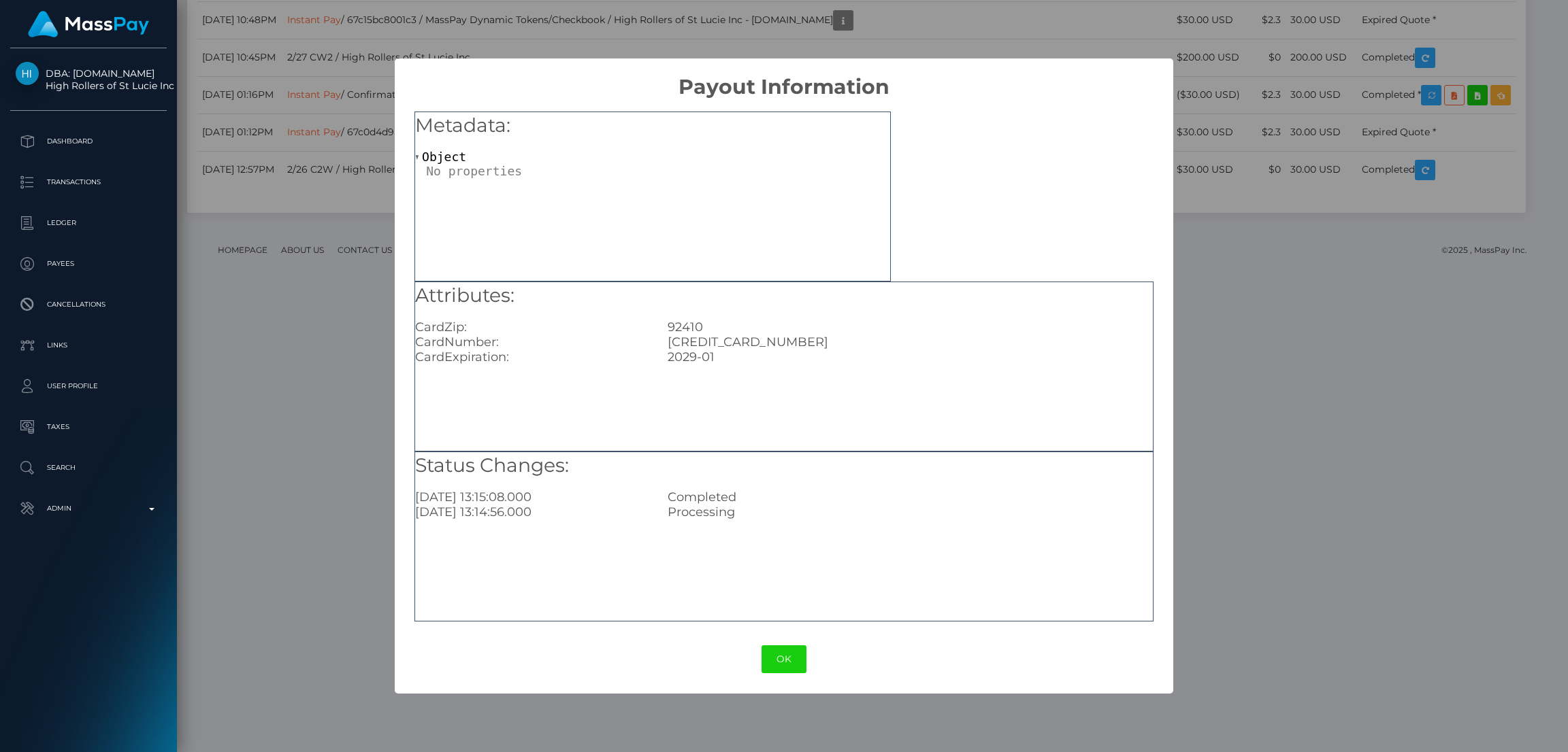
click at [834, 405] on div "Attributes: CardZip: 92410 CardNumber: 4116000222199849 CardExpiration: 2029-01" at bounding box center [784, 367] width 739 height 170
click at [801, 674] on div "OK No Cancel" at bounding box center [784, 659] width 778 height 42
click at [796, 663] on button "OK" at bounding box center [784, 659] width 45 height 28
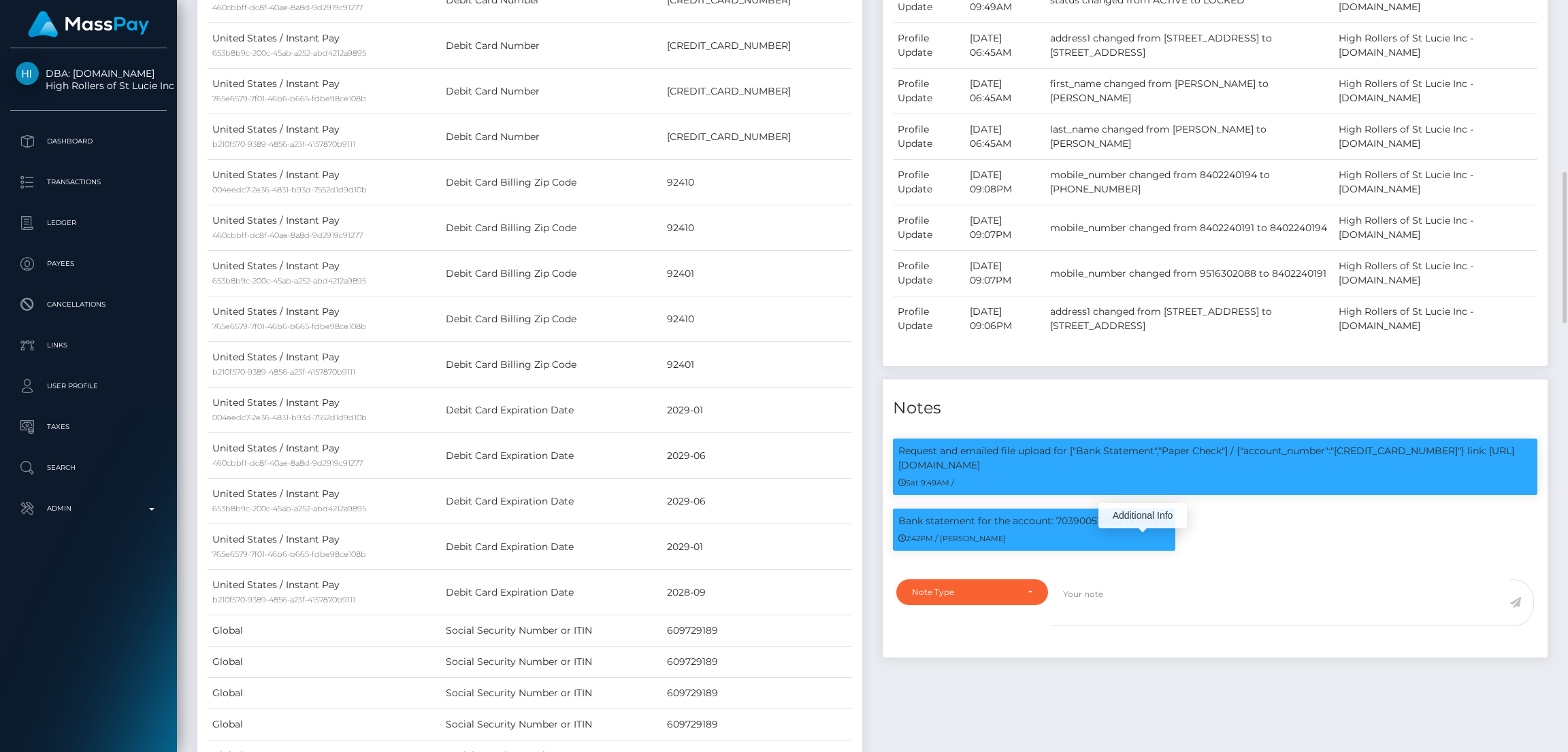
scroll to position [756, 0]
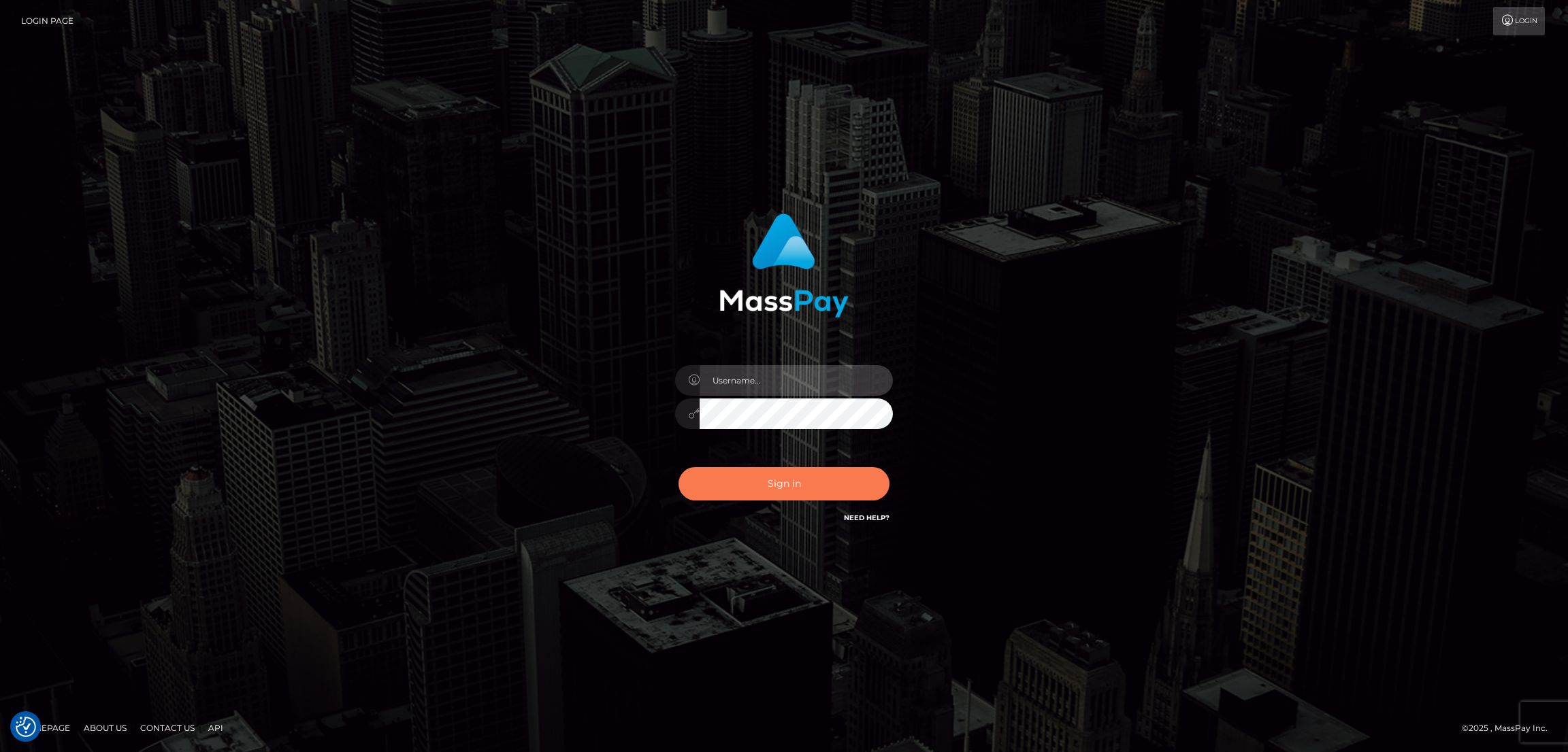
type input "by.es2"
click at [791, 471] on button "Sign in" at bounding box center [784, 483] width 211 height 34
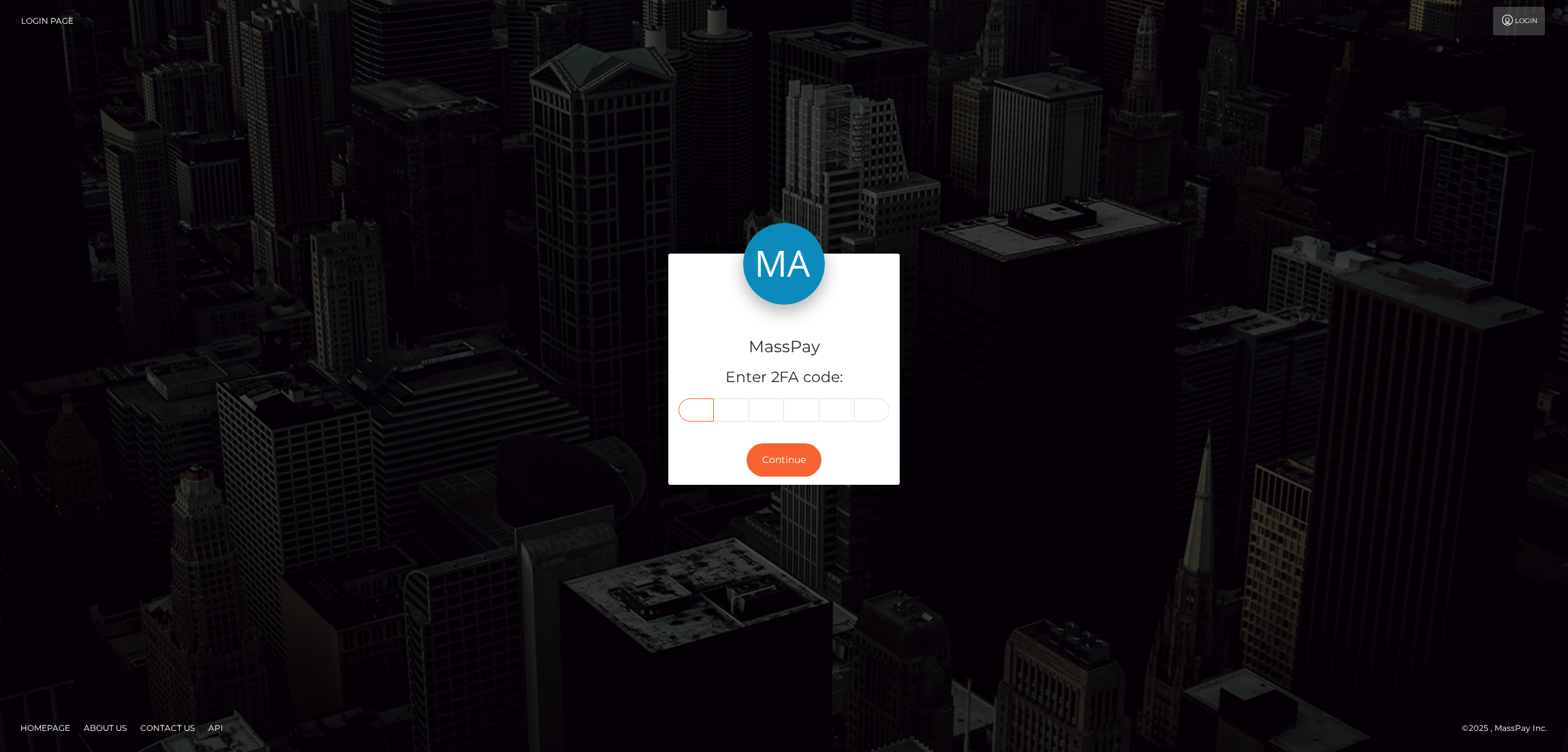
click at [703, 411] on input "text" at bounding box center [696, 410] width 35 height 23
paste input "5"
type input "5"
type input "3"
type input "1"
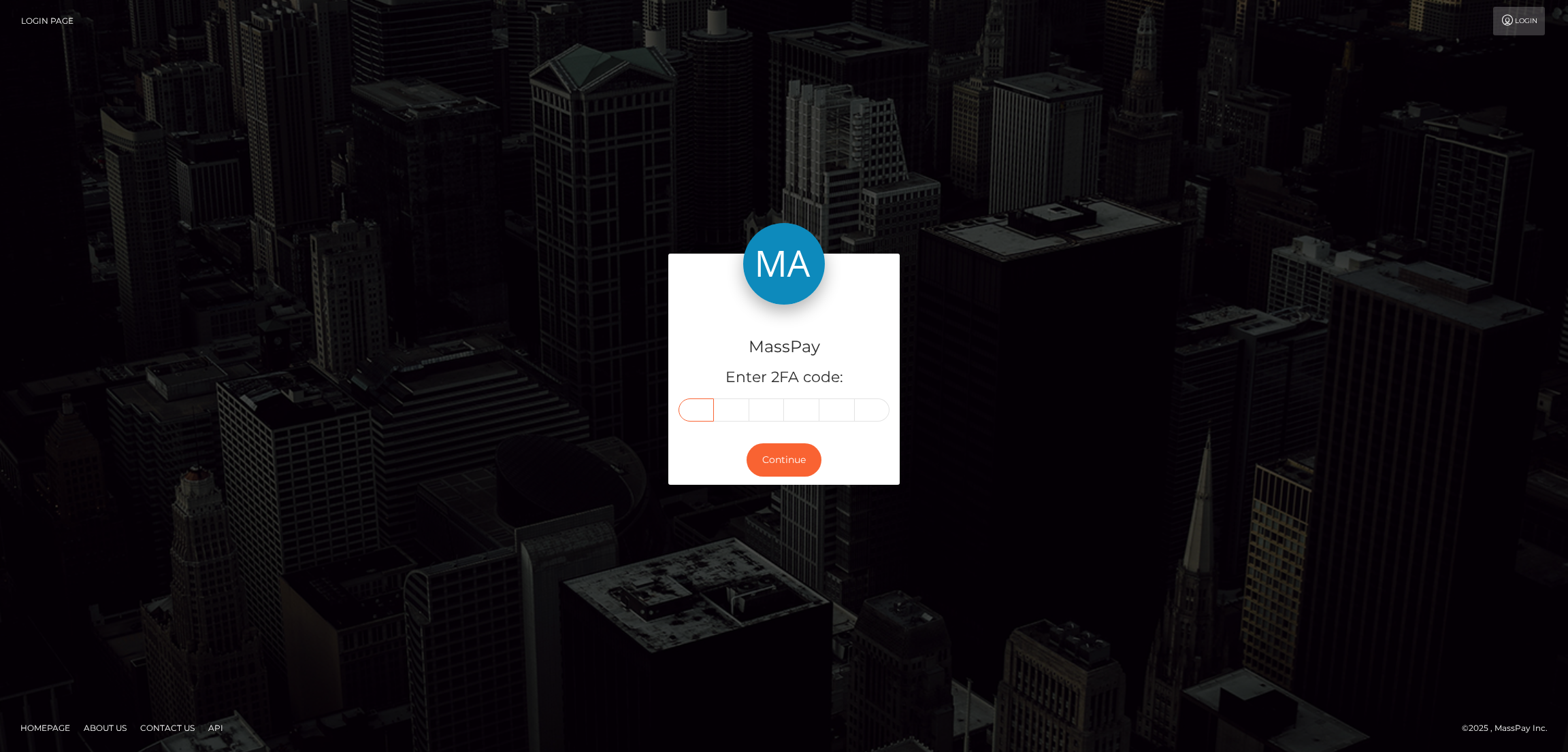
type input "5"
type input "1"
type input "3"
click at [775, 458] on button "Continue" at bounding box center [784, 460] width 75 height 34
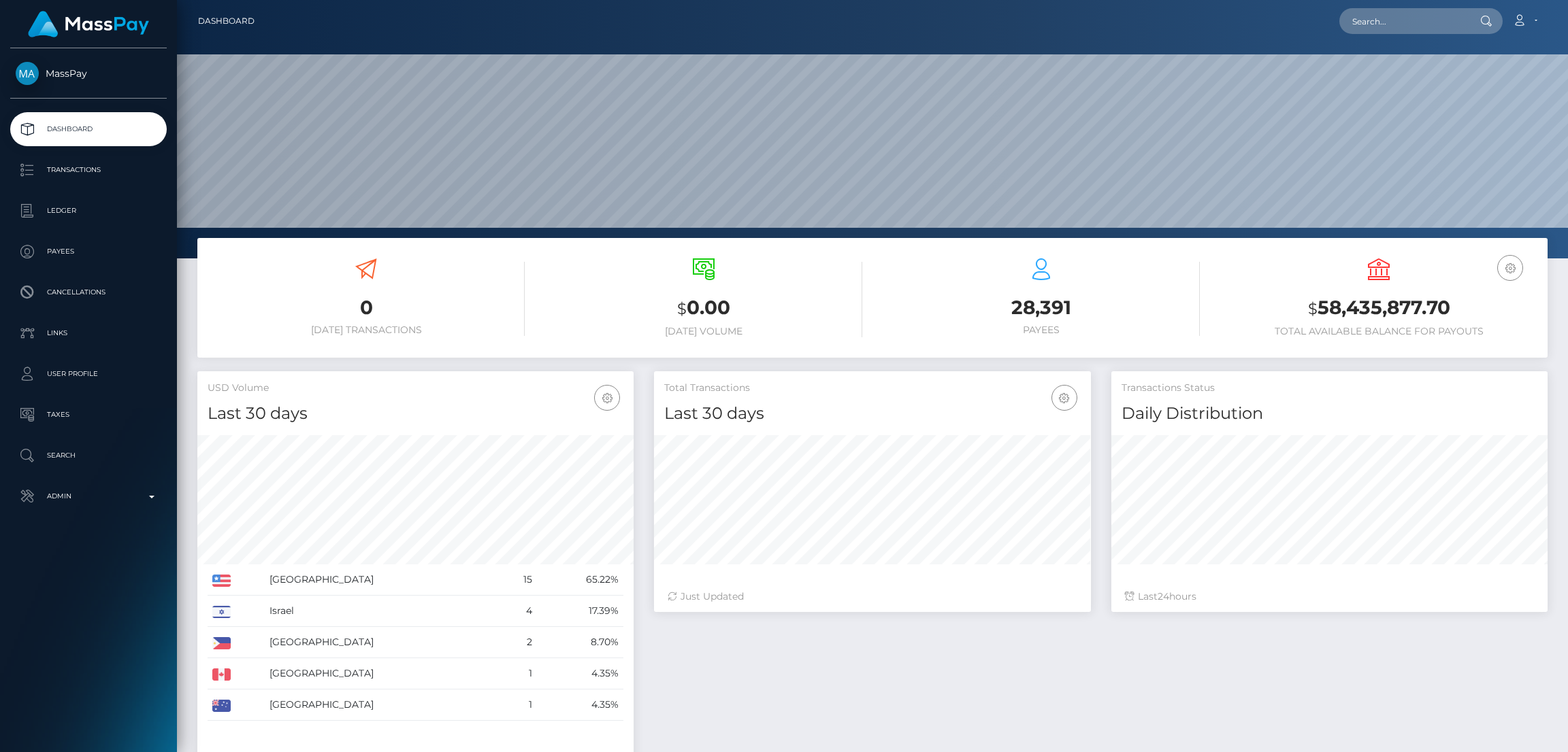
scroll to position [242, 436]
click at [1424, 38] on nav "Dashboard Loading... Loading... Account Edit Profile" at bounding box center [872, 20] width 1391 height 42
click at [1414, 26] on input "text" at bounding box center [1403, 21] width 128 height 26
paste input "[EMAIL_ADDRESS][DOMAIN_NAME]"
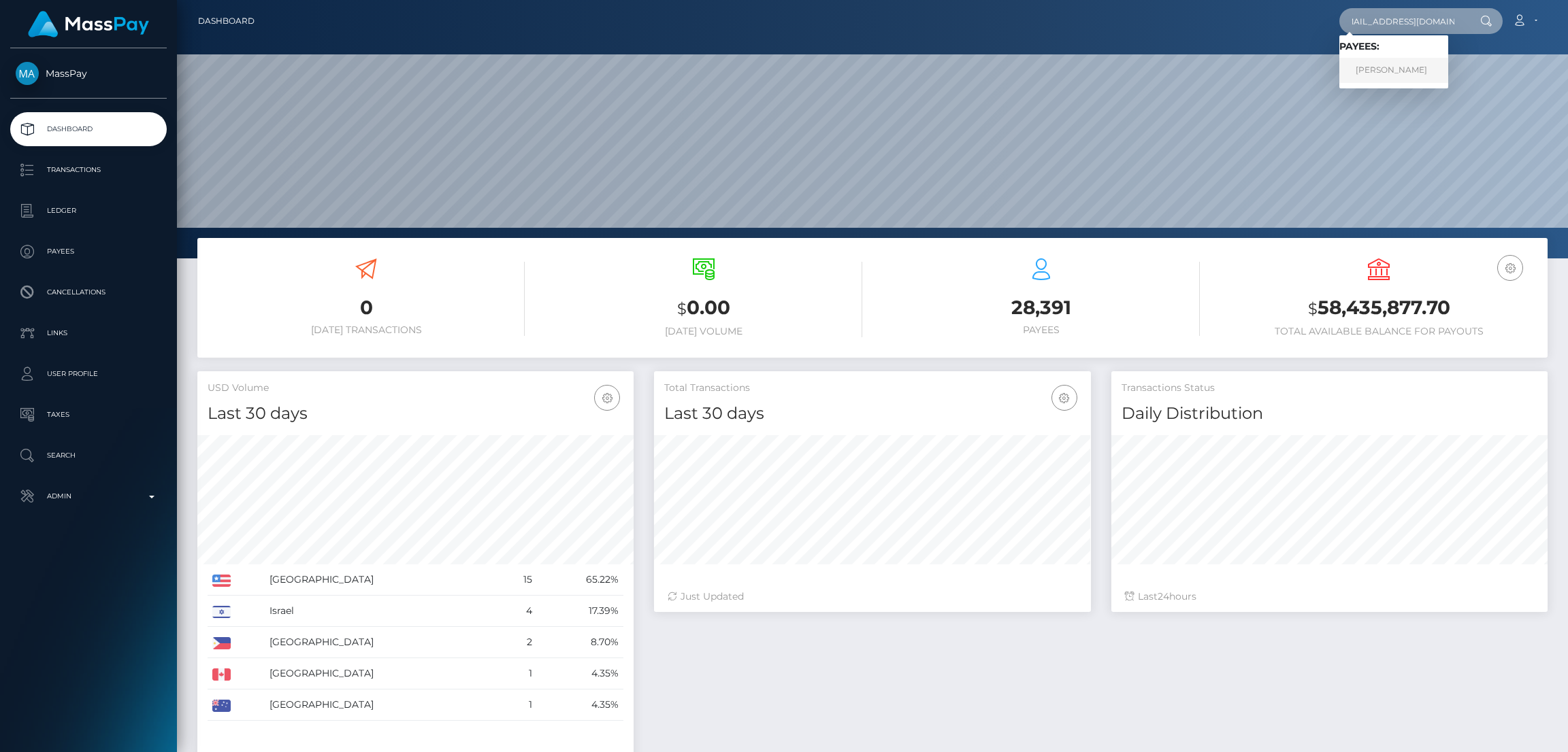
type input "[EMAIL_ADDRESS][DOMAIN_NAME]"
click at [1379, 69] on link "[PERSON_NAME]" at bounding box center [1393, 70] width 109 height 25
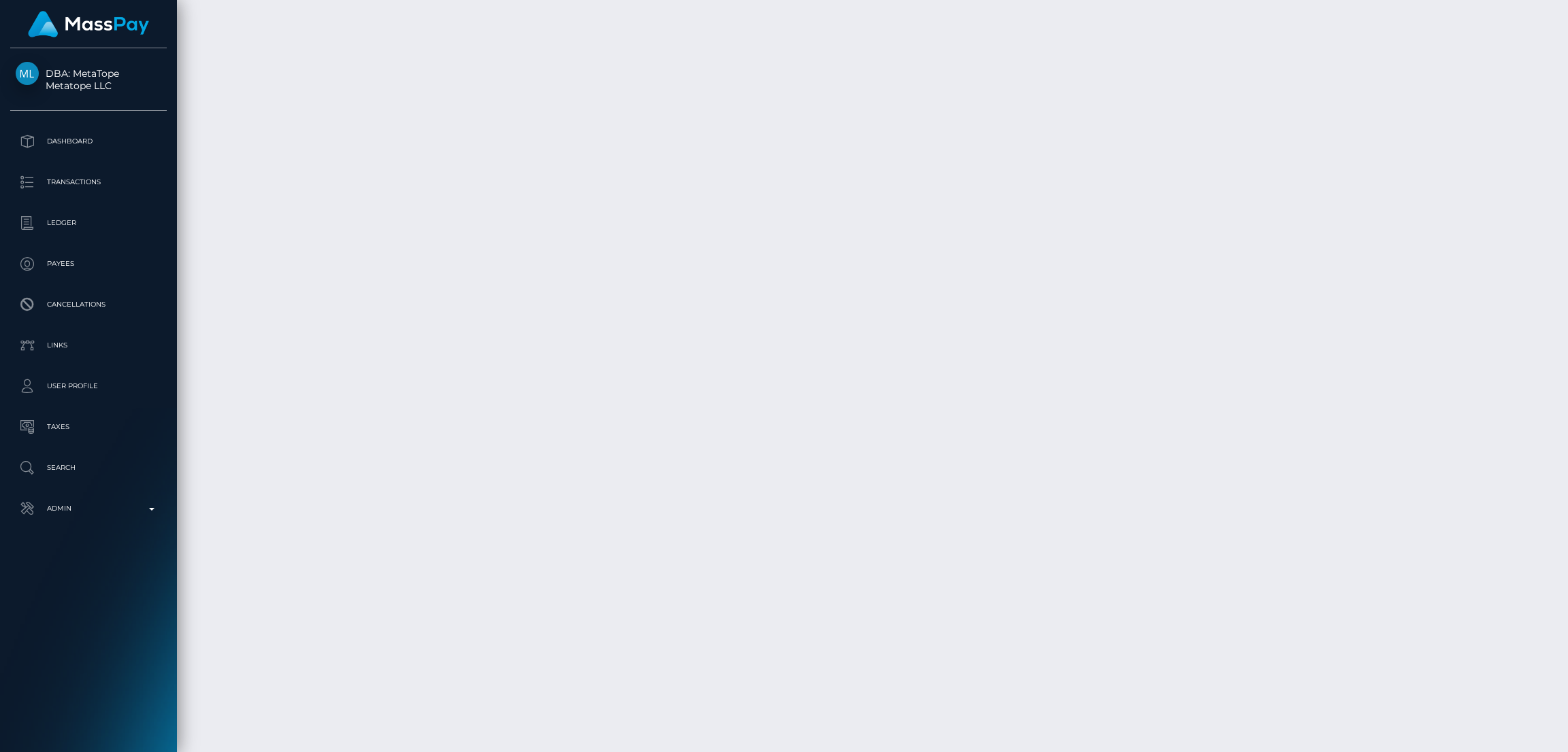
scroll to position [3367, 0]
